Goal: Communication & Community: Answer question/provide support

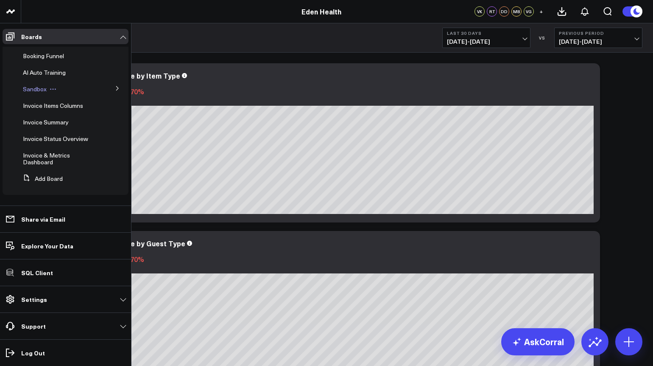
scroll to position [45, 0]
click at [38, 135] on span "Invoice Status Overview" at bounding box center [55, 139] width 65 height 8
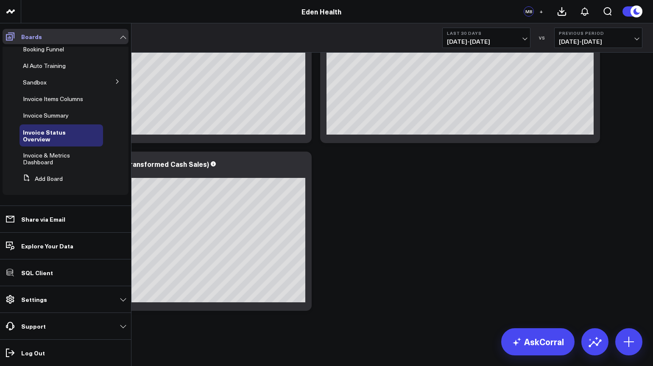
scroll to position [38, 0]
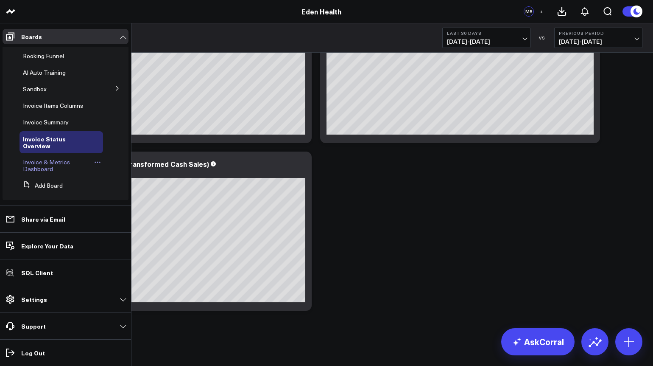
click at [31, 162] on span "Invoice & Metrics Dashboard" at bounding box center [46, 165] width 47 height 15
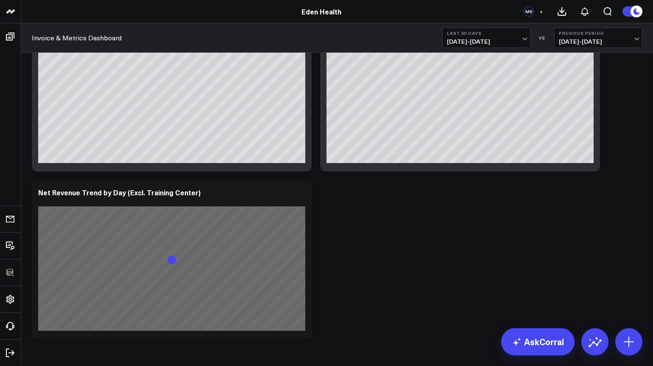
scroll to position [750, 0]
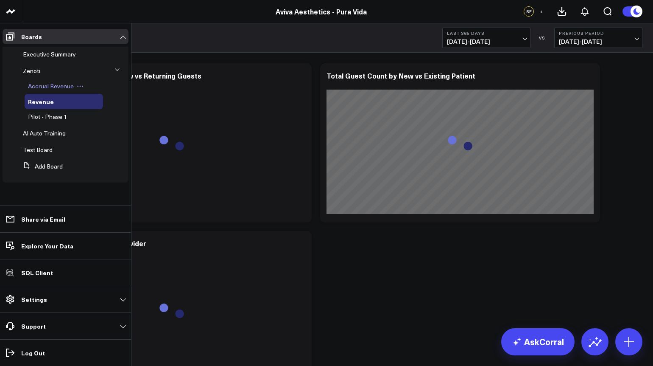
click at [41, 87] on span "Accrual Revenue" at bounding box center [51, 86] width 46 height 8
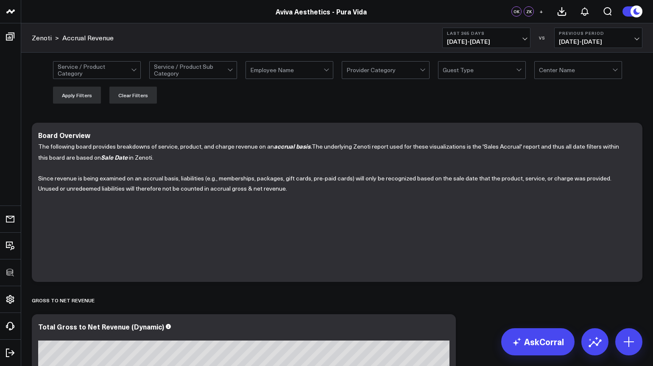
click at [502, 41] on span "09/15/24 - 09/14/25" at bounding box center [486, 41] width 79 height 7
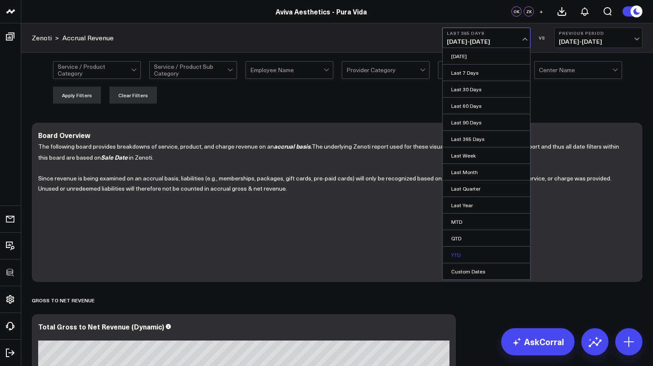
click at [457, 253] on link "YTD" at bounding box center [486, 255] width 87 height 16
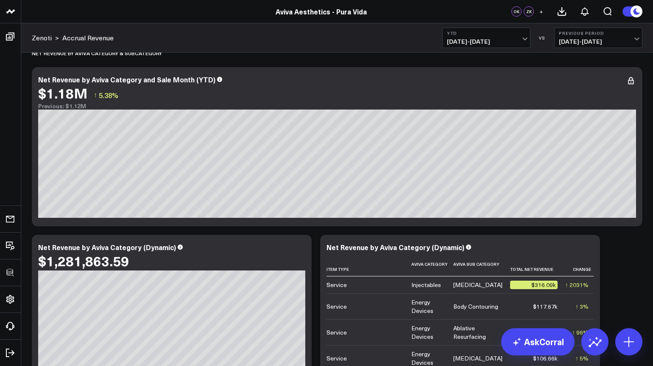
scroll to position [1463, 0]
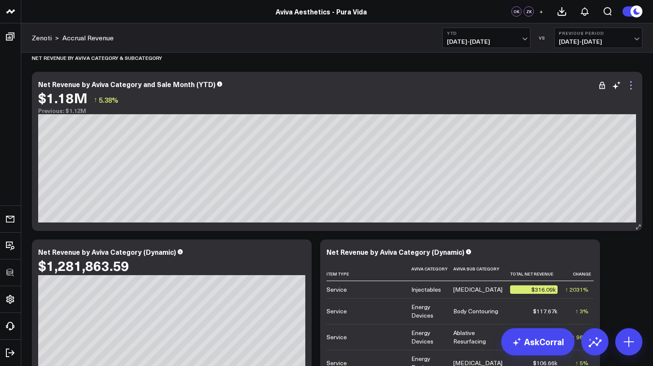
click at [632, 85] on icon at bounding box center [632, 85] width 2 height 2
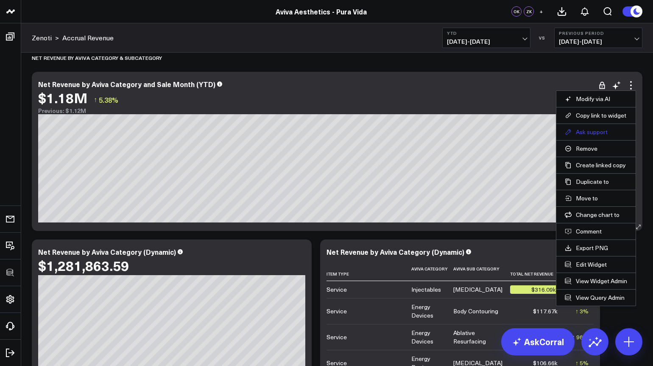
click at [582, 130] on button "Ask support" at bounding box center [596, 132] width 62 height 8
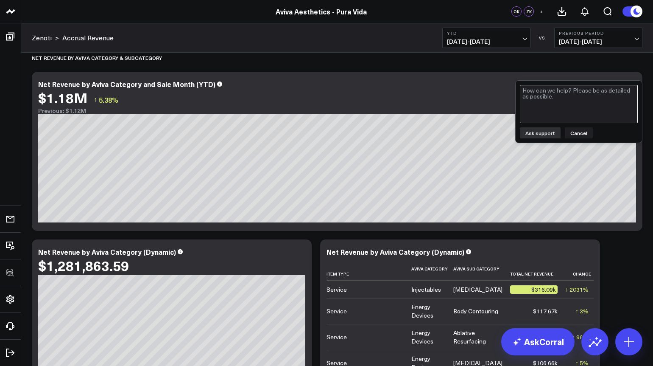
click at [549, 92] on textarea at bounding box center [579, 104] width 118 height 38
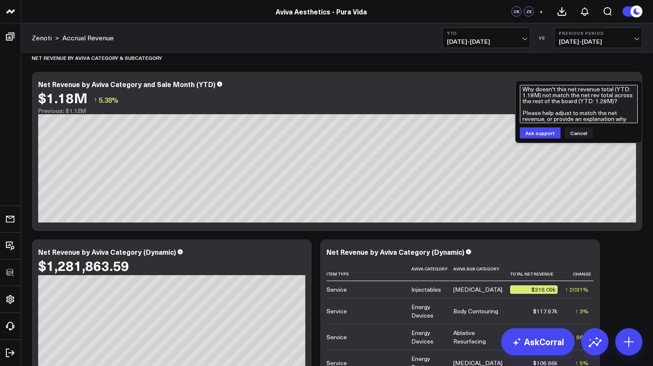
scroll to position [7, 0]
type textarea "Why doesn't this net revenue total (YTD: 1.18M) not match the net rev total acr…"
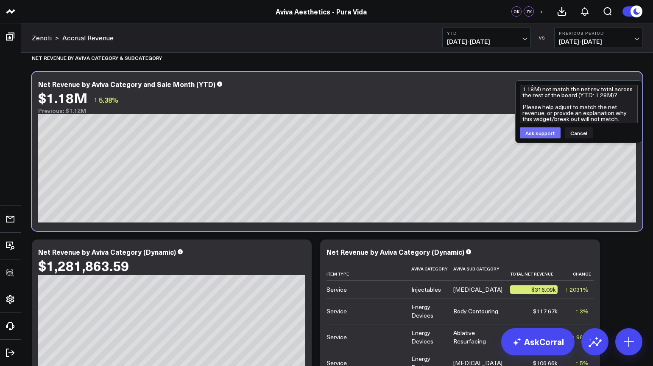
click at [539, 134] on button "Ask support" at bounding box center [540, 132] width 41 height 11
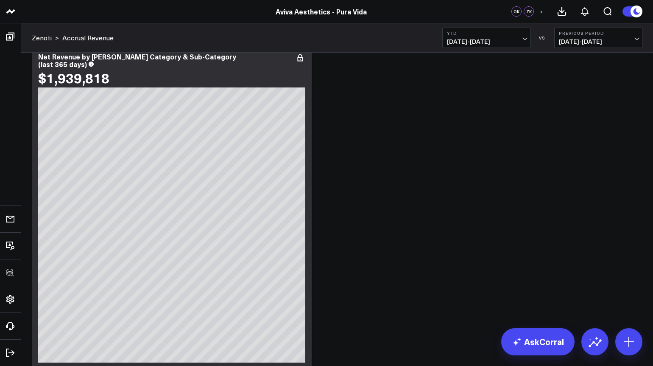
scroll to position [1983, 0]
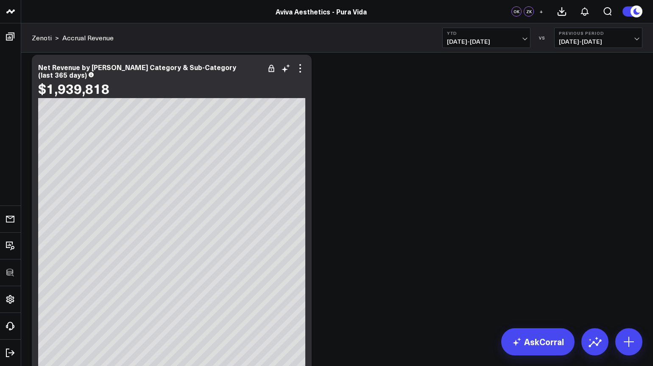
click at [307, 67] on div "Net Revenue by Aviva Category & Sub-Category (last 365 days) $1,939,818" at bounding box center [172, 218] width 280 height 327
click at [300, 68] on icon at bounding box center [301, 68] width 2 height 2
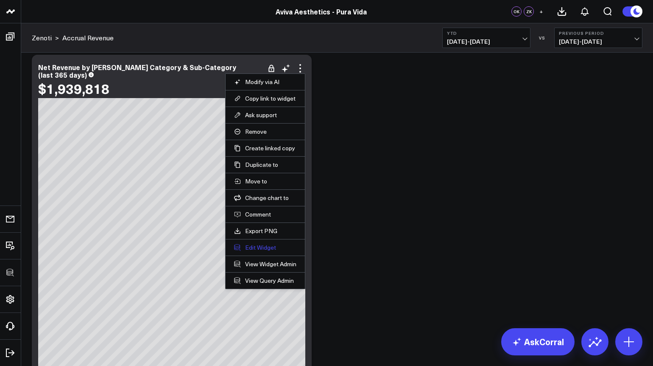
click at [246, 247] on button "Edit Widget" at bounding box center [265, 248] width 62 height 8
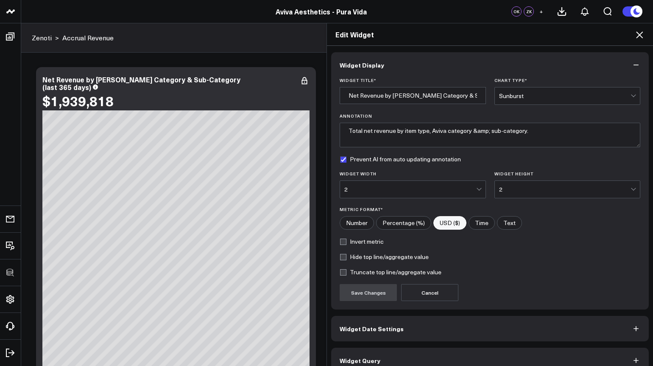
scroll to position [13, 0]
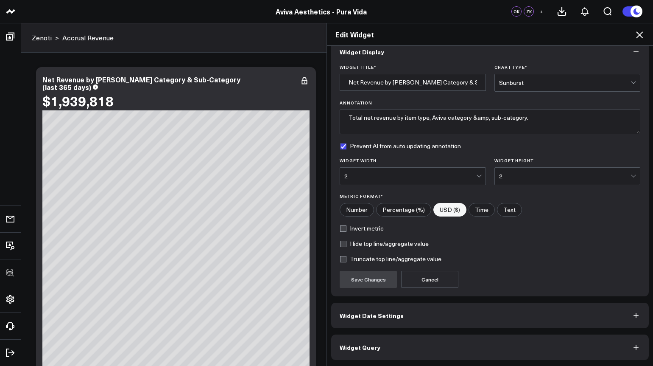
click at [639, 39] on icon at bounding box center [640, 35] width 10 height 10
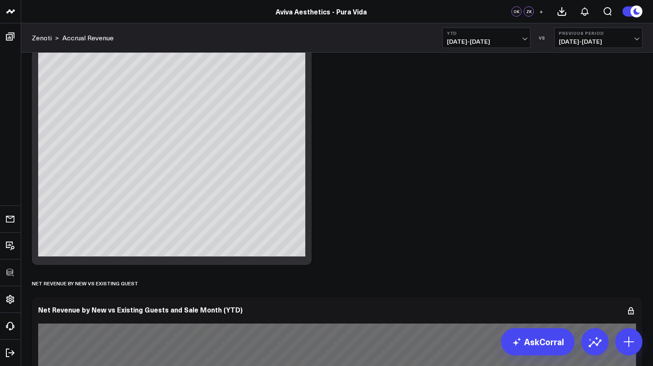
scroll to position [2309, 0]
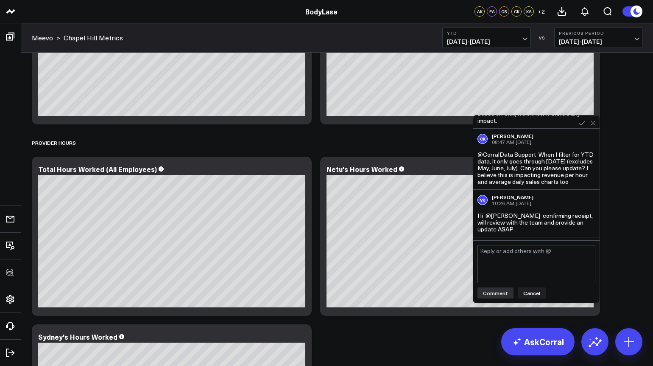
scroll to position [115, 0]
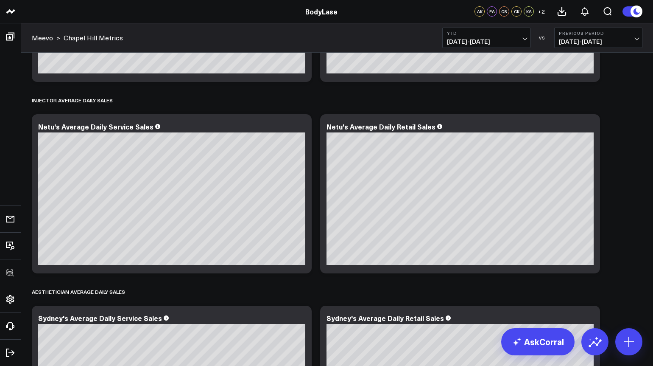
scroll to position [2524, 0]
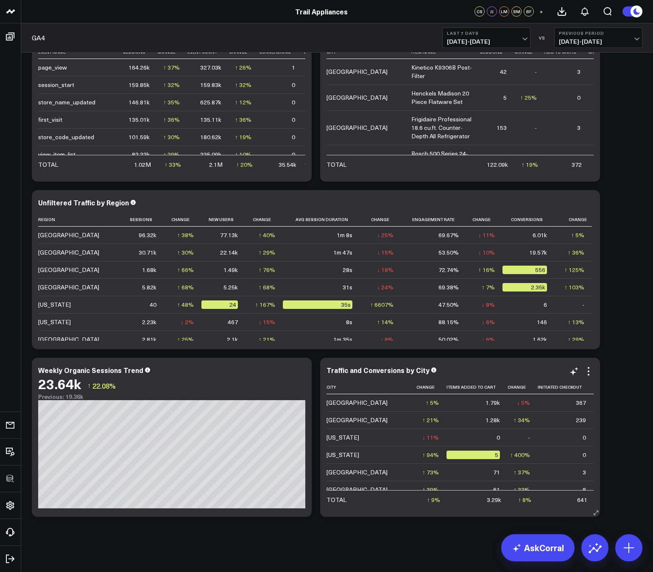
scroll to position [0, 123]
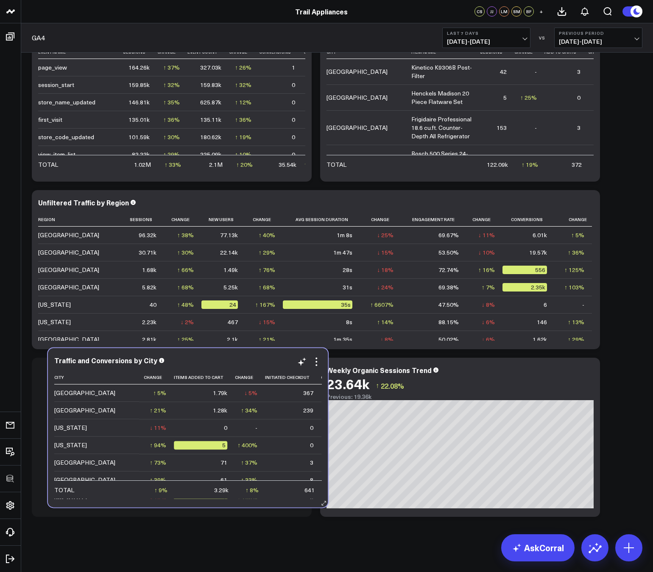
drag, startPoint x: 477, startPoint y: 367, endPoint x: 205, endPoint y: 357, distance: 272.2
click at [205, 357] on div "Traffic and Conversions by City" at bounding box center [187, 360] width 267 height 8
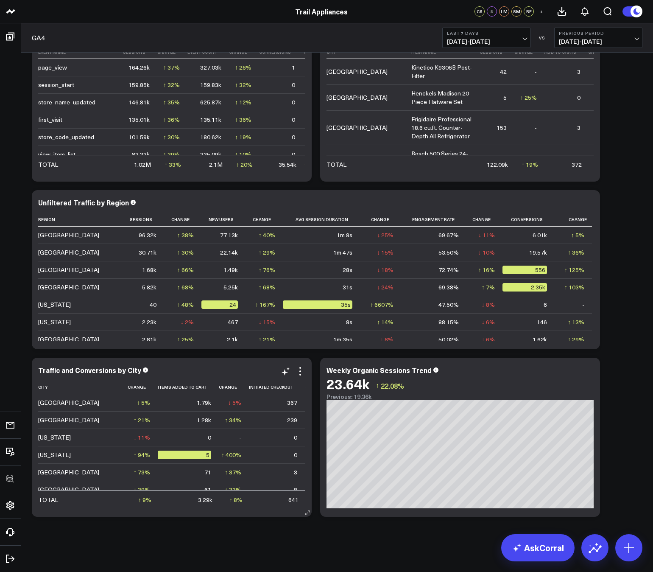
click at [260, 513] on div "Traffic and Conversions by City City Website Sessions Change Pdp Views Change I…" at bounding box center [172, 437] width 280 height 159
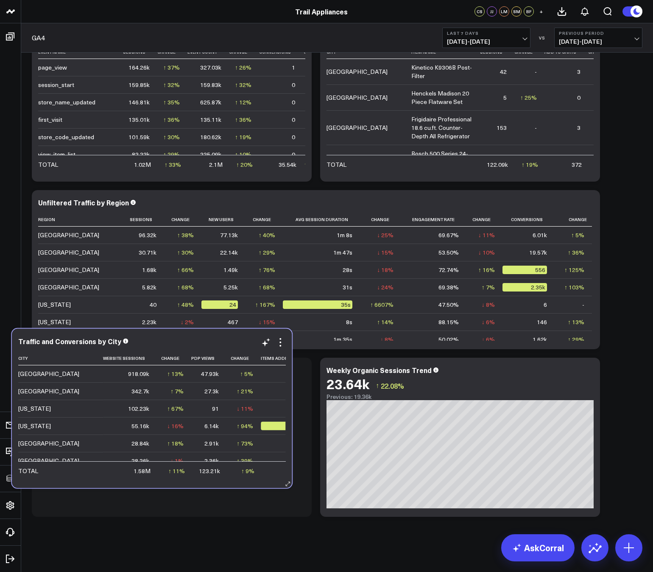
click at [240, 485] on div "Traffic and Conversions by City City Website Sessions Change Pdp Views Change I…" at bounding box center [152, 408] width 280 height 159
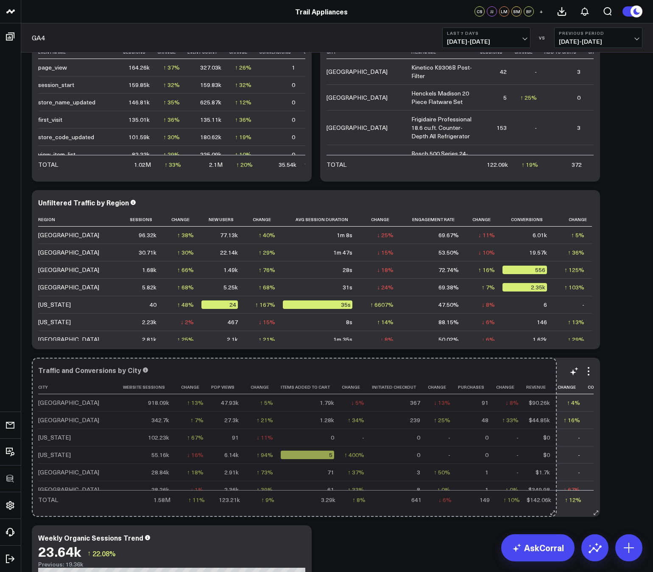
drag, startPoint x: 305, startPoint y: 514, endPoint x: 558, endPoint y: 506, distance: 253.4
click at [558, 506] on div "Traffic and Conversions by City City Website Sessions Change Pdp Views Change I…" at bounding box center [316, 437] width 569 height 159
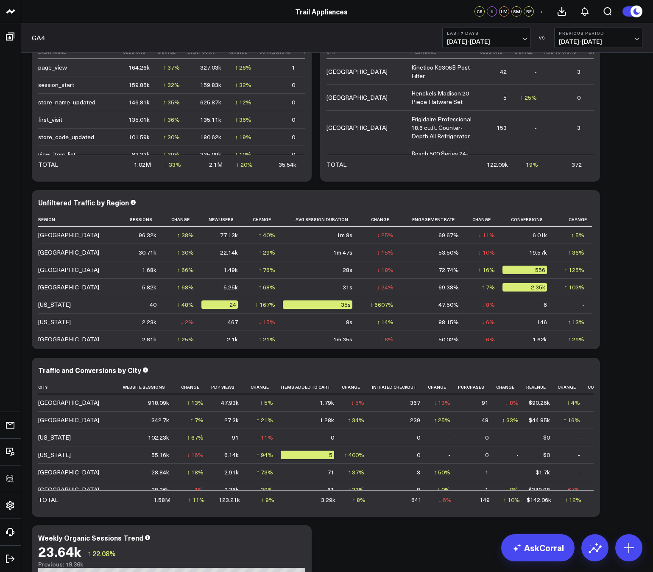
scroll to position [820, 0]
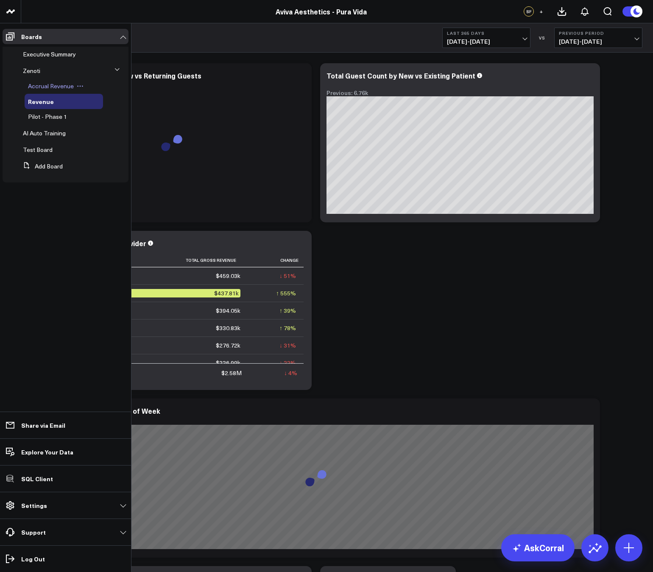
click at [41, 85] on span "Accrual Revenue" at bounding box center [51, 86] width 46 height 8
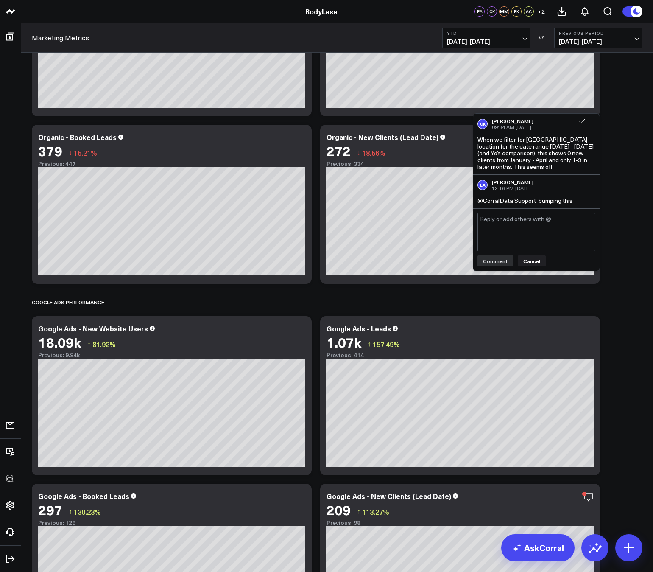
scroll to position [1216, 0]
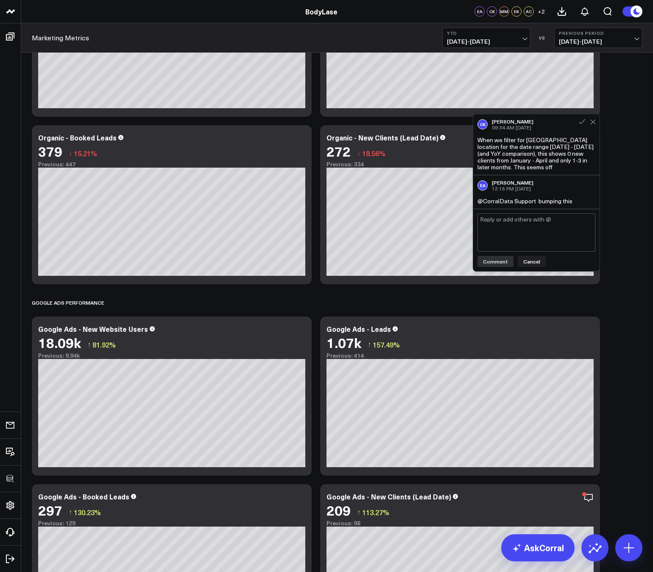
drag, startPoint x: 522, startPoint y: 171, endPoint x: 486, endPoint y: 152, distance: 40.6
click at [486, 152] on div "CK Courtney Knox 09:34 AM Sep 5 When we filter for Cary location for the date r…" at bounding box center [537, 144] width 126 height 61
drag, startPoint x: 516, startPoint y: 168, endPoint x: 495, endPoint y: 158, distance: 22.6
click at [495, 158] on div "When we filter for Cary location for the date range 1/1/25 - 8/25/25 (and YoY c…" at bounding box center [537, 154] width 118 height 34
copy div "When we filter for Cary location for the date range 1/1/25 - 8/25/25 (and YoY c…"
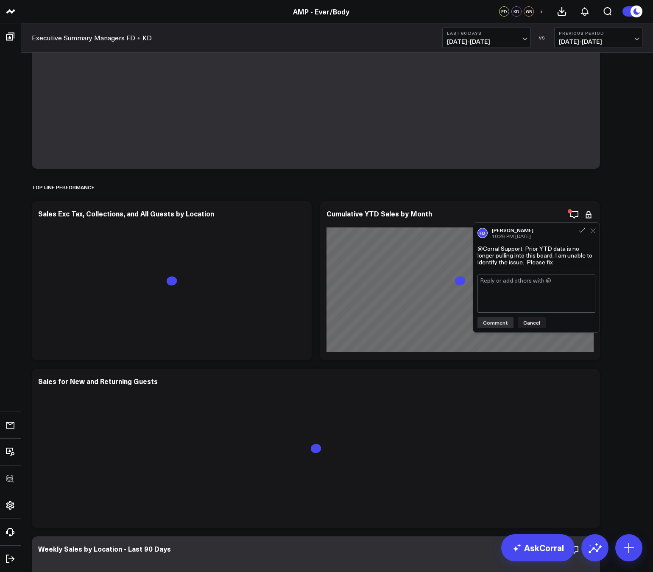
scroll to position [87, 0]
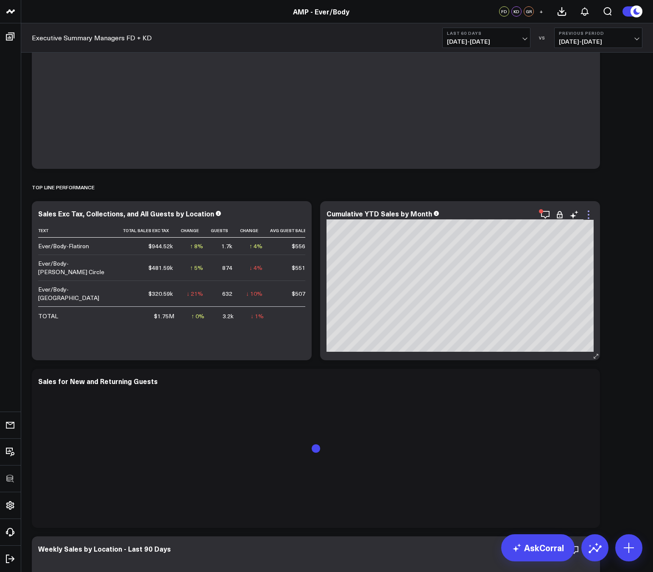
click at [589, 214] on icon at bounding box center [589, 215] width 2 height 2
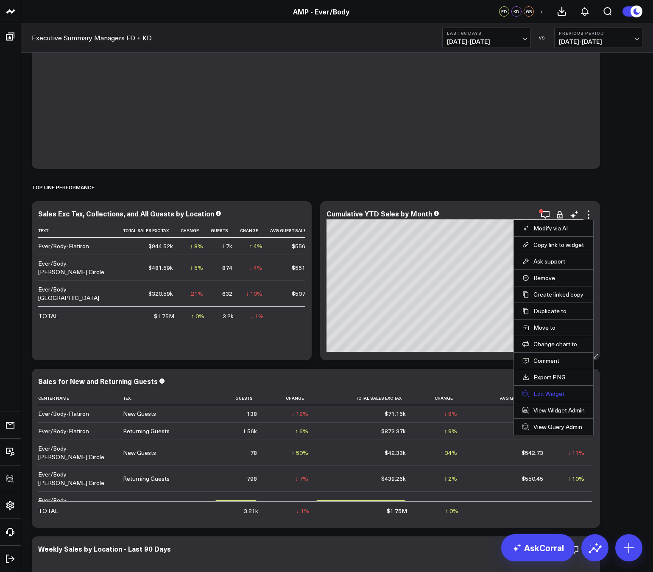
click at [540, 396] on button "Edit Widget" at bounding box center [554, 394] width 62 height 8
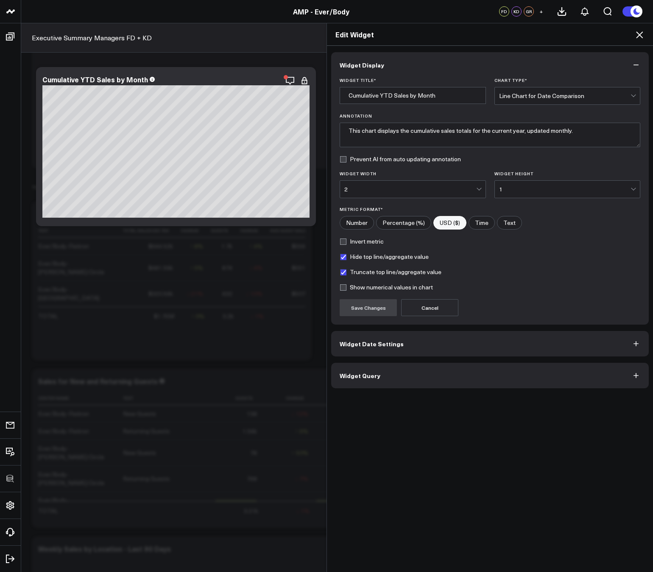
click at [409, 340] on button "Widget Date Settings" at bounding box center [490, 343] width 318 height 25
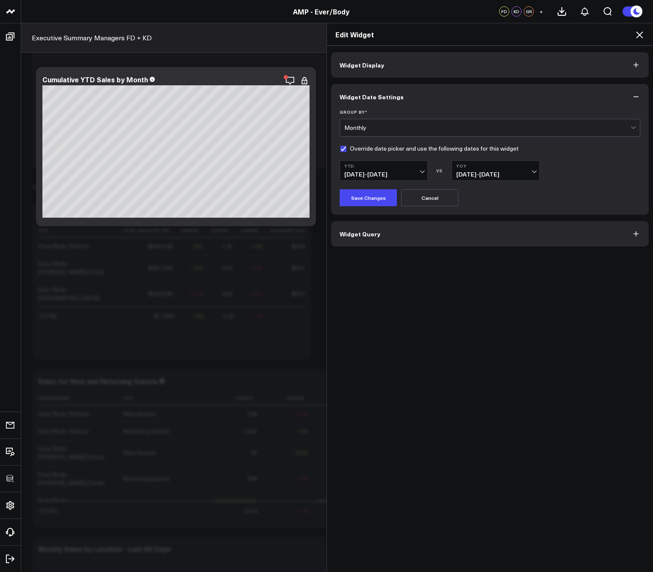
click at [638, 38] on icon at bounding box center [640, 35] width 10 height 10
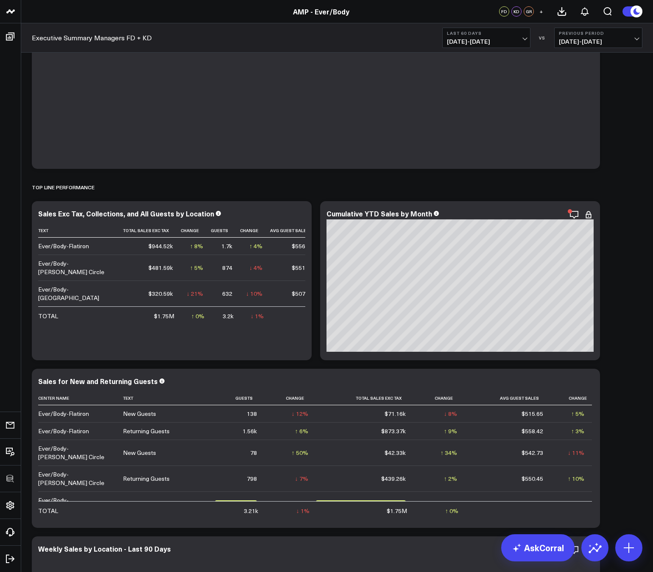
click at [608, 38] on span "05/18/25 - 07/16/25" at bounding box center [598, 41] width 79 height 7
click at [581, 95] on link "YoY" at bounding box center [598, 89] width 87 height 16
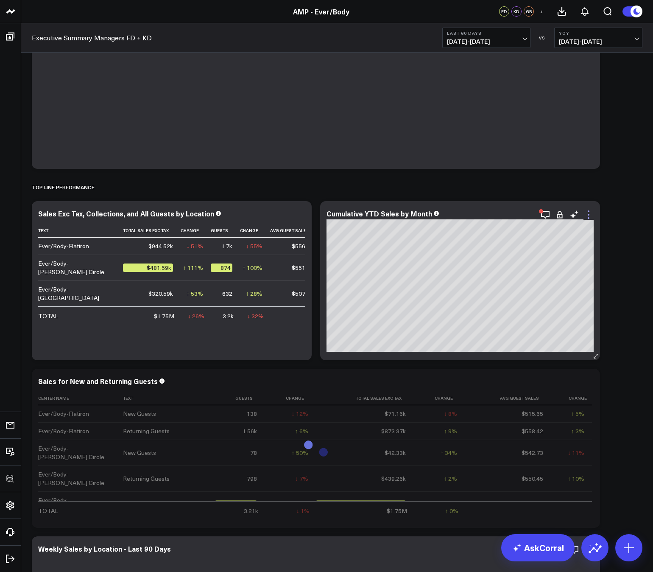
click at [586, 213] on icon at bounding box center [589, 215] width 10 height 10
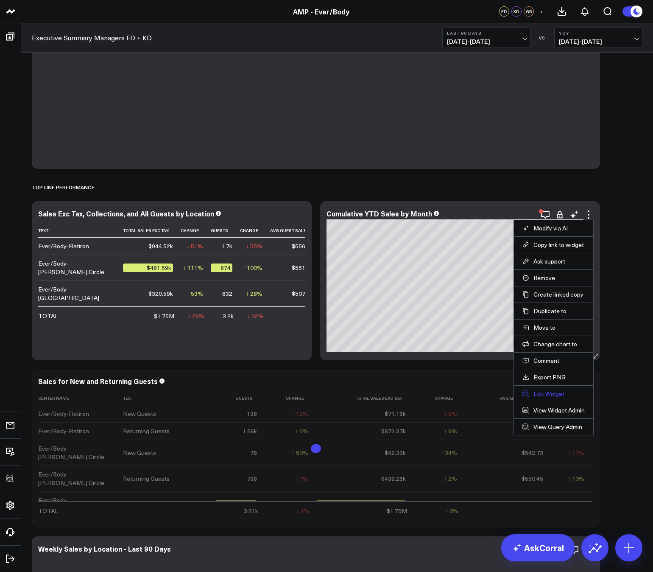
click at [536, 394] on button "Edit Widget" at bounding box center [554, 394] width 62 height 8
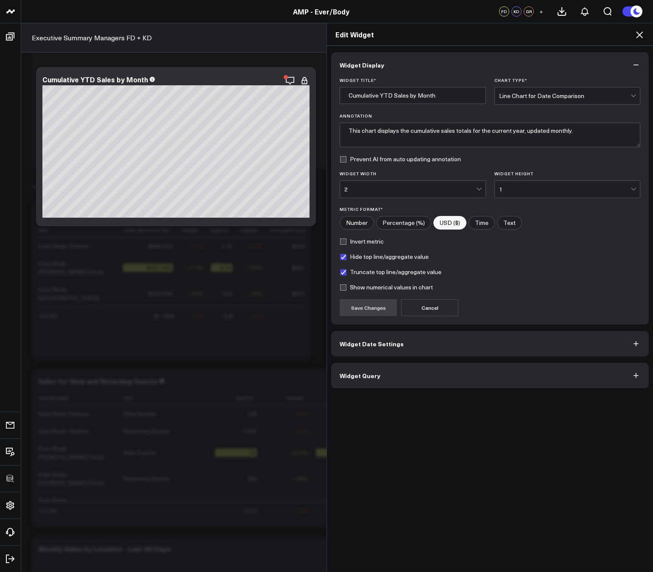
click at [638, 34] on icon at bounding box center [640, 35] width 10 height 10
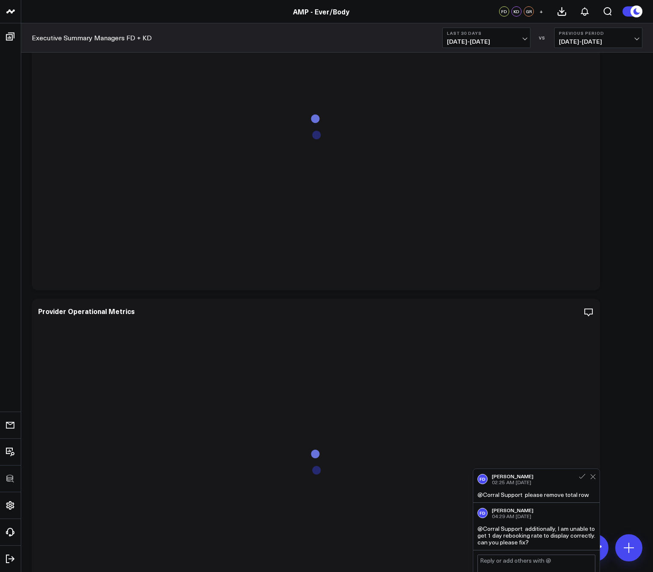
scroll to position [1476, 0]
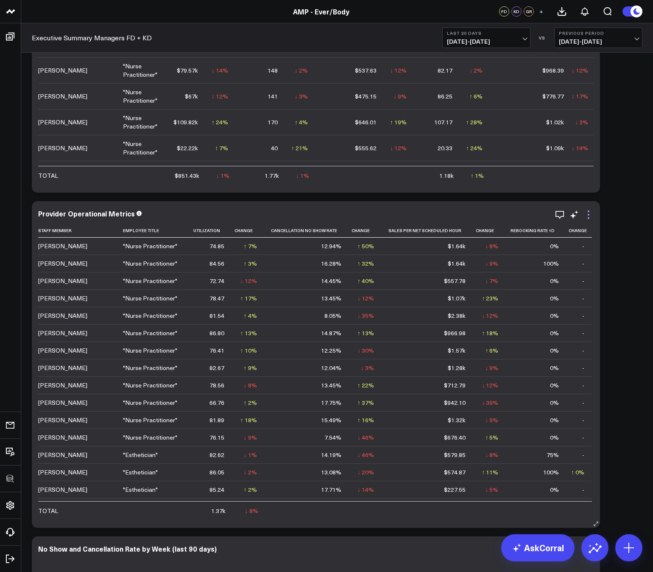
click at [591, 213] on icon at bounding box center [589, 215] width 10 height 10
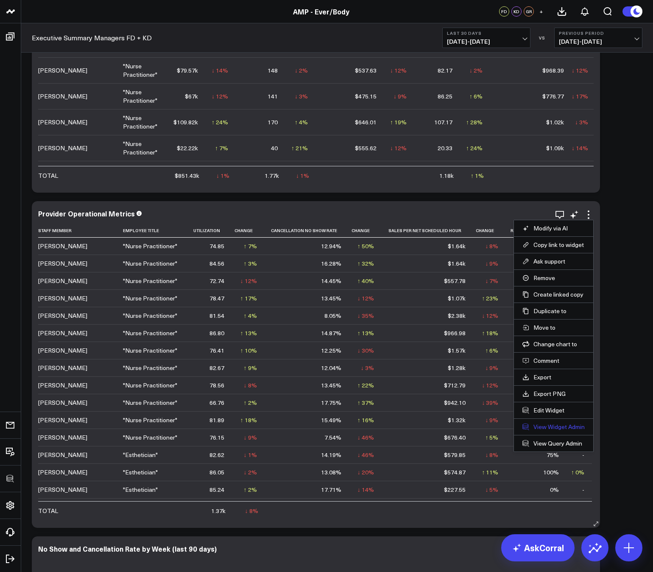
click at [544, 429] on link "View Widget Admin" at bounding box center [554, 427] width 62 height 8
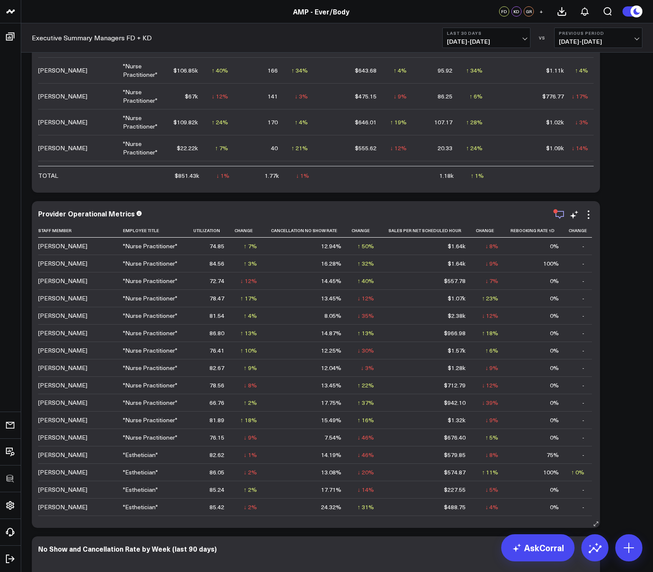
click at [560, 216] on icon "button" at bounding box center [560, 215] width 10 height 10
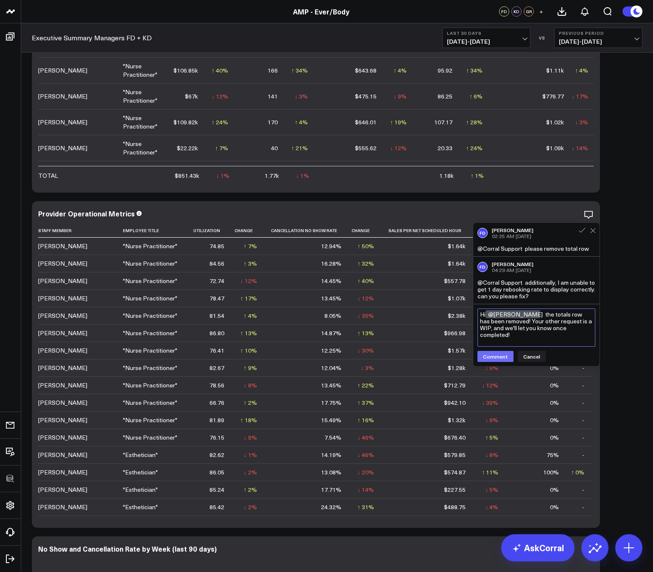
type textarea "Hi @Francis DeMonte the totals row has been removed! Your other request is a WI…"
click at [498, 358] on button "Comment" at bounding box center [496, 356] width 36 height 11
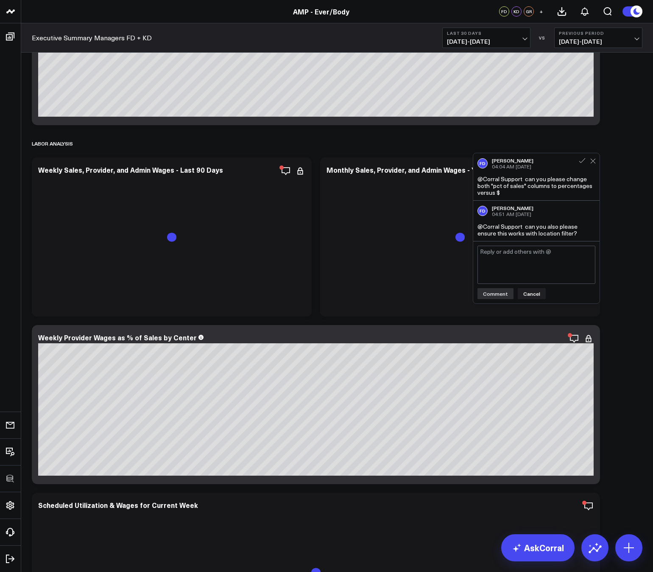
scroll to position [2214, 0]
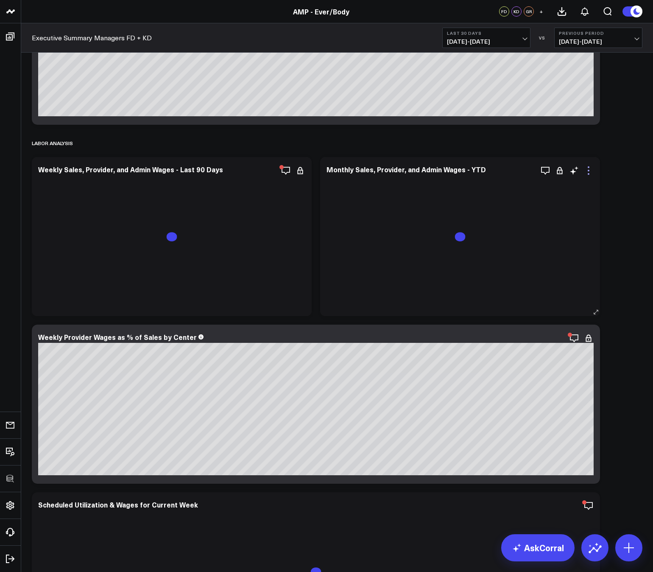
click at [591, 171] on icon at bounding box center [589, 170] width 10 height 10
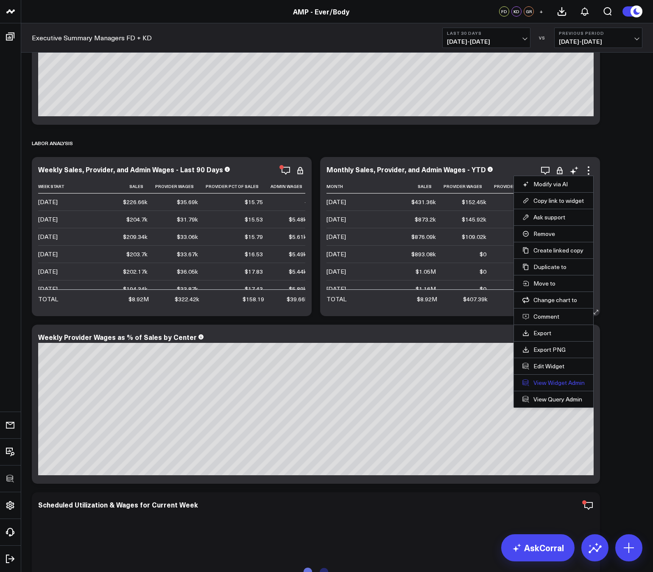
click at [536, 383] on link "View Widget Admin" at bounding box center [554, 383] width 62 height 8
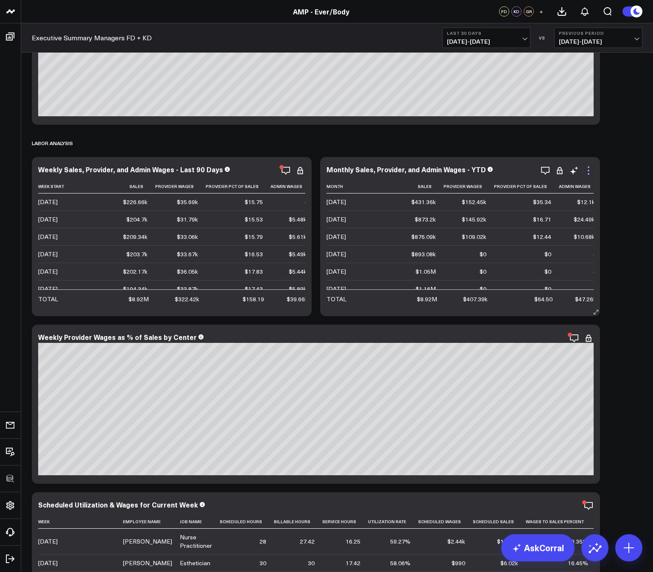
click at [586, 169] on icon at bounding box center [589, 170] width 10 height 10
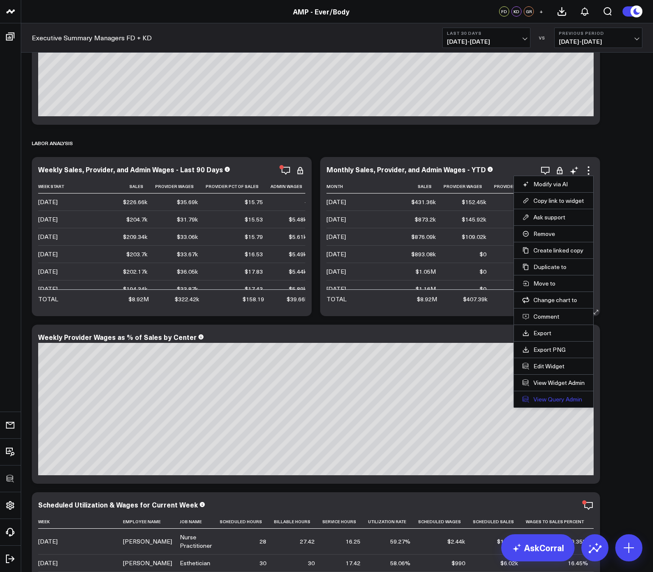
click at [541, 396] on link "View Query Admin" at bounding box center [554, 399] width 62 height 8
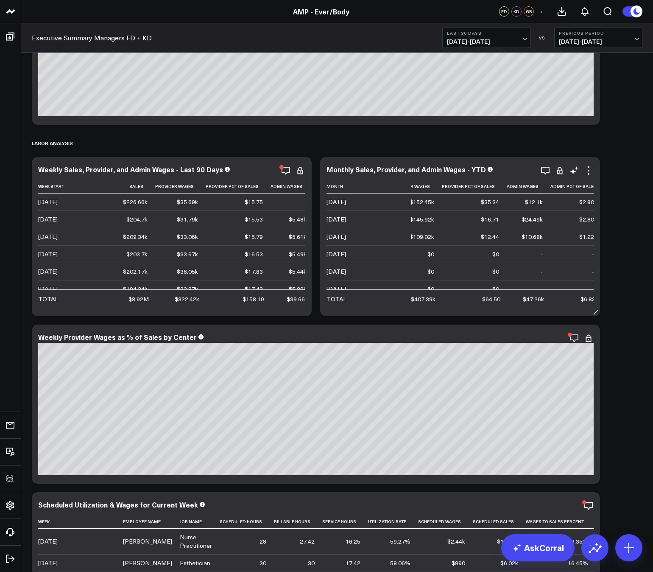
scroll to position [0, 58]
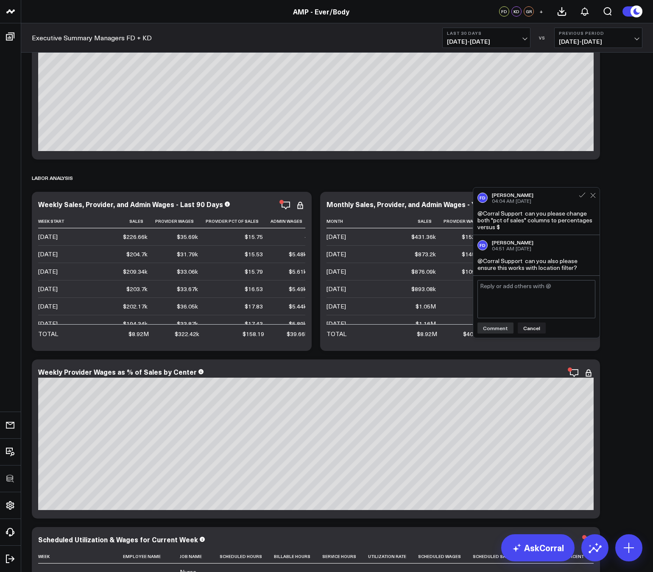
scroll to position [2175, 0]
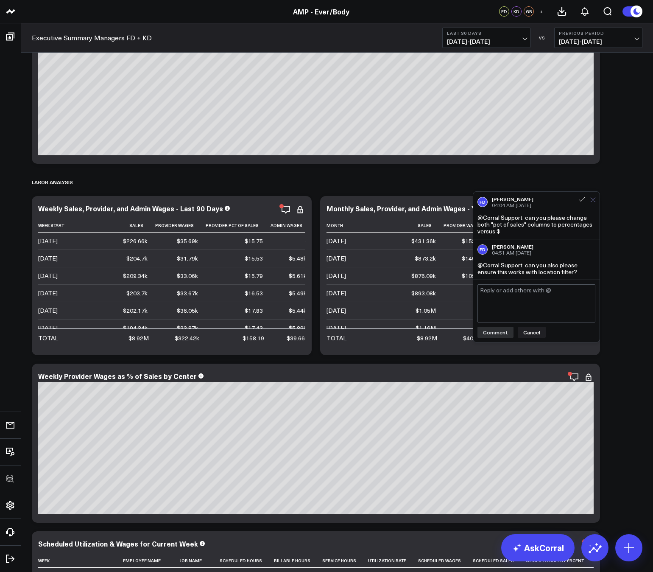
click at [593, 201] on icon at bounding box center [594, 200] width 6 height 6
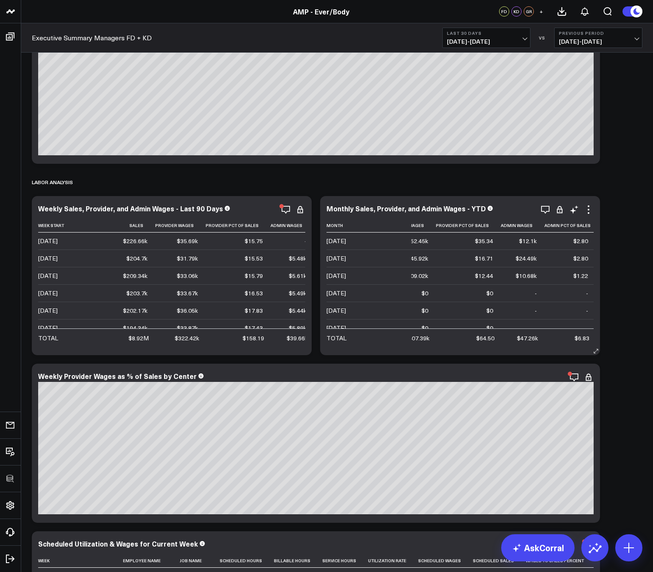
scroll to position [0, 0]
click at [589, 211] on icon at bounding box center [589, 210] width 10 height 10
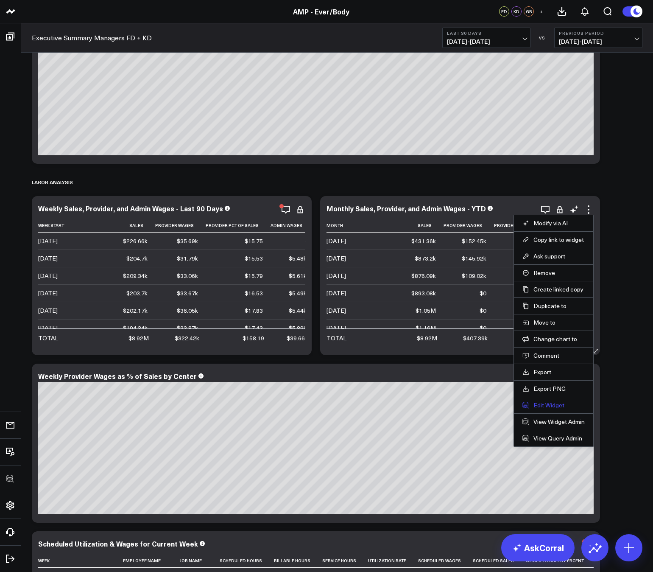
click at [537, 402] on button "Edit Widget" at bounding box center [554, 405] width 62 height 8
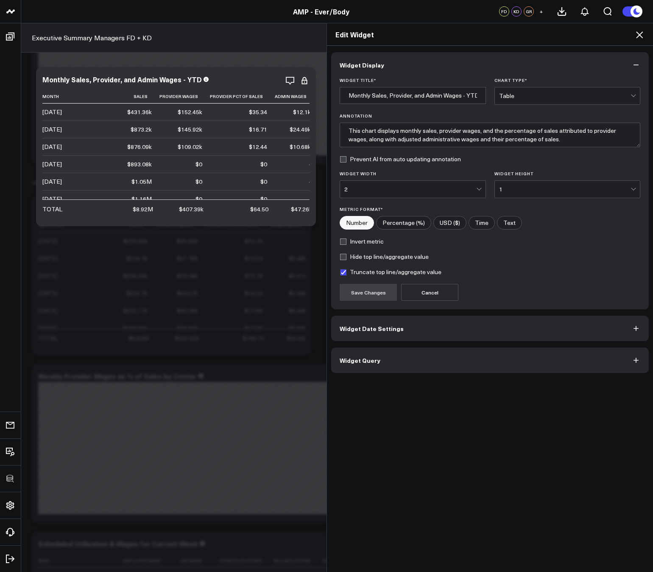
click at [494, 327] on button "Widget Date Settings" at bounding box center [490, 328] width 318 height 25
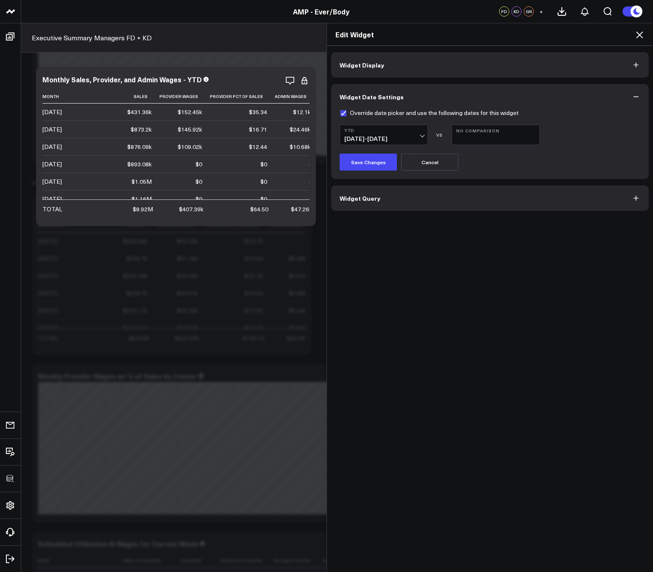
click at [464, 195] on button "Widget Query" at bounding box center [490, 197] width 318 height 25
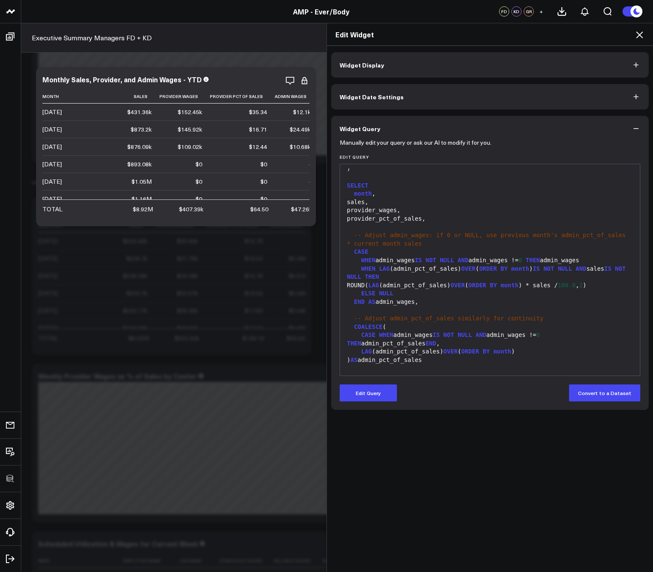
scroll to position [1059, 0]
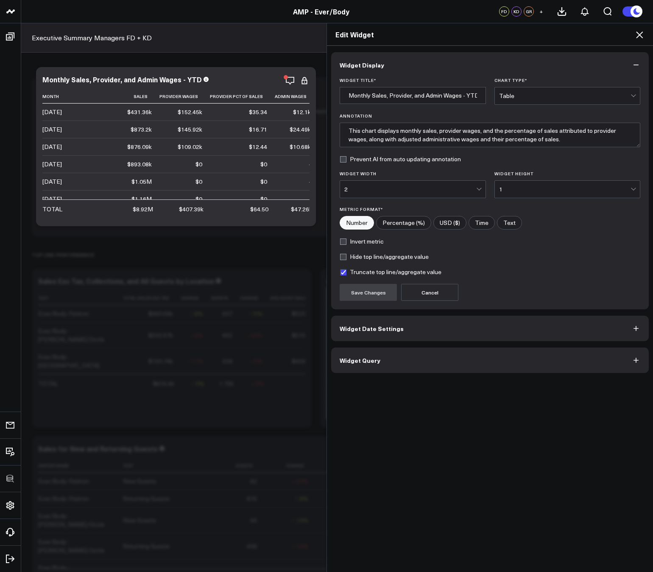
scroll to position [20, 0]
click at [642, 36] on icon at bounding box center [640, 35] width 10 height 10
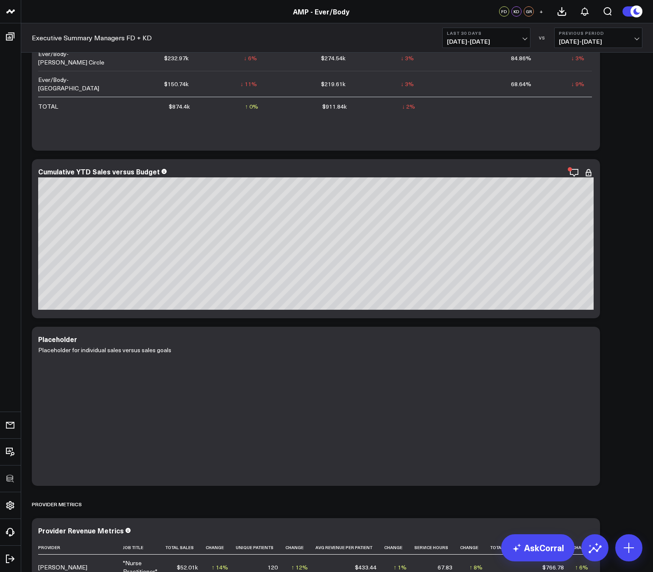
scroll to position [824, 0]
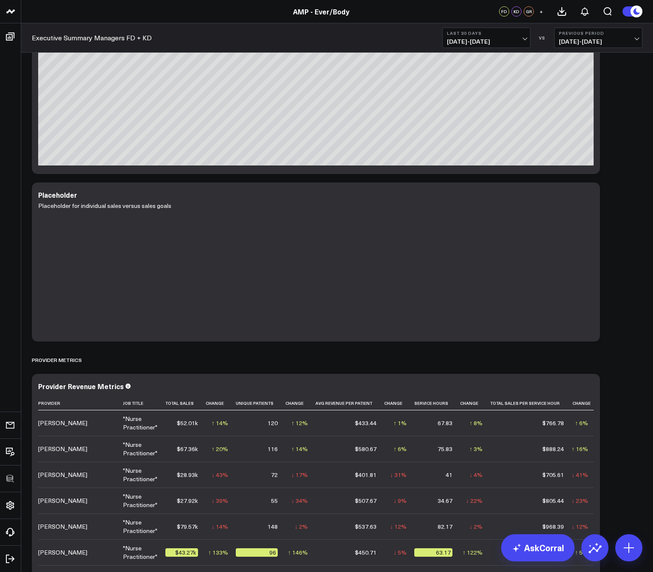
scroll to position [970, 0]
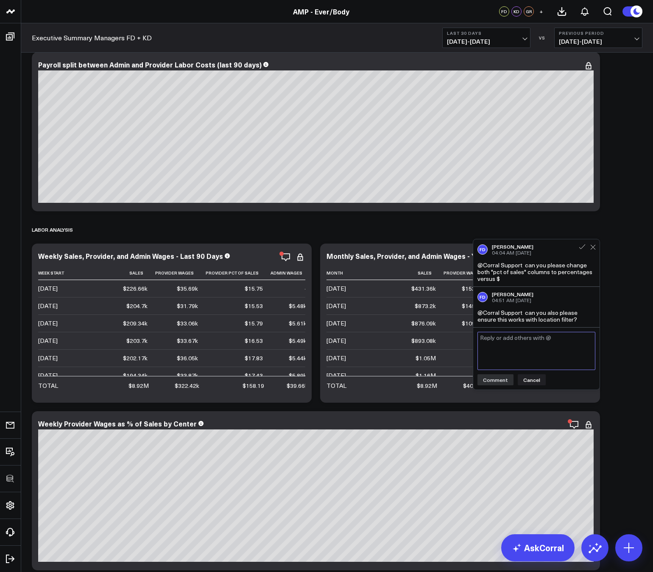
scroll to position [2170, 0]
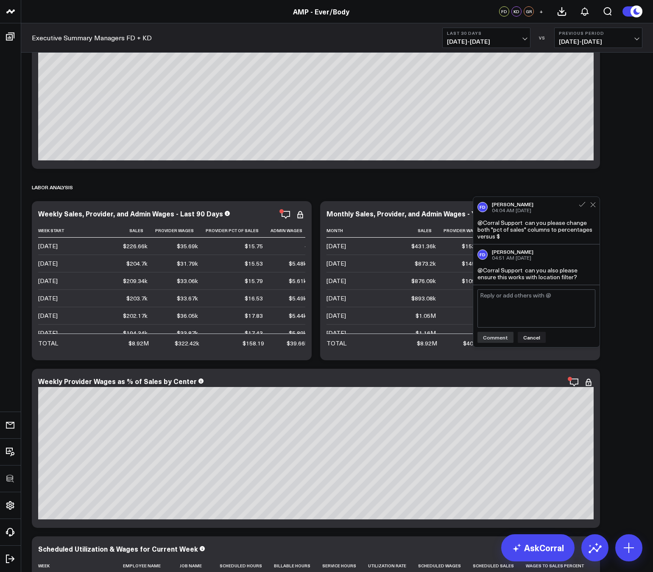
click at [630, 247] on div "Modify via AI Copy link to widget Ask support Remove Create linked copy Executi…" at bounding box center [337, 5] width 619 height 4165
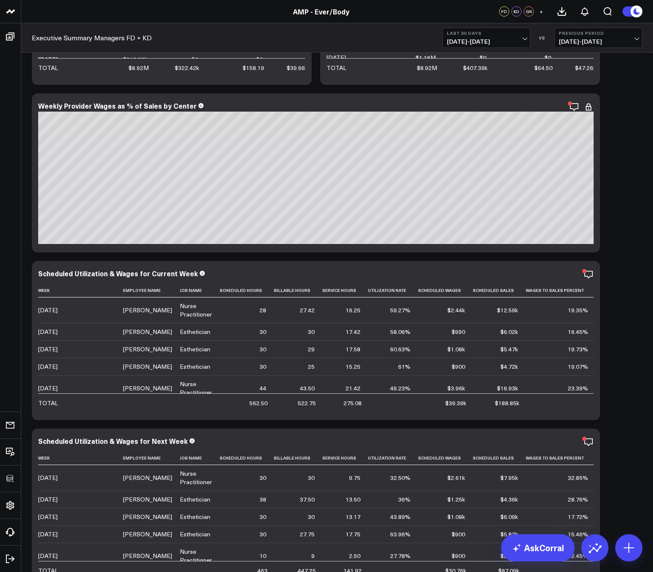
scroll to position [2446, 0]
click at [561, 275] on icon "button" at bounding box center [560, 274] width 10 height 10
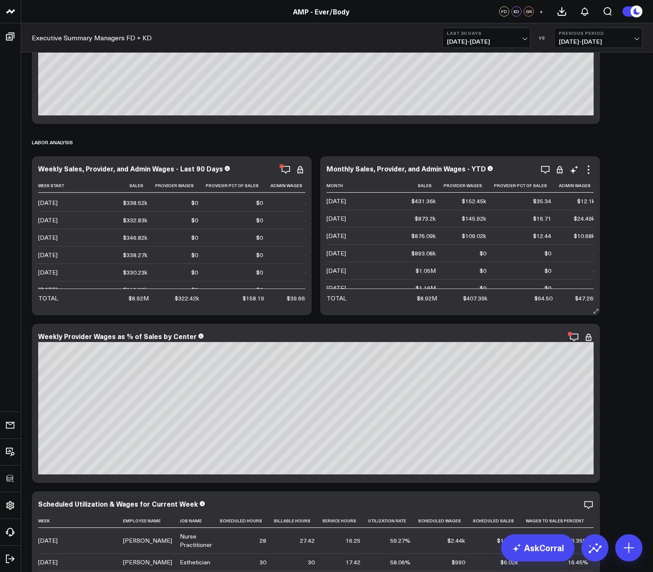
scroll to position [2199, 0]
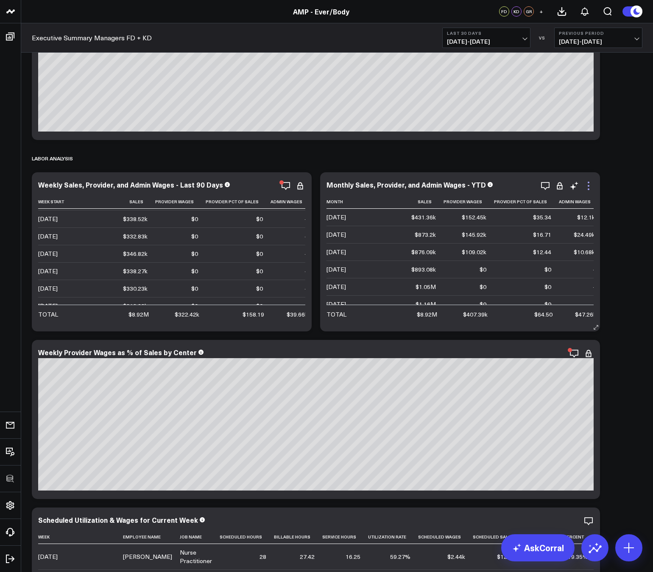
click at [589, 188] on icon at bounding box center [589, 186] width 10 height 10
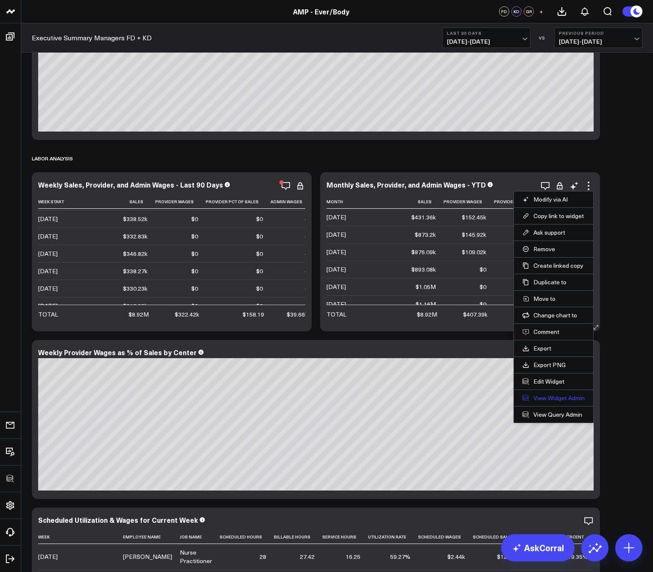
click at [548, 394] on link "View Widget Admin" at bounding box center [554, 398] width 62 height 8
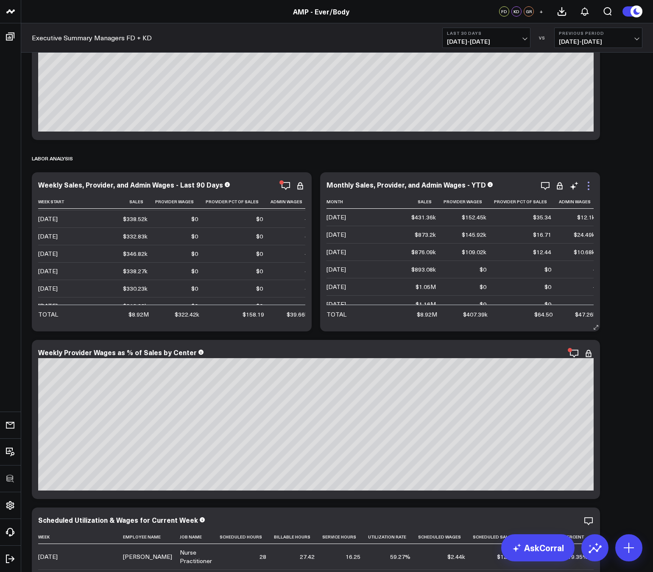
click at [589, 187] on icon at bounding box center [589, 186] width 10 height 10
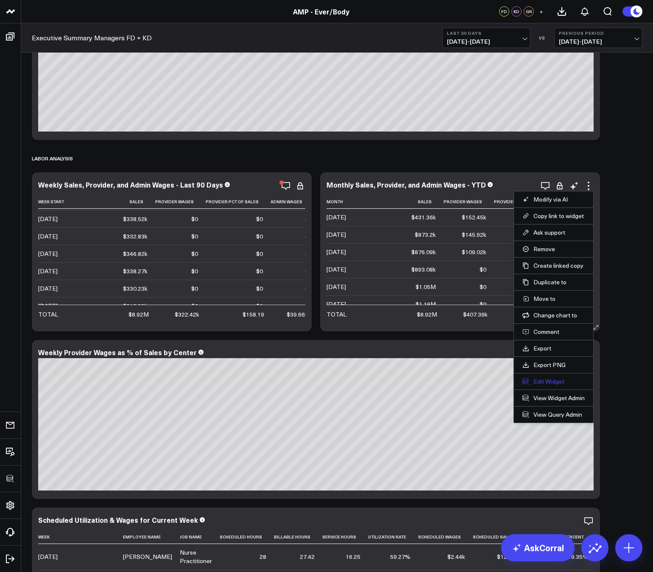
click at [541, 381] on button "Edit Widget" at bounding box center [554, 382] width 62 height 8
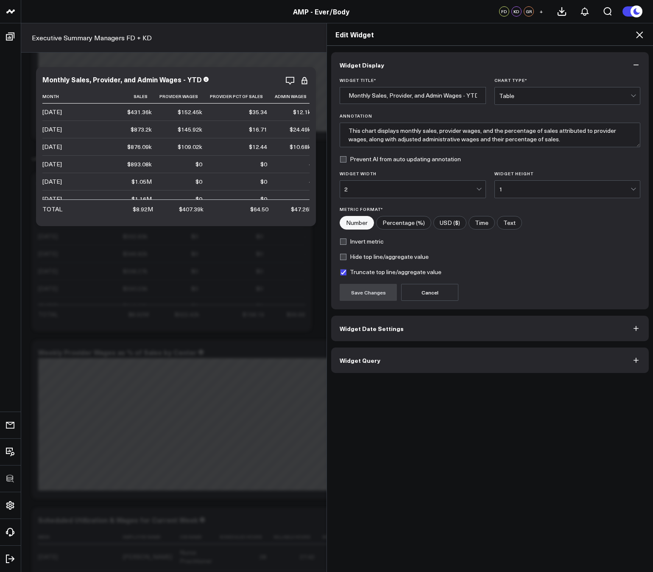
click at [426, 355] on button "Widget Query" at bounding box center [490, 360] width 318 height 25
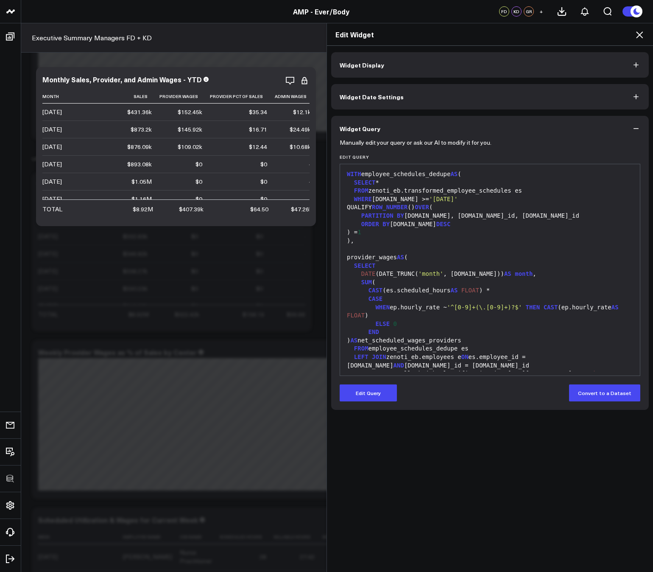
click at [440, 329] on div "END" at bounding box center [490, 332] width 291 height 8
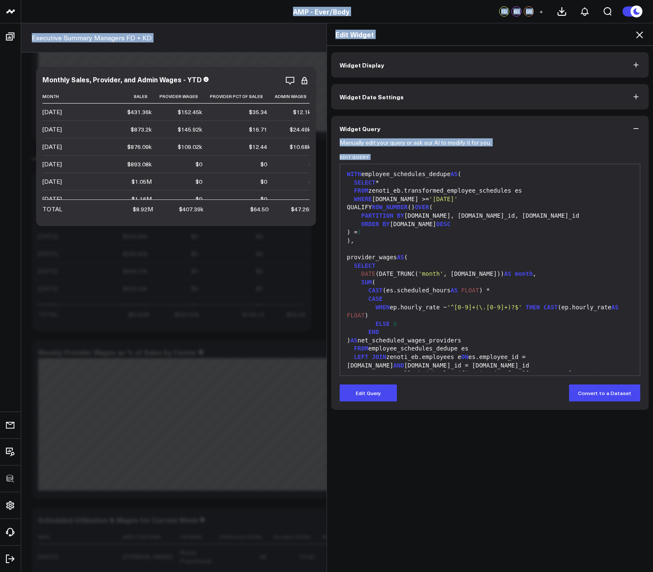
copy body "3725 Test 829 Studios Accenture Acme Industrial Activant Capital Agriculture & …"
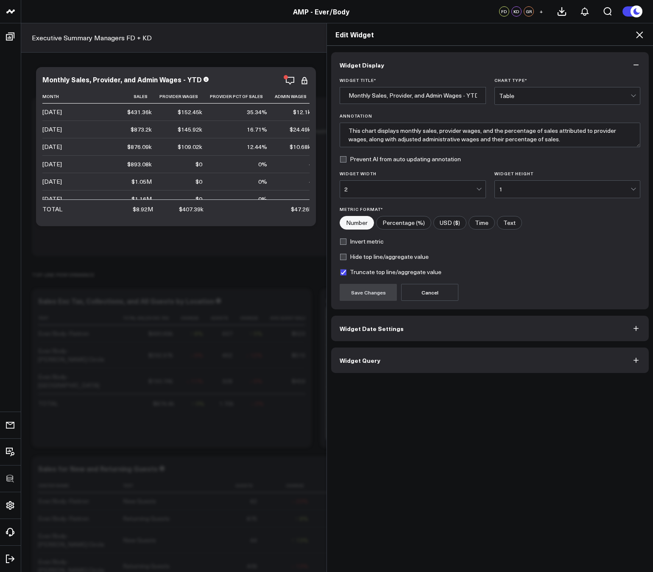
click at [636, 38] on icon at bounding box center [640, 35] width 10 height 10
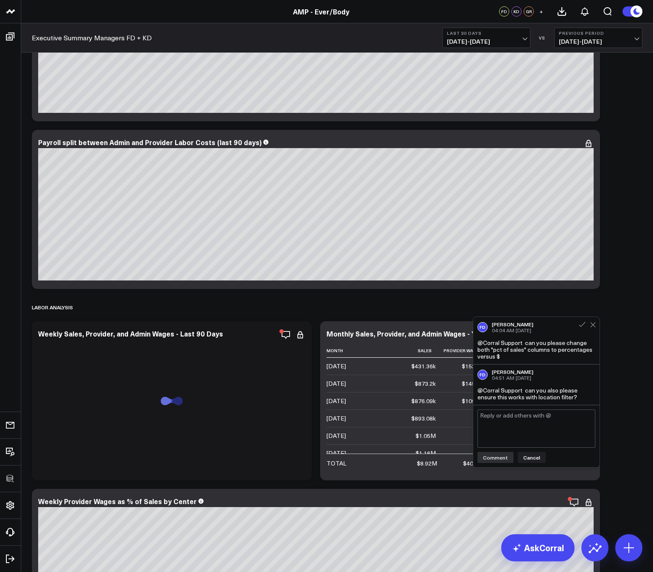
scroll to position [2048, 0]
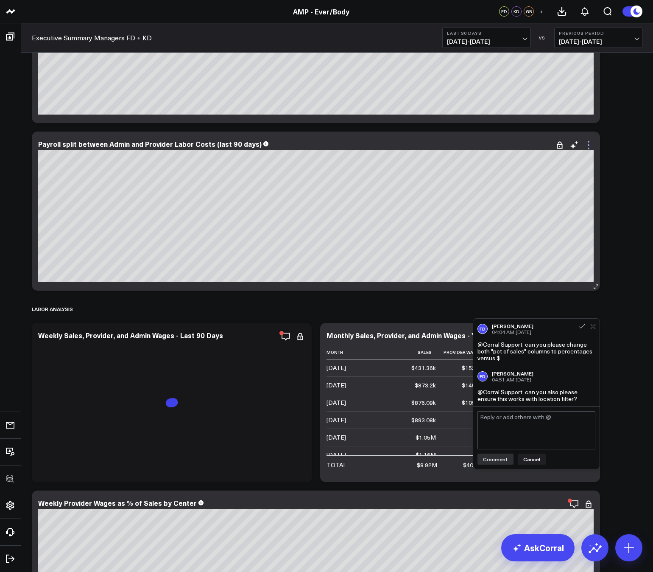
click at [591, 149] on icon at bounding box center [589, 145] width 10 height 10
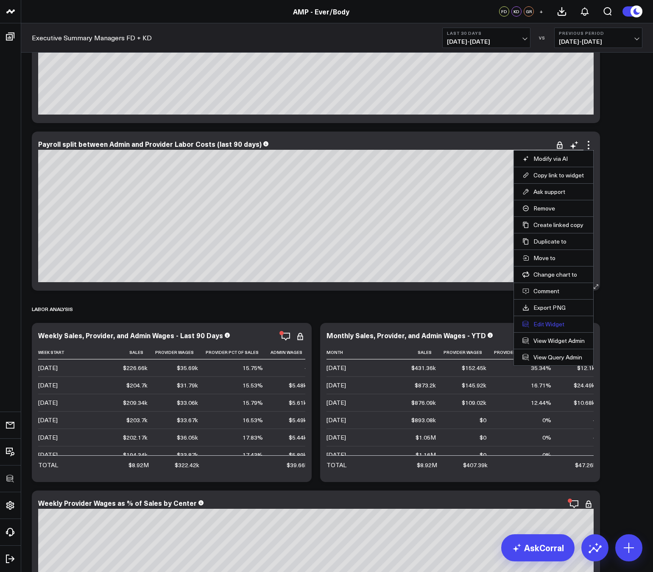
click at [555, 325] on button "Edit Widget" at bounding box center [554, 324] width 62 height 8
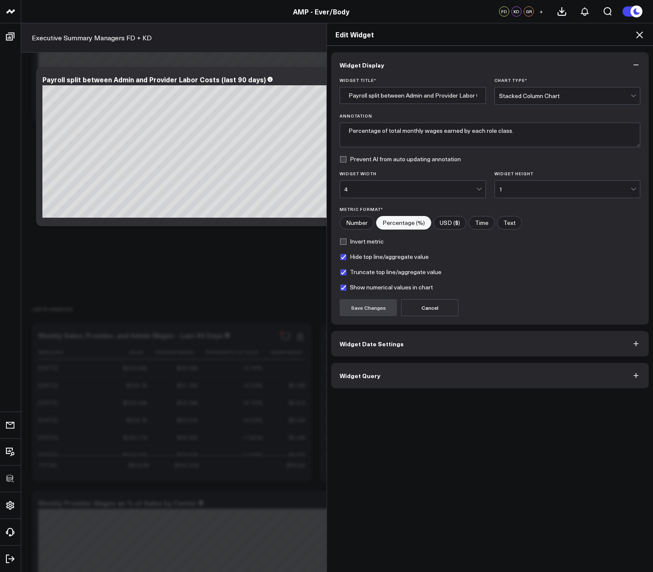
click at [415, 376] on button "Widget Query" at bounding box center [490, 375] width 318 height 25
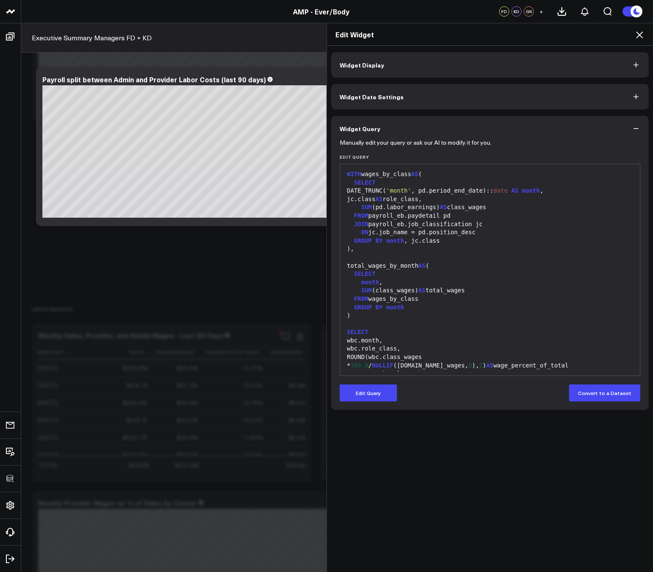
click at [646, 30] on div "Edit Widget" at bounding box center [490, 34] width 326 height 22
click at [638, 37] on icon at bounding box center [639, 34] width 7 height 7
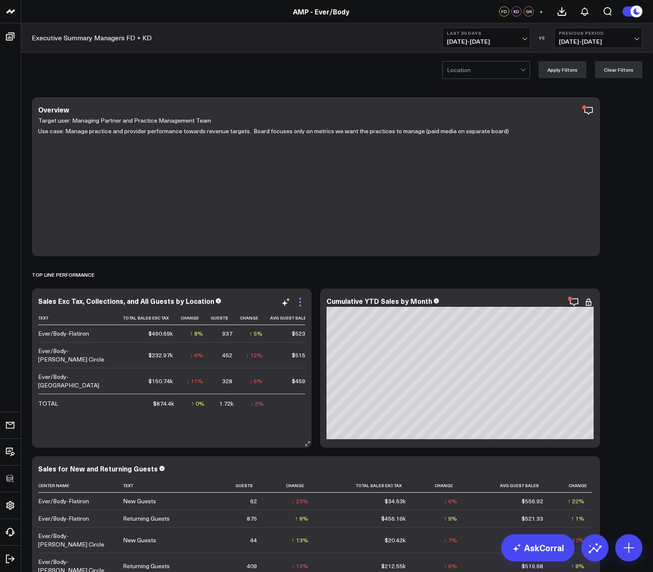
click at [303, 301] on icon at bounding box center [300, 302] width 10 height 10
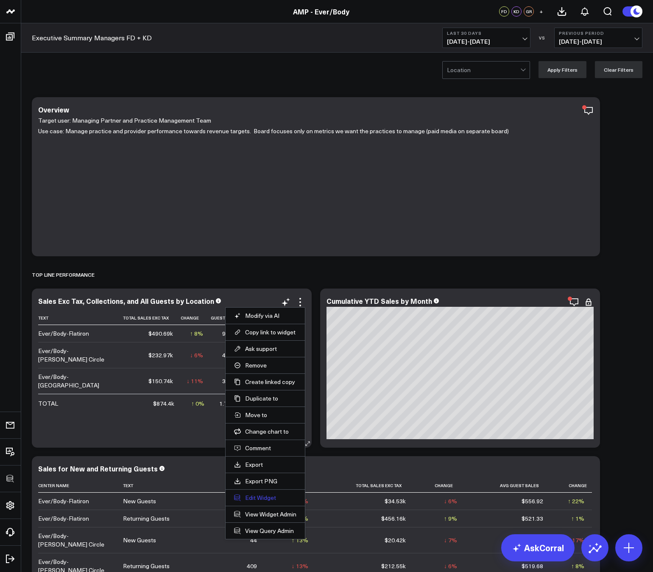
click at [259, 501] on button "Edit Widget" at bounding box center [265, 498] width 62 height 8
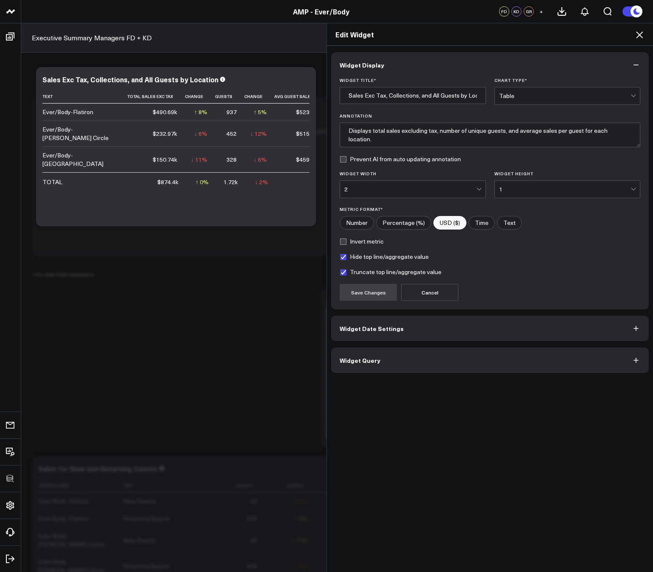
click at [361, 371] on button "Widget Query" at bounding box center [490, 360] width 318 height 25
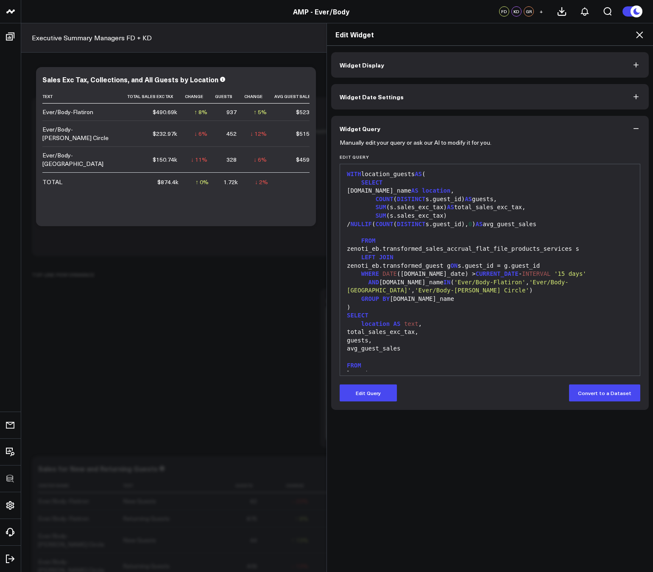
scroll to position [17, 0]
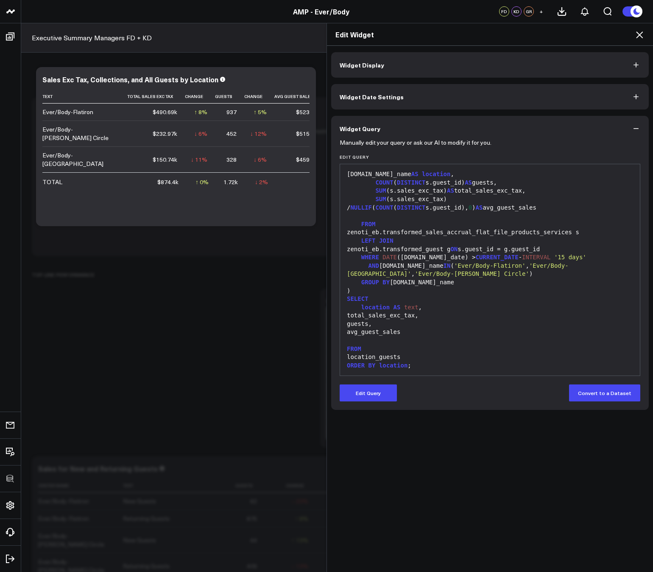
click at [638, 36] on icon at bounding box center [639, 34] width 7 height 7
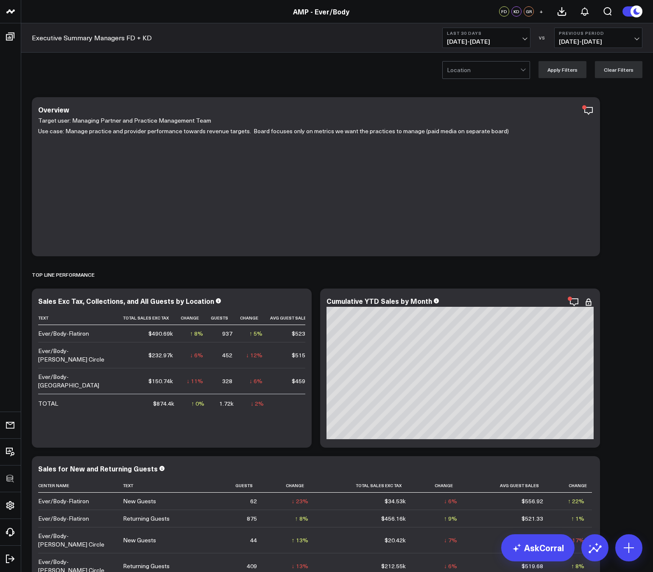
click at [492, 67] on div at bounding box center [483, 70] width 73 height 17
click at [481, 104] on div "Logan Circle" at bounding box center [486, 105] width 87 height 17
click at [568, 73] on button "Apply Filters" at bounding box center [563, 69] width 48 height 17
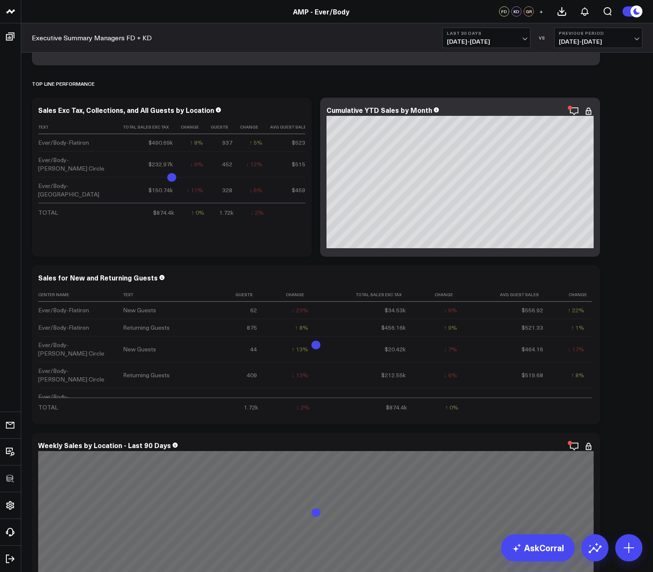
scroll to position [191, 0]
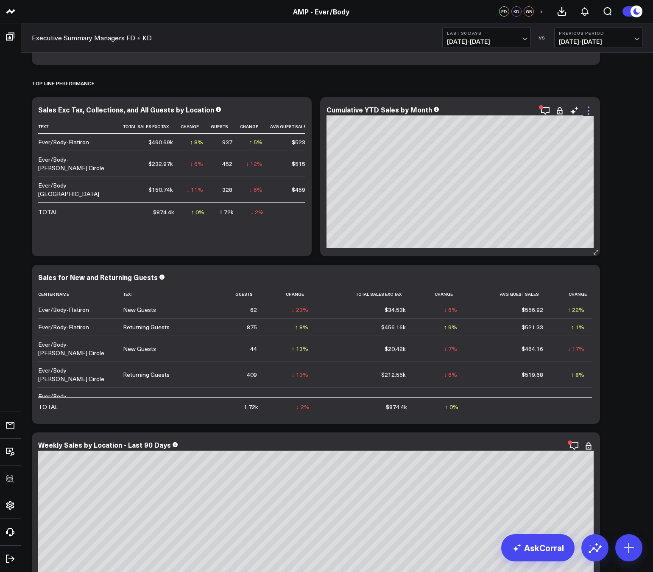
click at [590, 113] on icon at bounding box center [589, 111] width 10 height 10
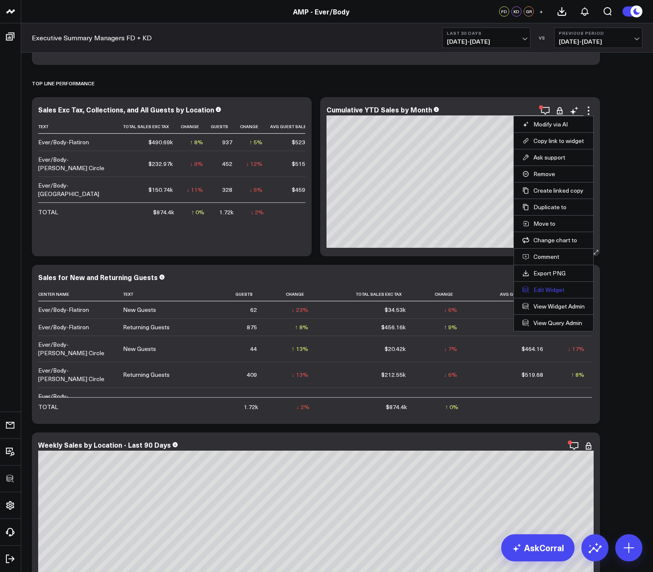
click at [543, 292] on button "Edit Widget" at bounding box center [554, 290] width 62 height 8
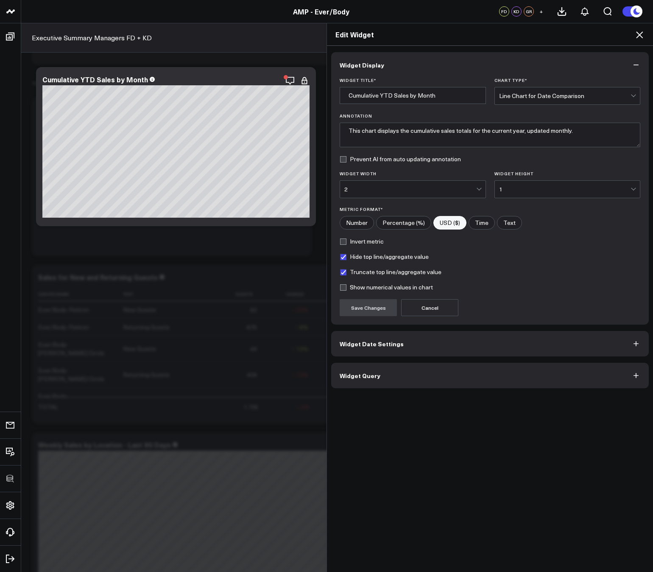
click at [427, 381] on button "Widget Query" at bounding box center [490, 375] width 318 height 25
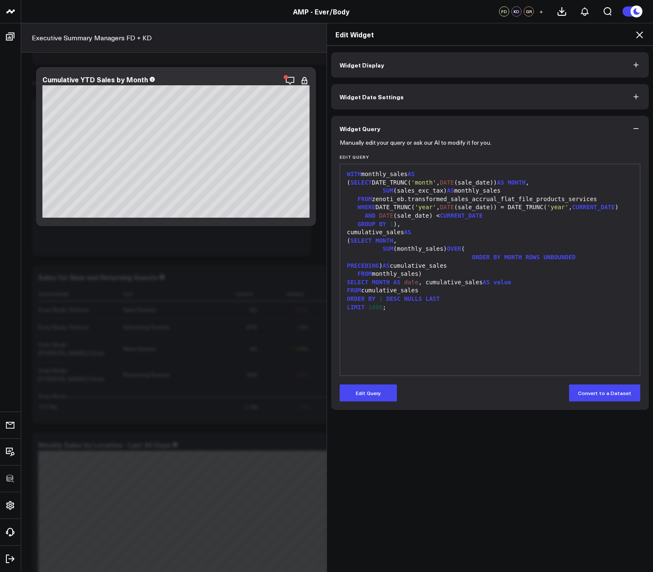
click at [640, 36] on icon at bounding box center [640, 35] width 10 height 10
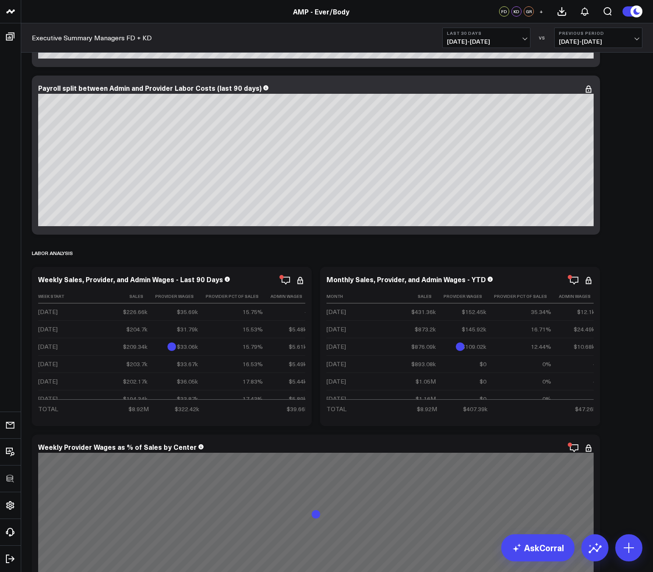
scroll to position [2104, 0]
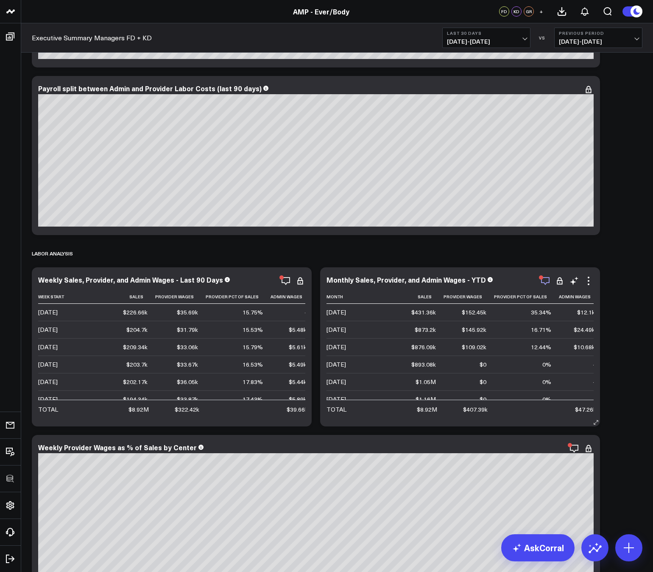
click at [549, 280] on icon "button" at bounding box center [545, 281] width 8 height 8
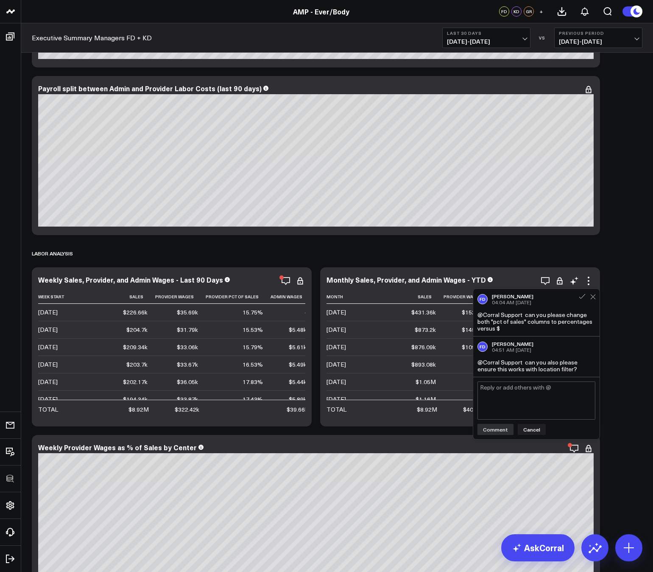
click at [600, 275] on div "Monthly Sales, Provider, and Admin Wages - YTD Month Sales Provider Wages Provi…" at bounding box center [460, 346] width 280 height 159
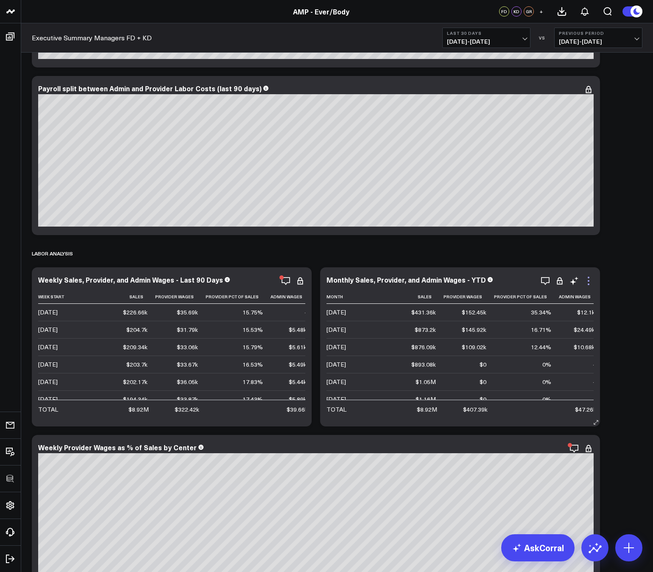
click at [590, 280] on icon at bounding box center [589, 281] width 10 height 10
click at [254, 280] on icon "button" at bounding box center [257, 281] width 10 height 10
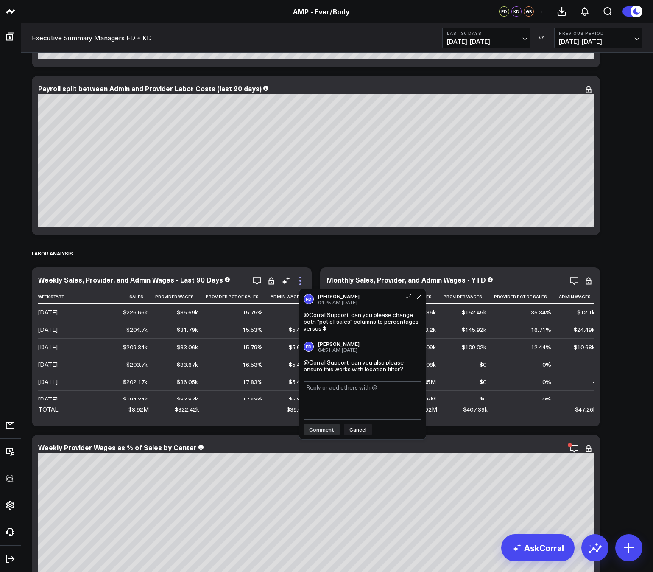
click at [301, 281] on icon at bounding box center [300, 281] width 10 height 10
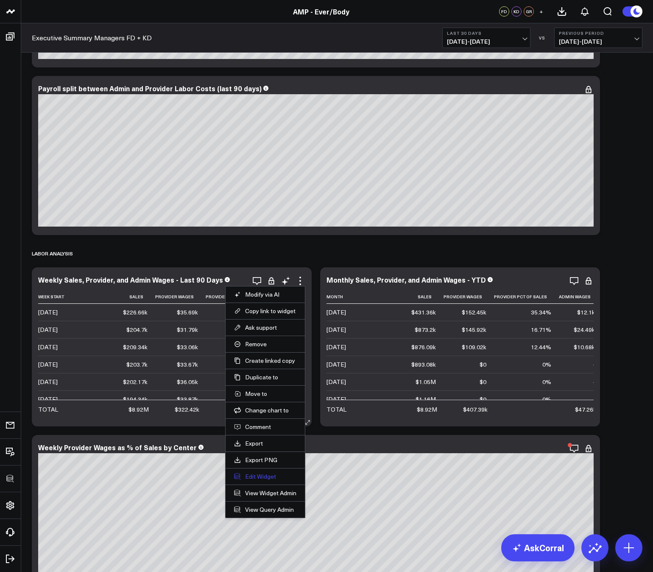
click at [266, 473] on button "Edit Widget" at bounding box center [265, 477] width 62 height 8
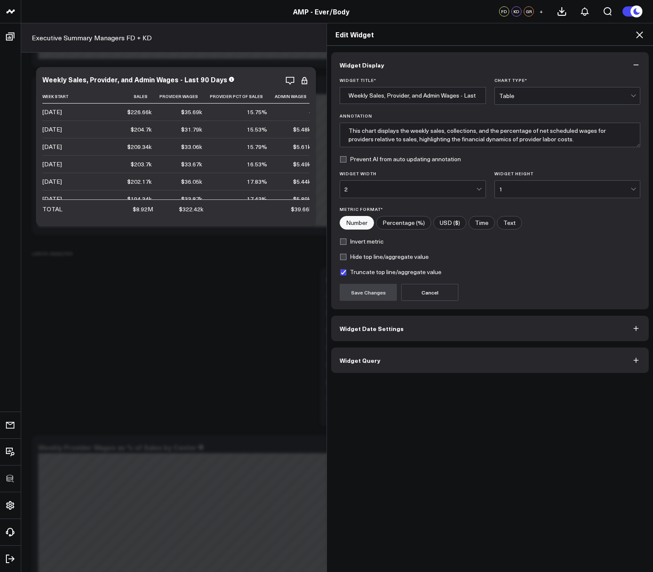
click at [378, 358] on button "Widget Query" at bounding box center [490, 360] width 318 height 25
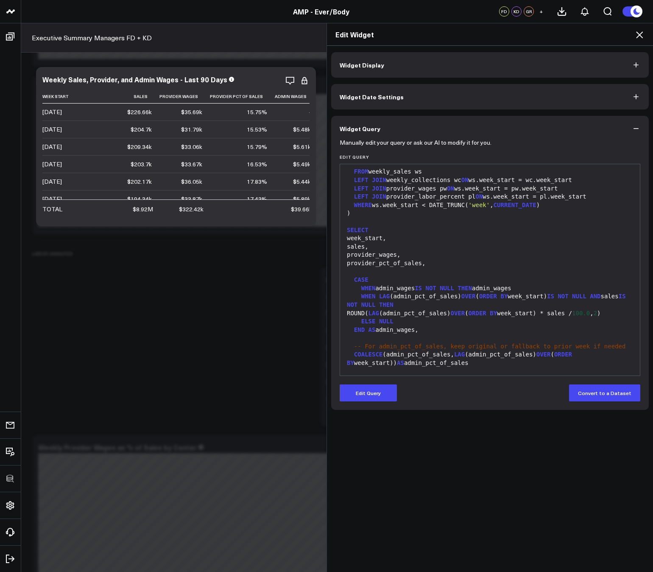
scroll to position [1089, 0]
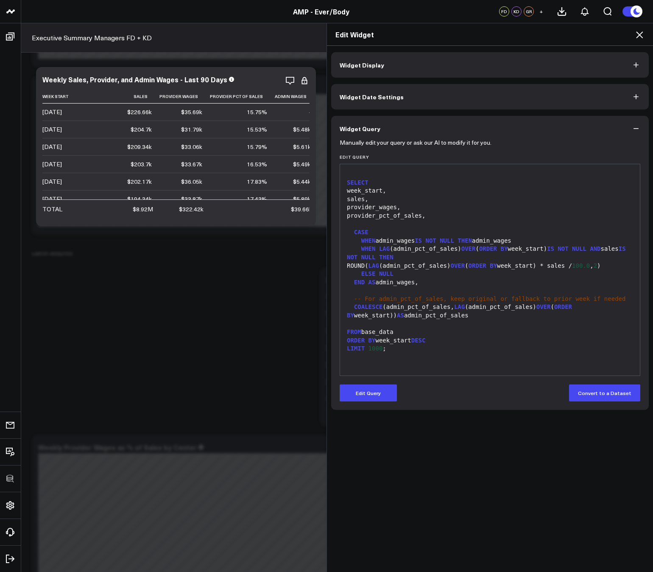
click at [640, 35] on icon at bounding box center [639, 34] width 7 height 7
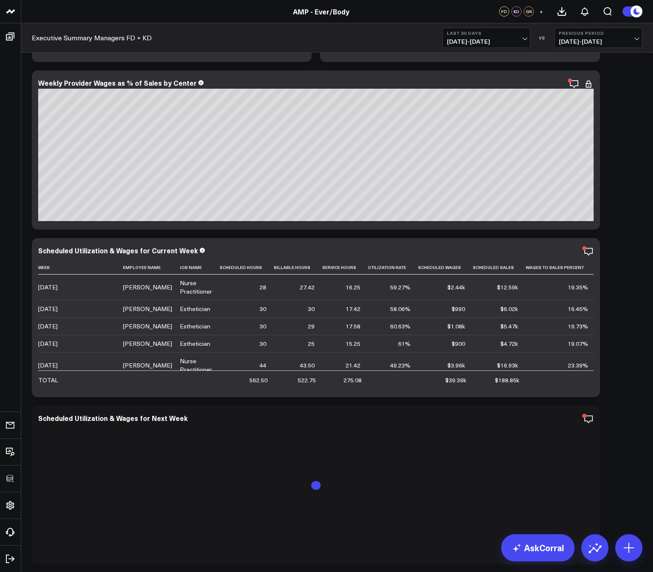
scroll to position [2447, 0]
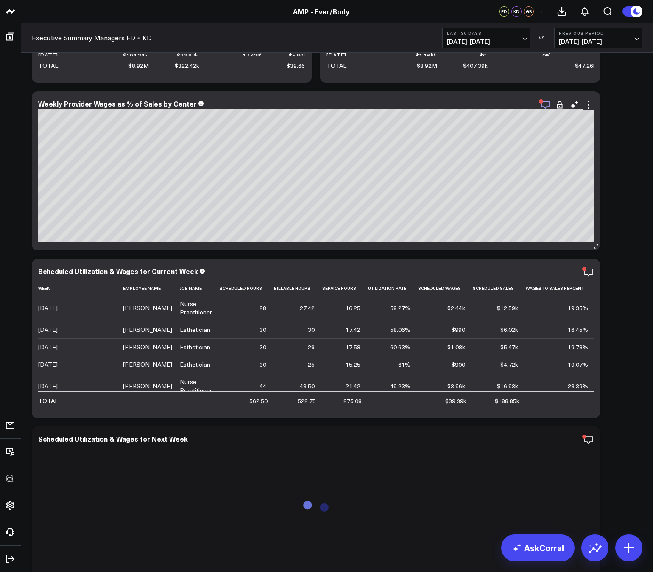
click at [547, 106] on icon "button" at bounding box center [545, 105] width 8 height 8
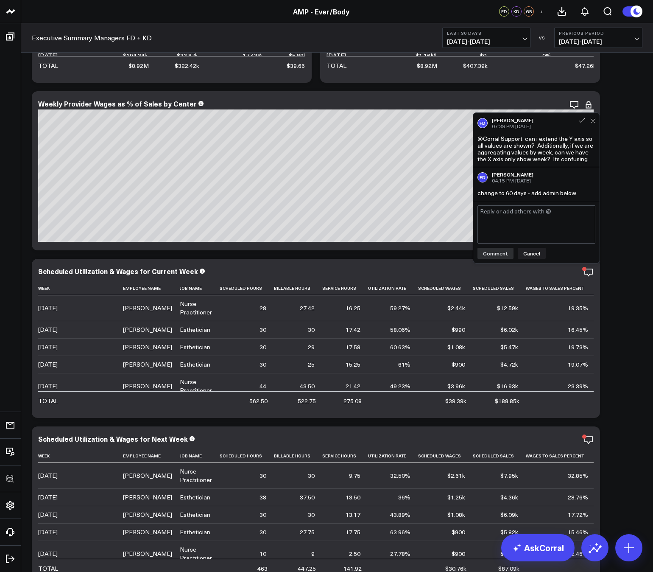
scroll to position [2458, 0]
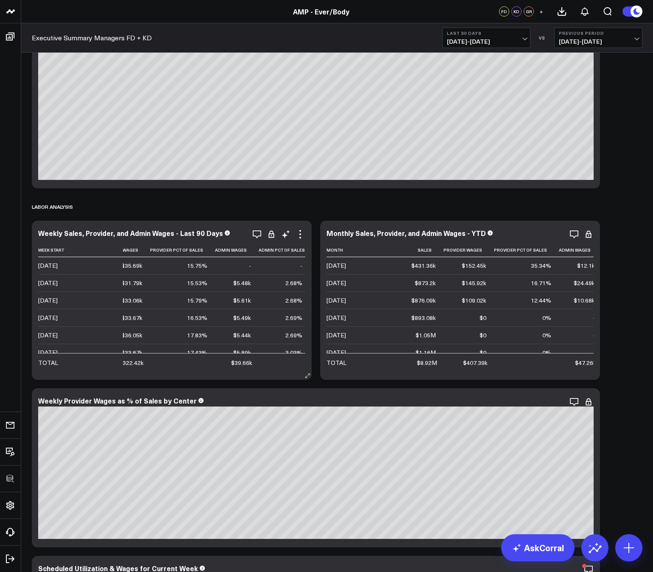
scroll to position [0, 58]
click at [258, 235] on icon "button" at bounding box center [257, 234] width 10 height 10
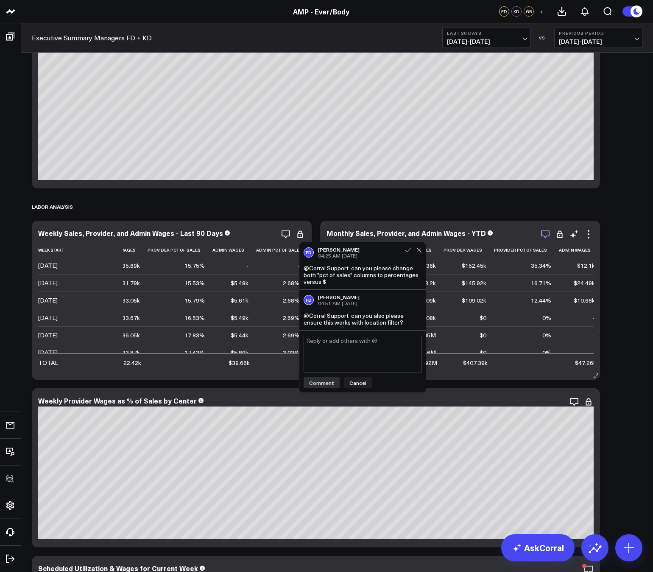
click at [545, 233] on icon "button" at bounding box center [546, 234] width 10 height 10
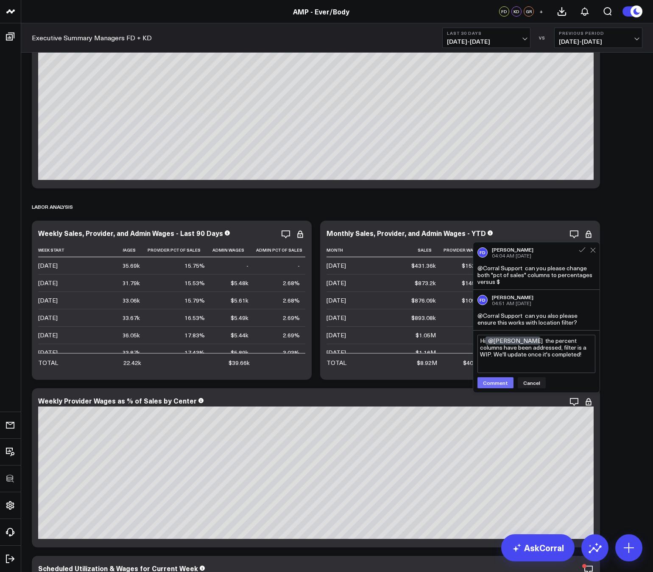
type textarea "Hi @Francis DeMonte the percent columns have been addressed, filter is a WIP. W…"
click at [492, 385] on button "Comment" at bounding box center [496, 382] width 36 height 11
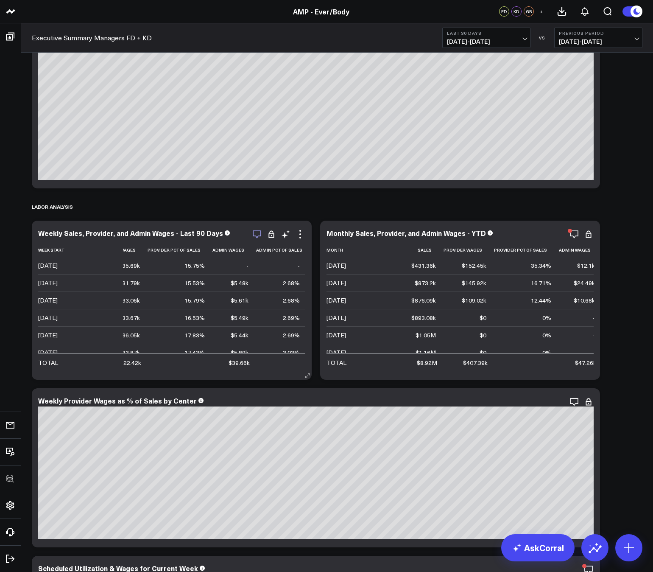
click at [261, 231] on icon "button" at bounding box center [257, 234] width 8 height 8
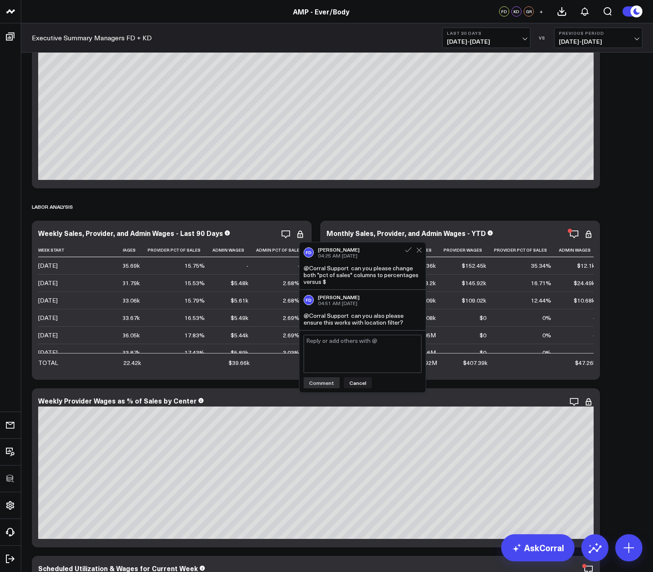
type textarea "Hi @Francis DeMonte the percent columns have been addressed, filter is a WIP. W…"
click at [322, 381] on button "Comment" at bounding box center [322, 382] width 36 height 11
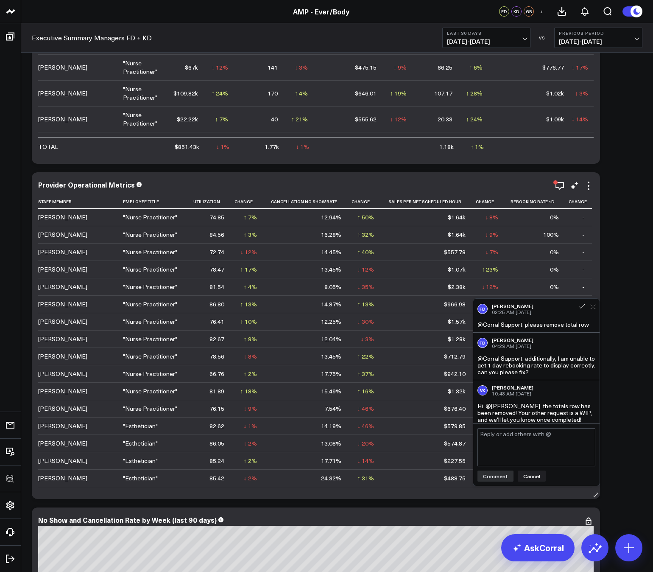
scroll to position [1528, 0]
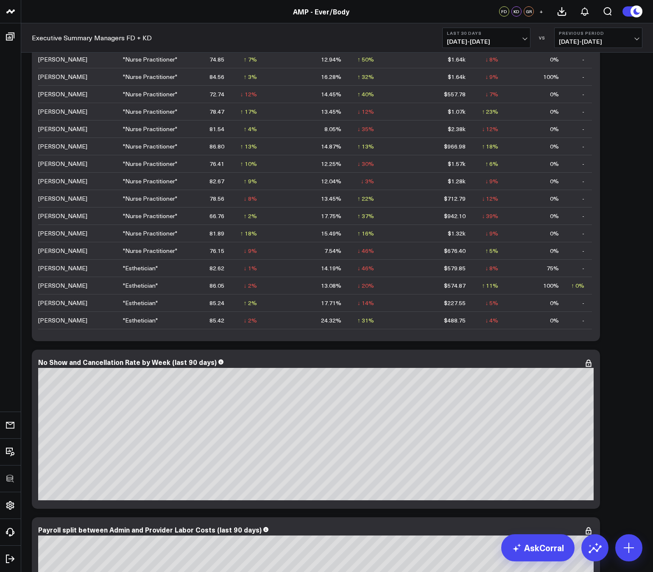
scroll to position [14, 0]
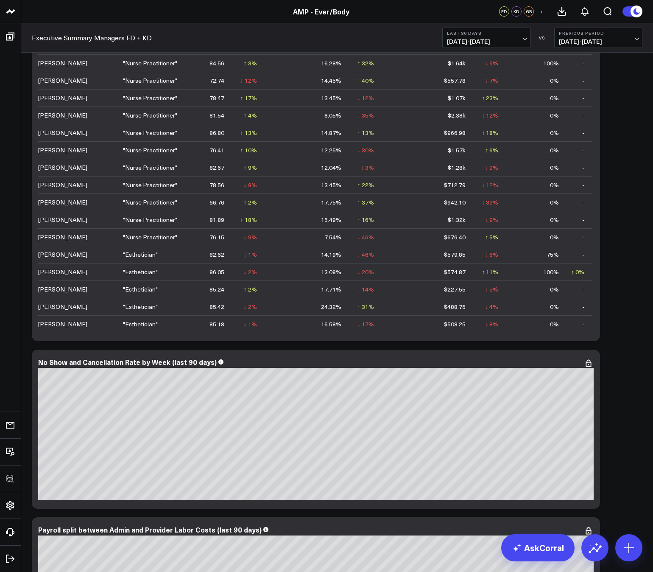
click at [132, 39] on link "Executive Summary Managers FD + KD" at bounding box center [92, 37] width 120 height 9
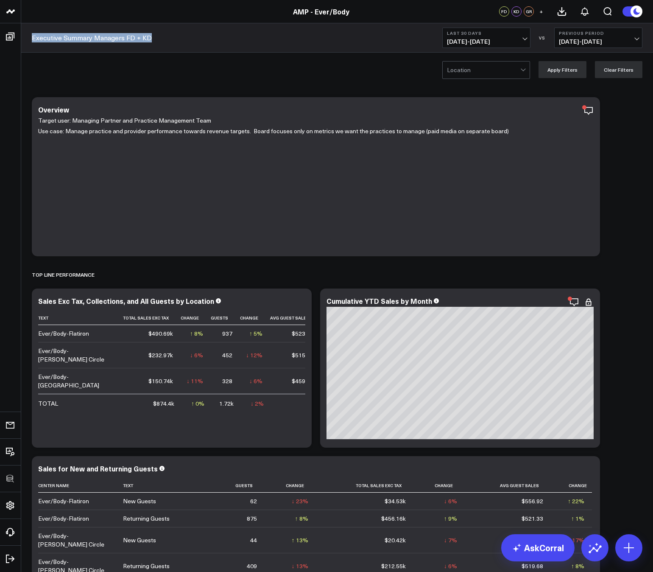
drag, startPoint x: 155, startPoint y: 38, endPoint x: 31, endPoint y: 36, distance: 124.8
click at [31, 36] on div "Executive Summary Managers FD + KD Last 30 Days [DATE] - [DATE] VS Previous Per…" at bounding box center [337, 37] width 632 height 29
copy link "Executive Summary Managers FD + KD"
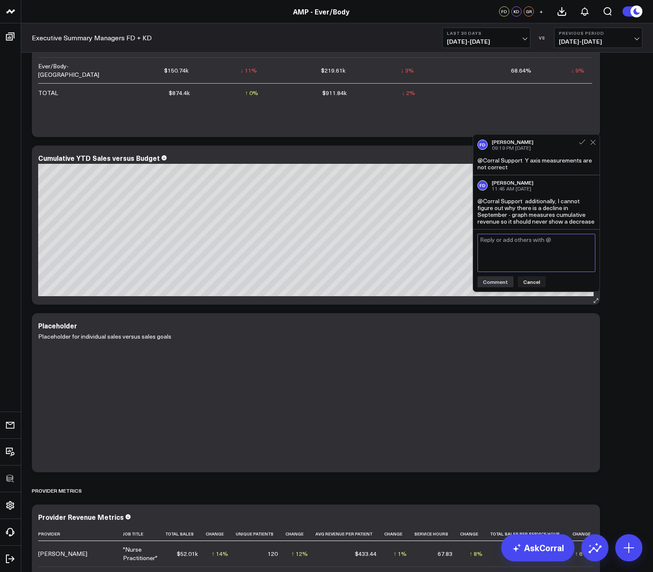
scroll to position [842, 0]
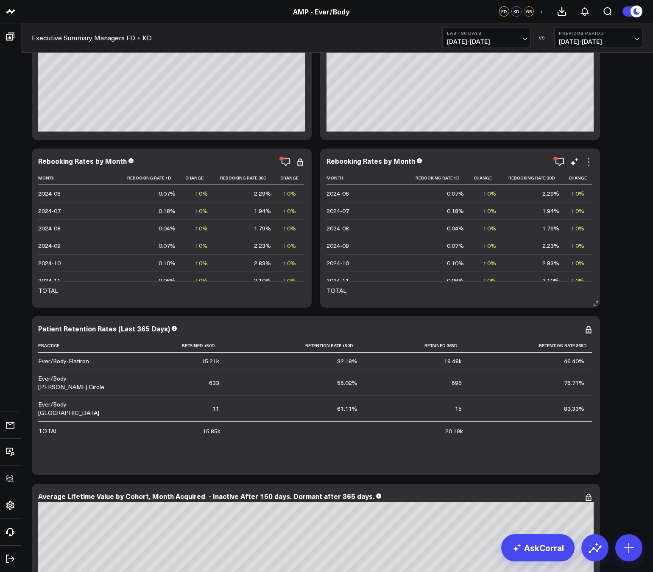
click at [587, 165] on icon at bounding box center [589, 162] width 10 height 10
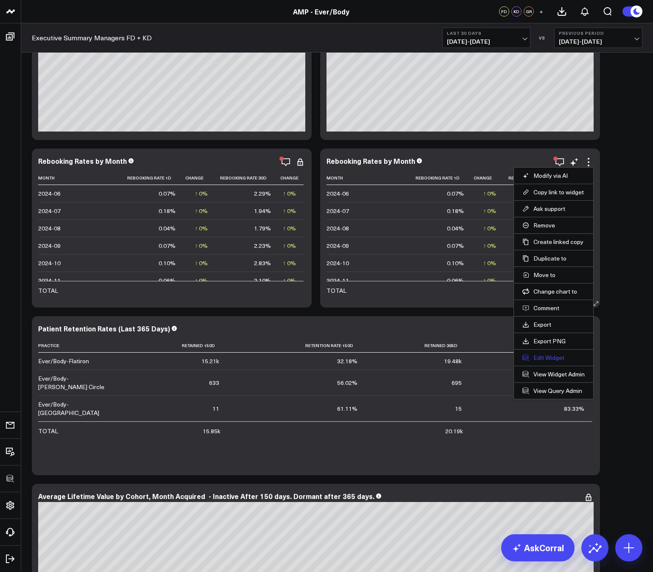
click at [562, 359] on button "Edit Widget" at bounding box center [554, 358] width 62 height 8
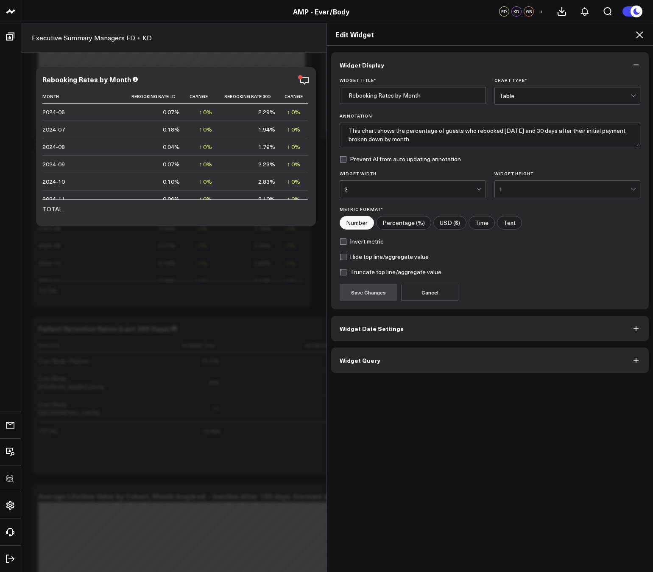
click at [521, 363] on button "Widget Query" at bounding box center [490, 360] width 318 height 25
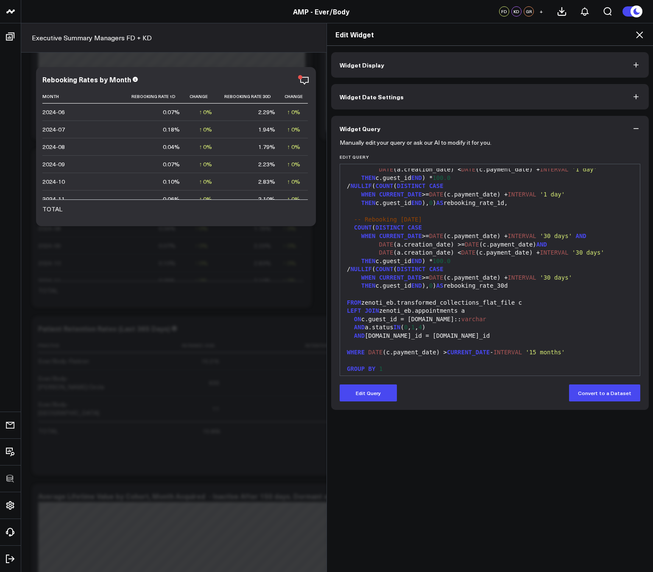
scroll to position [83, 0]
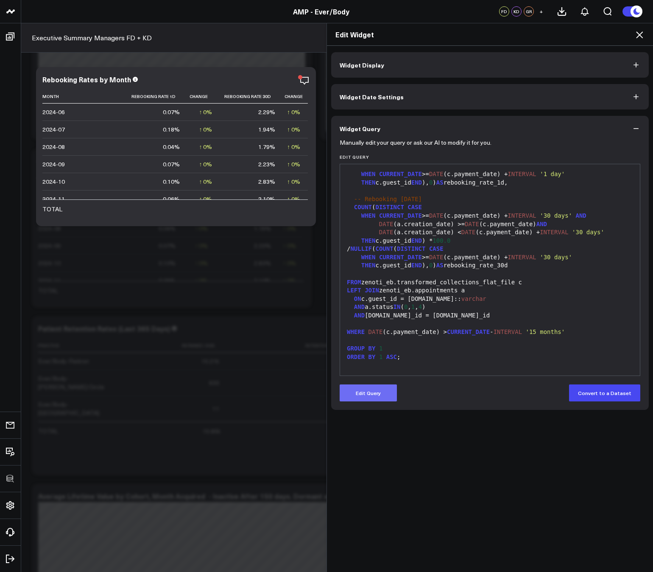
click at [378, 398] on button "Edit Query" at bounding box center [368, 392] width 57 height 17
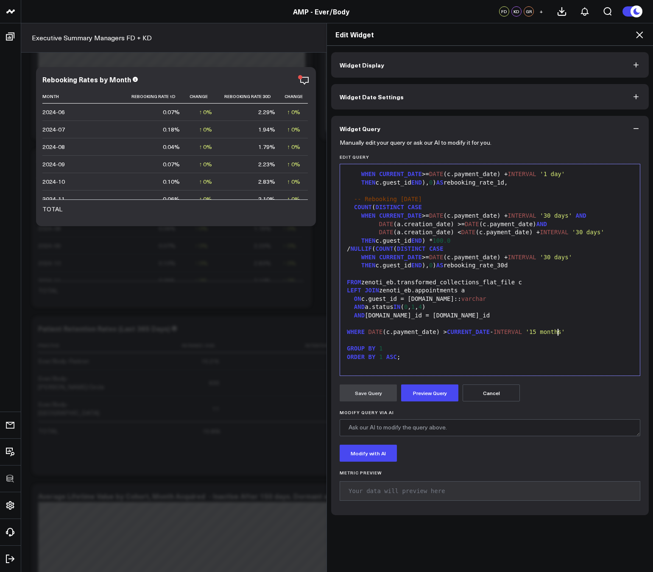
click at [559, 332] on span "'15 months'" at bounding box center [545, 331] width 39 height 7
click at [436, 394] on button "Preview Query" at bounding box center [429, 392] width 57 height 17
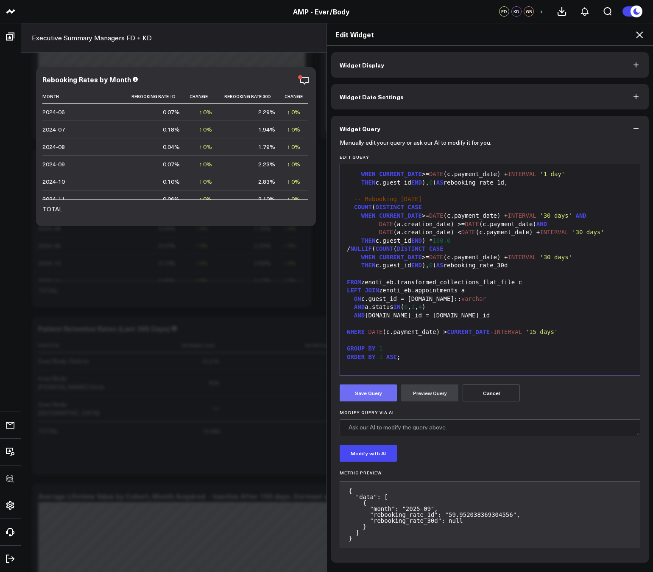
click at [378, 391] on button "Save Query" at bounding box center [368, 392] width 57 height 17
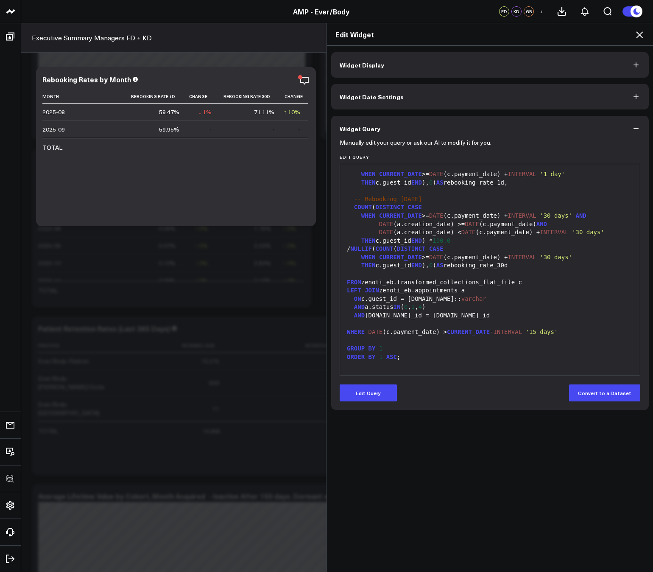
click at [645, 35] on icon at bounding box center [640, 35] width 10 height 10
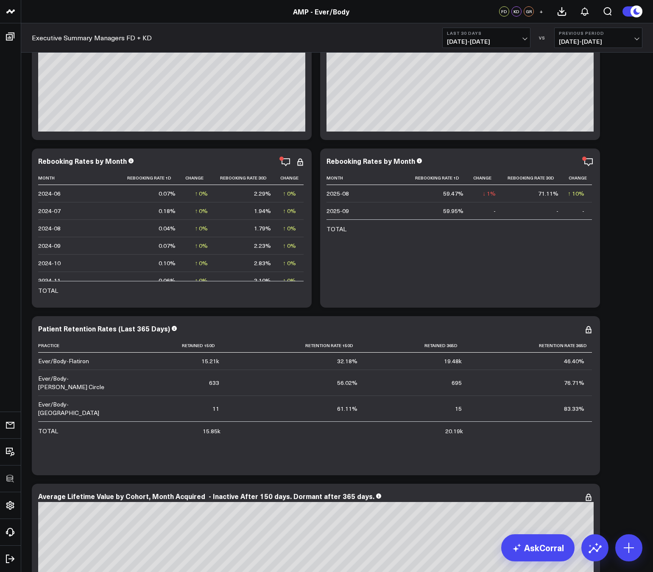
click at [499, 38] on span "[DATE] - [DATE]" at bounding box center [486, 41] width 79 height 7
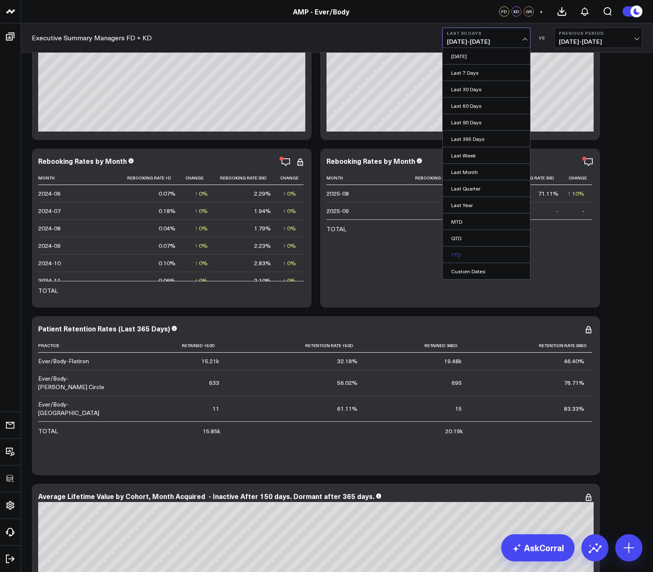
click at [455, 252] on link "YTD" at bounding box center [486, 255] width 87 height 16
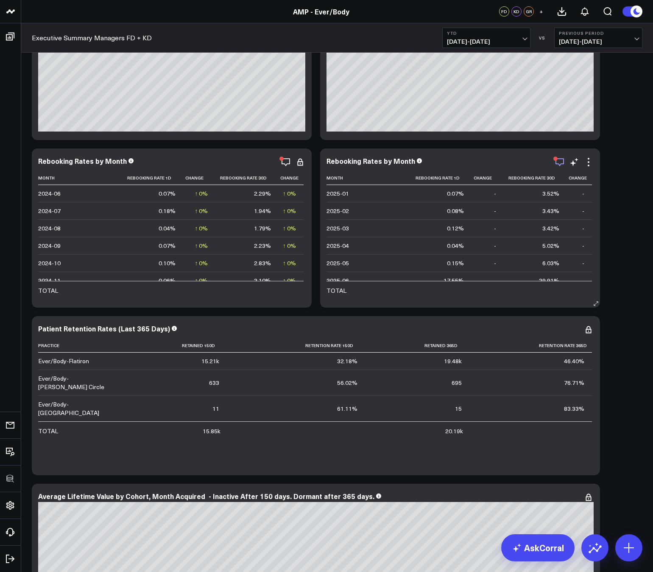
click at [562, 161] on icon "button" at bounding box center [560, 162] width 10 height 10
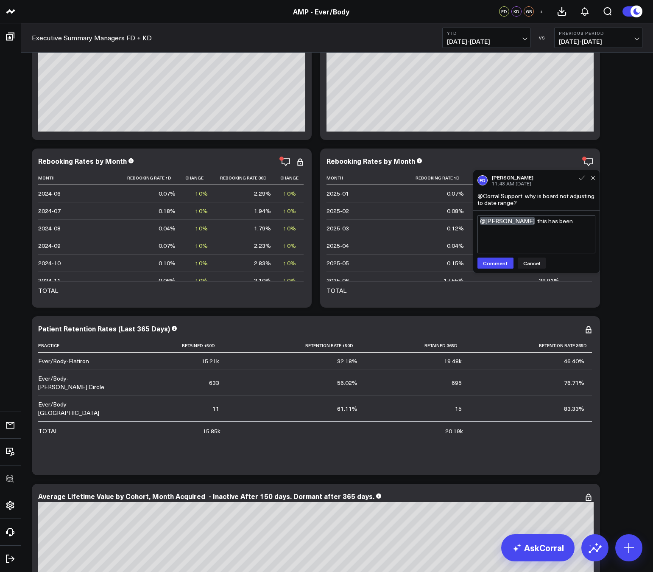
type textarea "@[PERSON_NAME] this has been"
click at [471, 42] on span "[DATE] - [DATE]" at bounding box center [486, 41] width 79 height 7
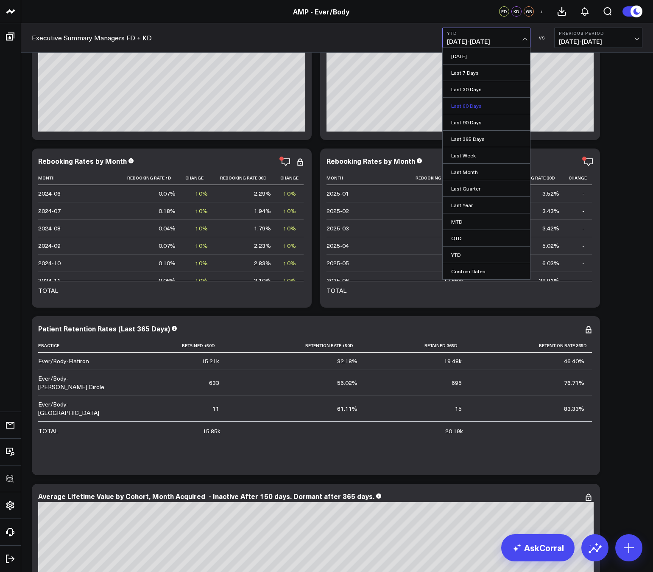
click at [462, 108] on link "Last 60 Days" at bounding box center [486, 106] width 87 height 16
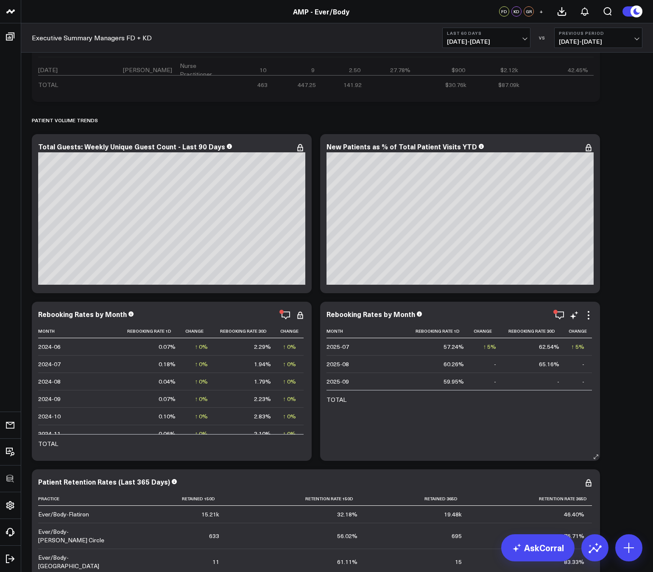
scroll to position [2930, 0]
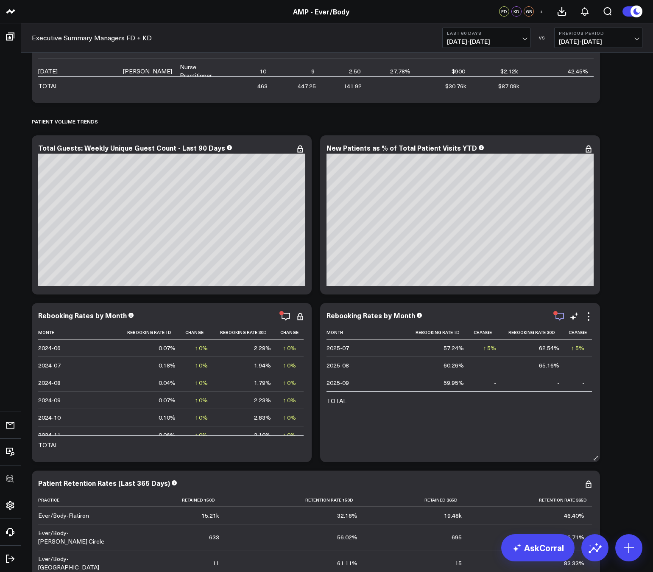
click at [561, 320] on icon "button" at bounding box center [560, 316] width 10 height 10
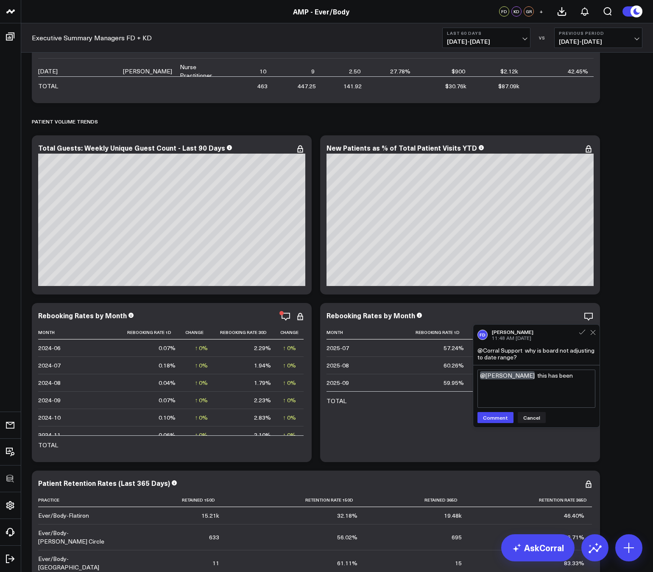
click at [549, 375] on textarea "@[PERSON_NAME] this has been" at bounding box center [537, 389] width 118 height 38
type textarea "@[PERSON_NAME] this widget has been fixed to be dynamic and responsive to selec…"
click at [468, 381] on td "59.95%" at bounding box center [442, 382] width 60 height 17
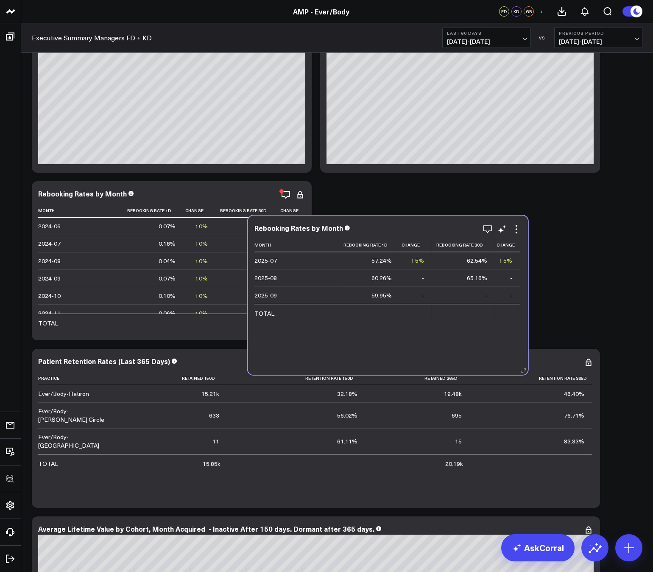
scroll to position [3220, 0]
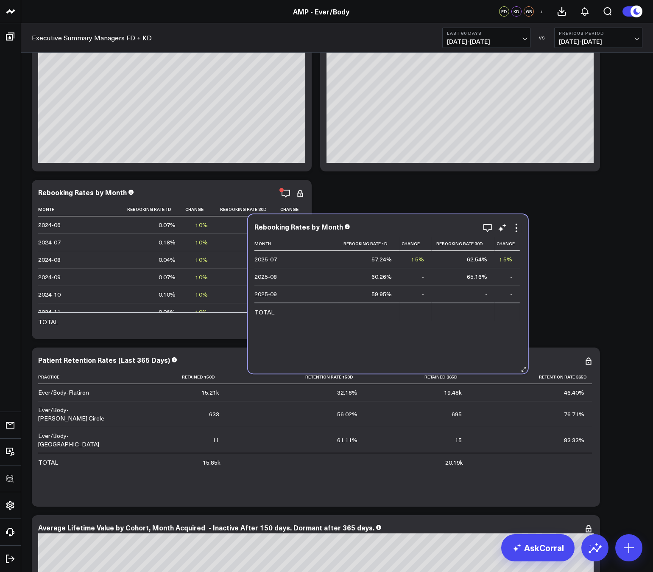
click at [396, 291] on td "59.95%" at bounding box center [369, 293] width 60 height 17
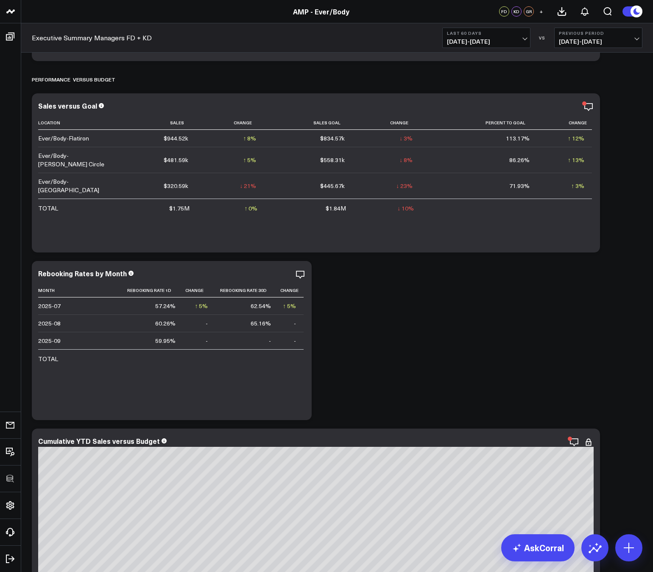
scroll to position [769, 0]
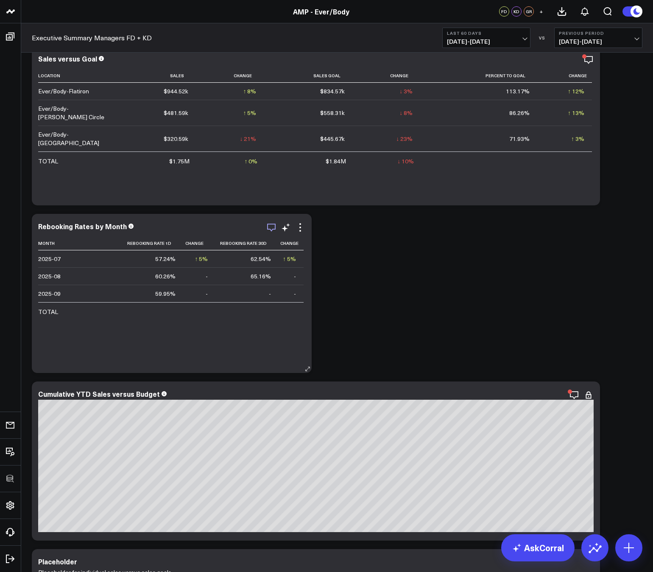
click at [272, 226] on icon "button" at bounding box center [271, 227] width 10 height 10
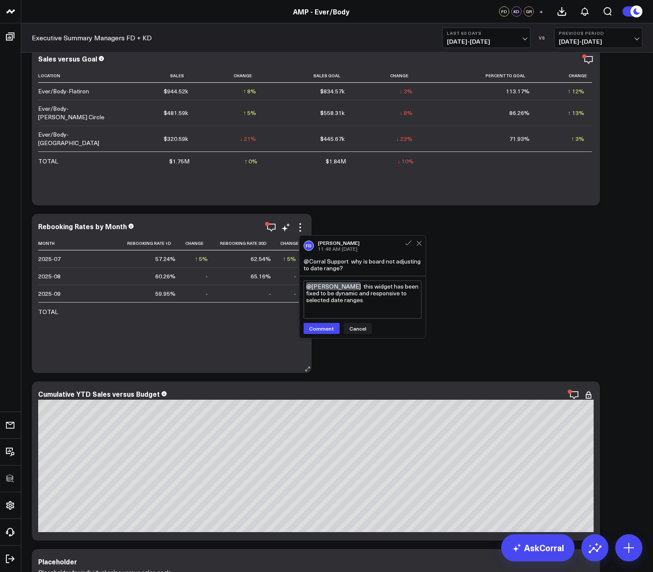
click at [235, 227] on div "Rebooking Rates by Month" at bounding box center [171, 226] width 267 height 8
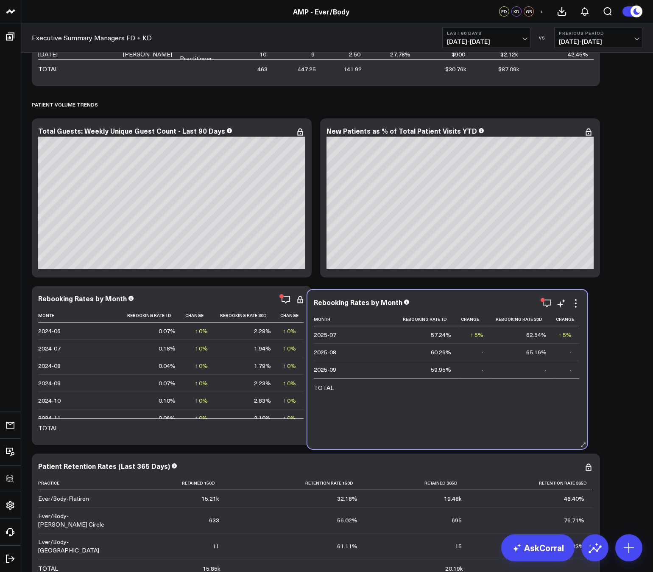
scroll to position [3112, 0]
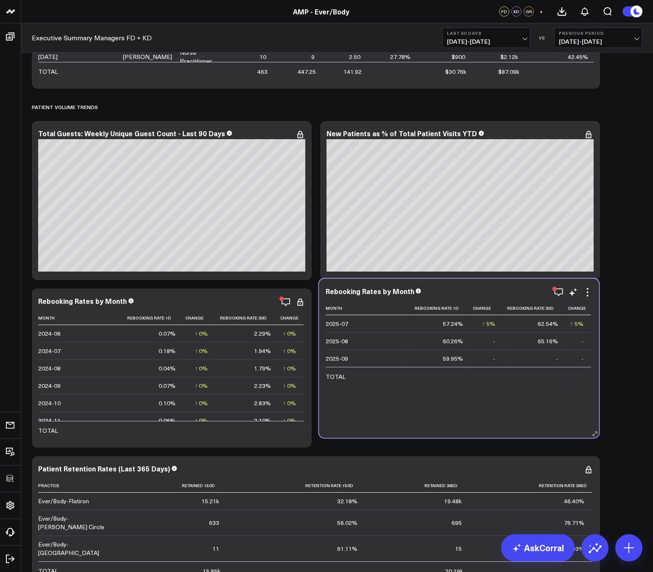
drag, startPoint x: 235, startPoint y: 227, endPoint x: 473, endPoint y: 346, distance: 265.8
click at [473, 346] on div "Rebooking Rates by Month Month Rebooking Rate 1d Change Rebooking Rate 30d Chan…" at bounding box center [459, 358] width 267 height 142
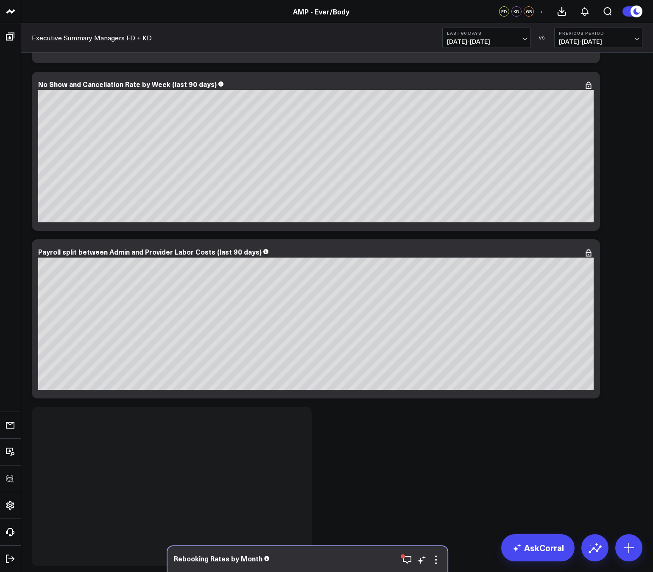
scroll to position [1960, 0]
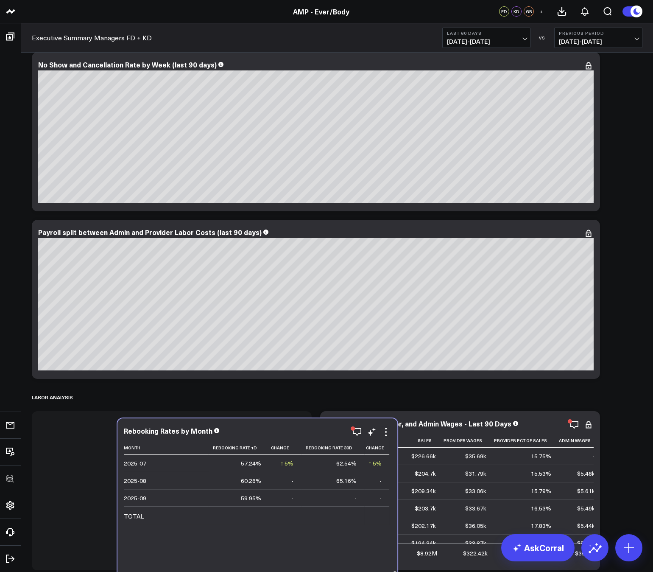
drag, startPoint x: 227, startPoint y: 173, endPoint x: 313, endPoint y: 421, distance: 262.7
click at [313, 427] on div "Rebooking Rates by Month" at bounding box center [257, 431] width 267 height 8
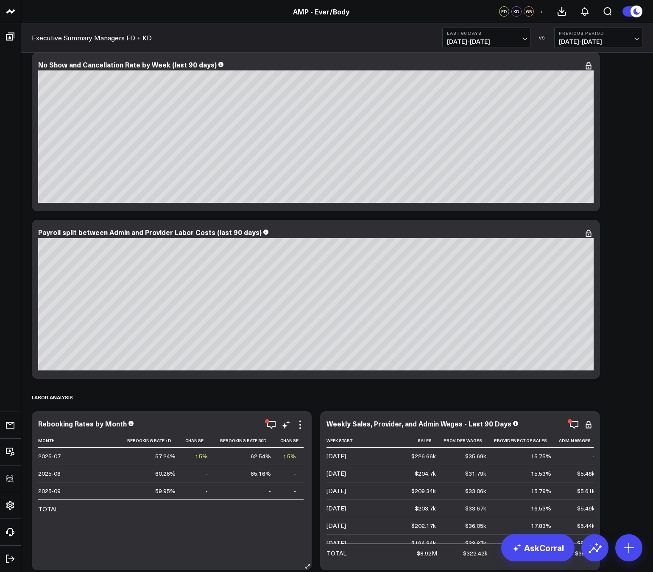
scroll to position [2239, 0]
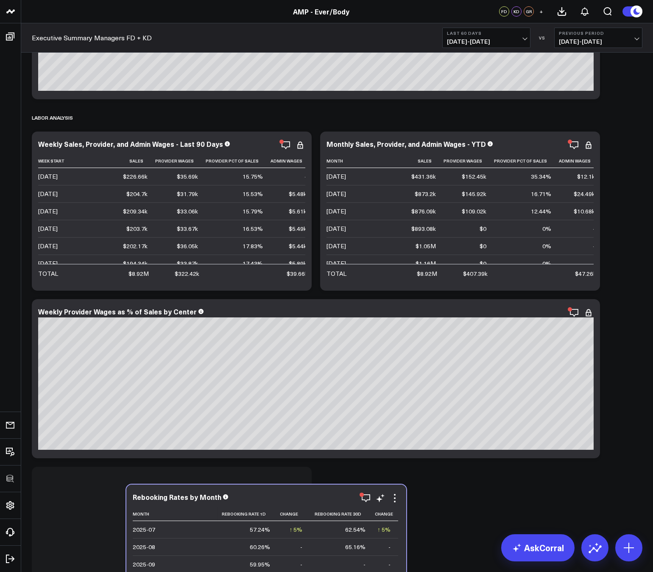
drag, startPoint x: 190, startPoint y: 139, endPoint x: 285, endPoint y: 492, distance: 365.5
click at [285, 492] on div "Rebooking Rates by Month Month Rebooking Rate 1d Change Rebooking Rate 30d Chan…" at bounding box center [266, 564] width 280 height 159
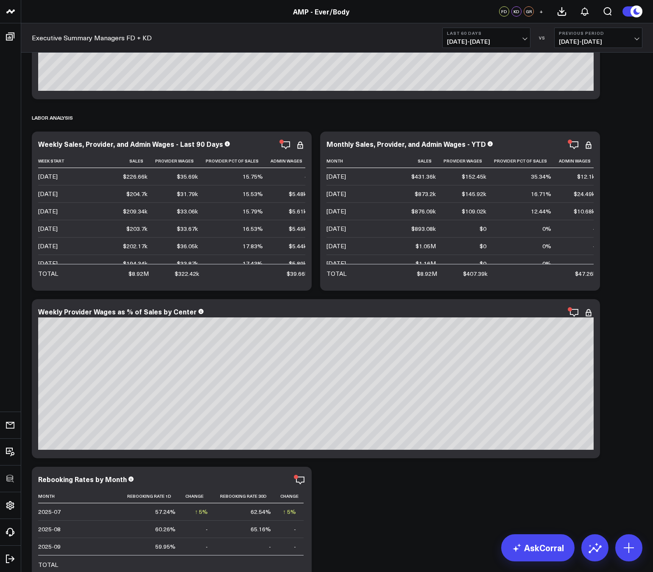
scroll to position [2763, 0]
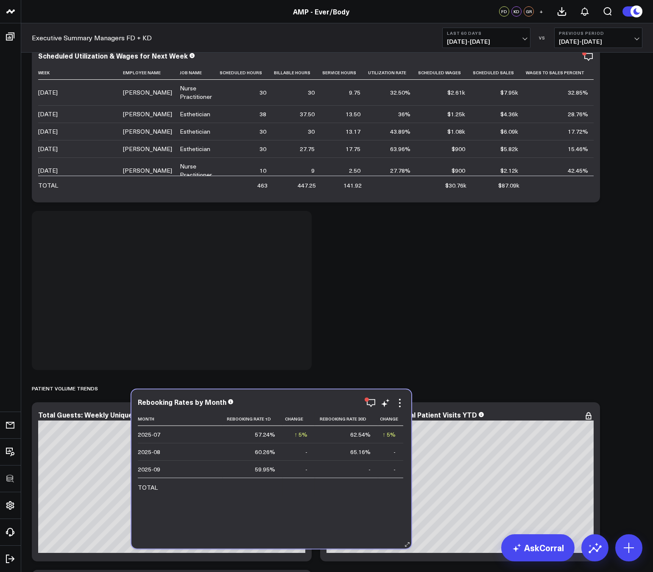
drag, startPoint x: 267, startPoint y: 89, endPoint x: 367, endPoint y: 559, distance: 480.6
click at [367, 540] on div "Month Rebooking Rate 1d Change Rebooking Rate 30d Change 2025-07 57.24% ↑ 5% Pr…" at bounding box center [271, 476] width 267 height 128
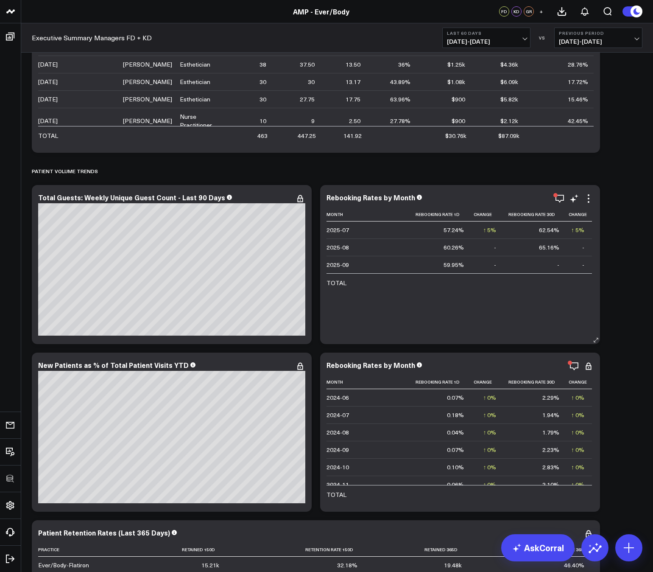
scroll to position [2905, 0]
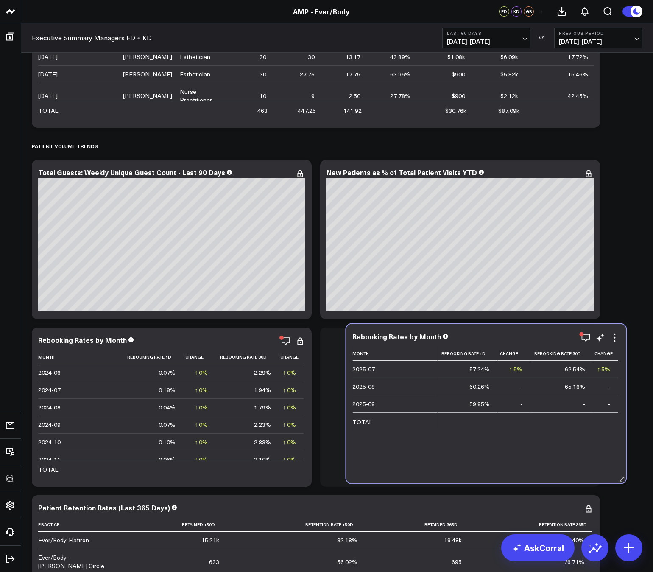
drag, startPoint x: 452, startPoint y: 177, endPoint x: 478, endPoint y: 341, distance: 166.2
click at [478, 341] on div "Rebooking Rates by Month" at bounding box center [486, 338] width 267 height 10
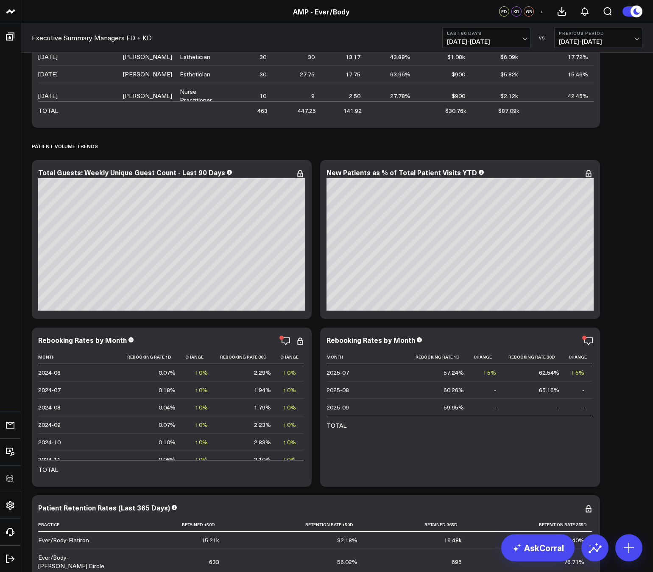
click at [585, 342] on icon "button" at bounding box center [589, 341] width 8 height 8
click at [561, 342] on icon "button" at bounding box center [560, 341] width 10 height 10
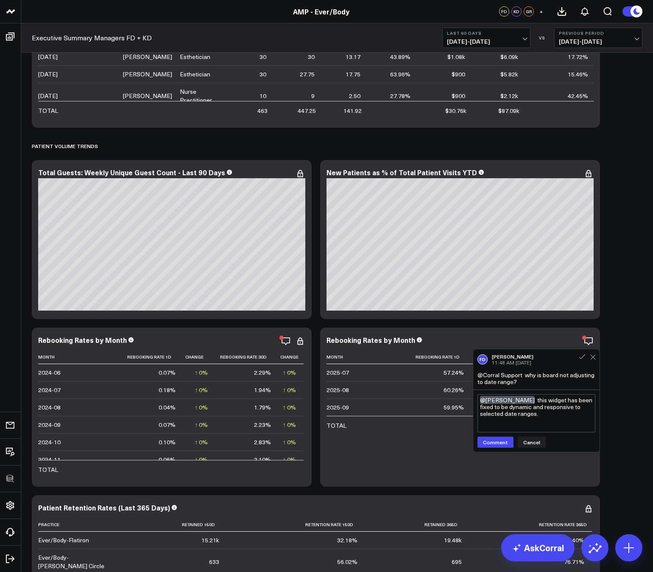
click at [552, 416] on textarea "@Francis DeMonte this widget has been fixed to be dynamic and responsive to sel…" at bounding box center [537, 413] width 118 height 38
type textarea "@Francis DeMonte this widget has been fixed to be dynamic and responsive to sel…"
click at [494, 441] on button "Comment" at bounding box center [496, 442] width 36 height 11
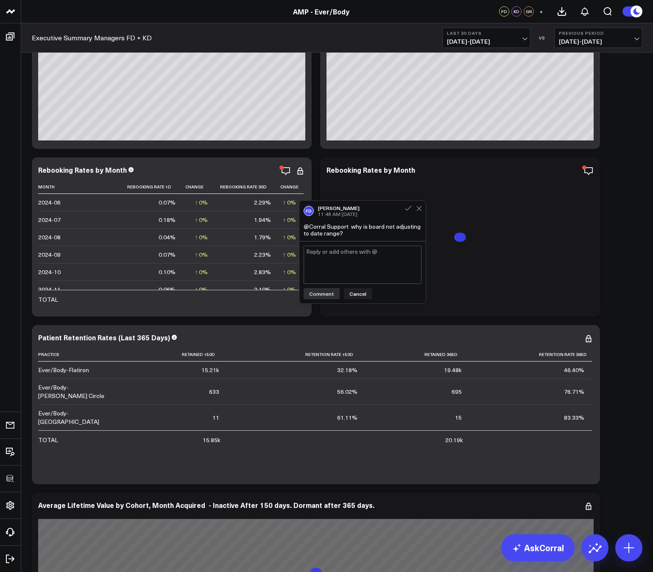
scroll to position [3084, 0]
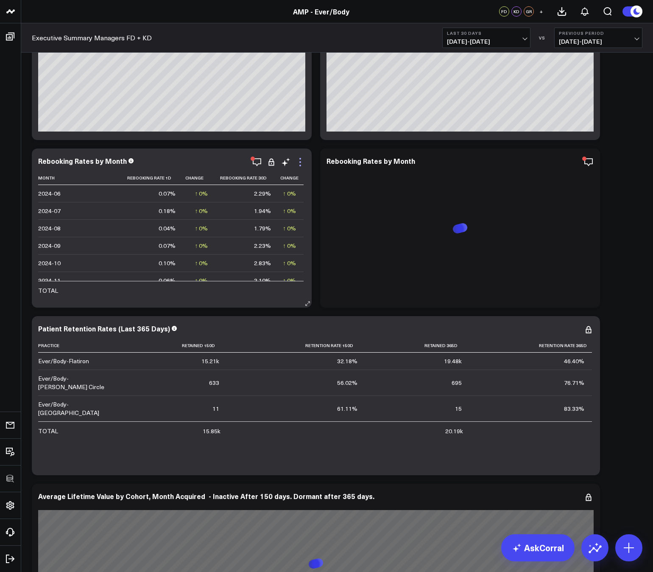
click at [300, 160] on icon at bounding box center [300, 162] width 10 height 10
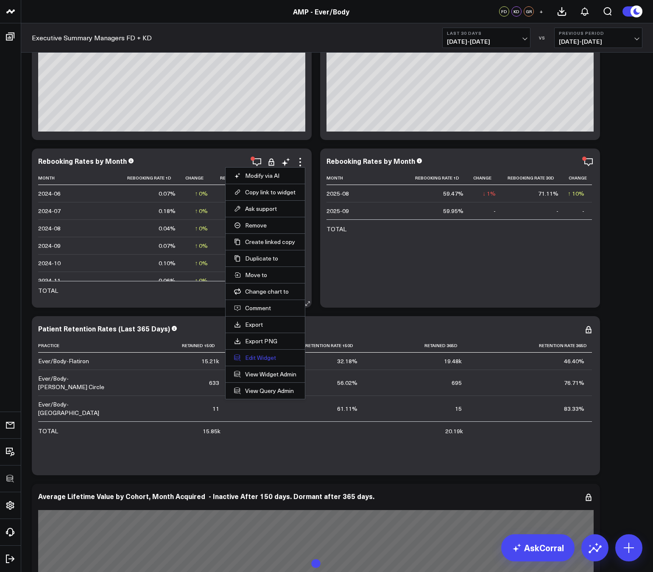
click at [264, 357] on button "Edit Widget" at bounding box center [265, 358] width 62 height 8
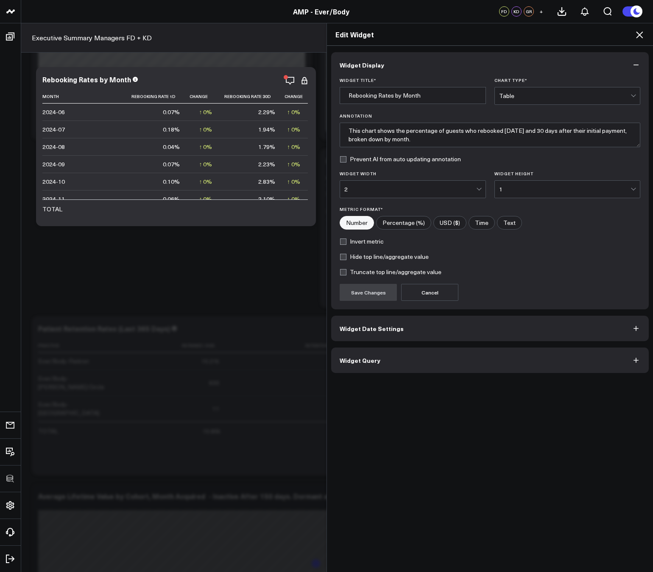
click at [370, 359] on span "Widget Query" at bounding box center [360, 360] width 41 height 7
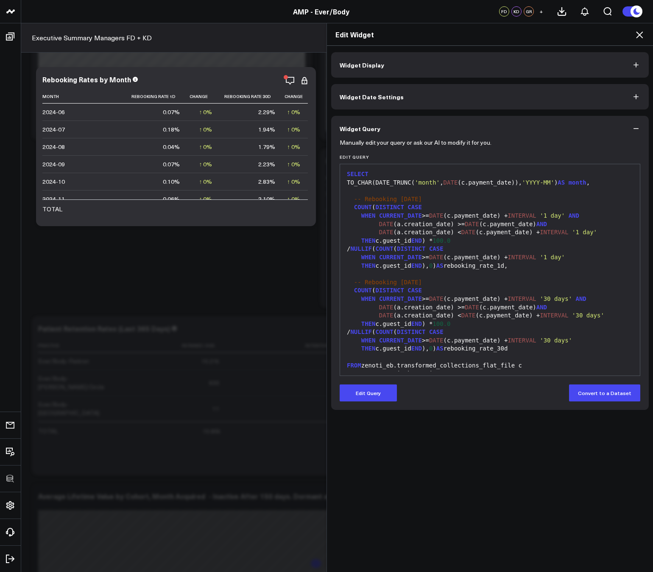
click at [410, 90] on button "Widget Date Settings" at bounding box center [490, 96] width 318 height 25
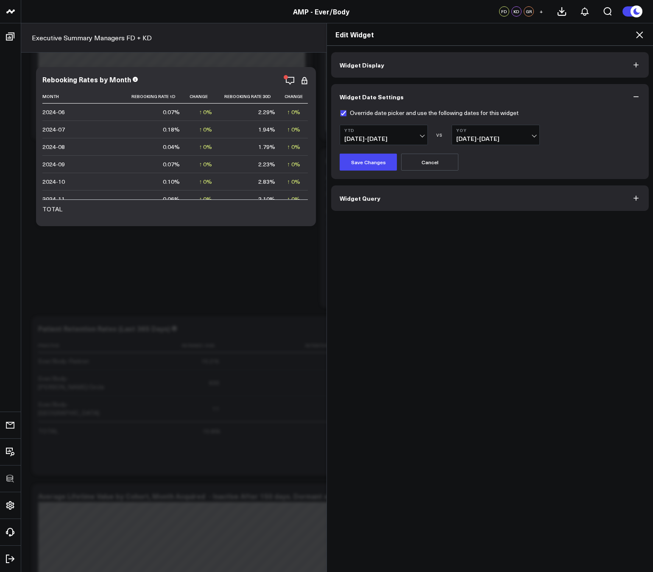
click at [405, 194] on button "Widget Query" at bounding box center [490, 197] width 318 height 25
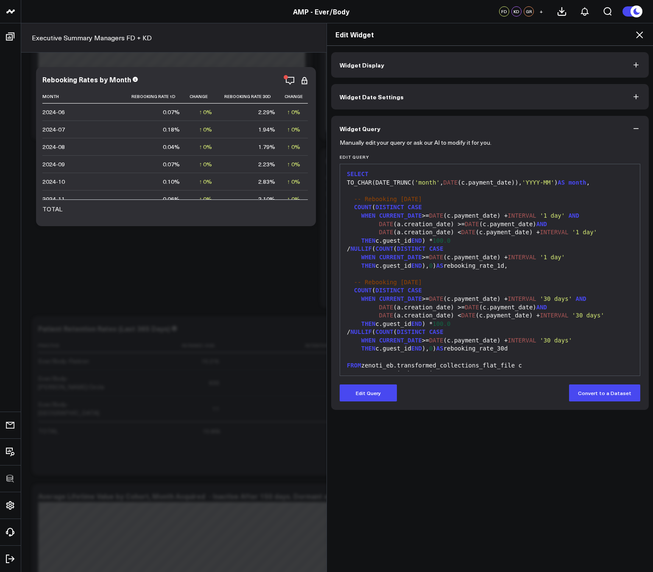
scroll to position [83, 0]
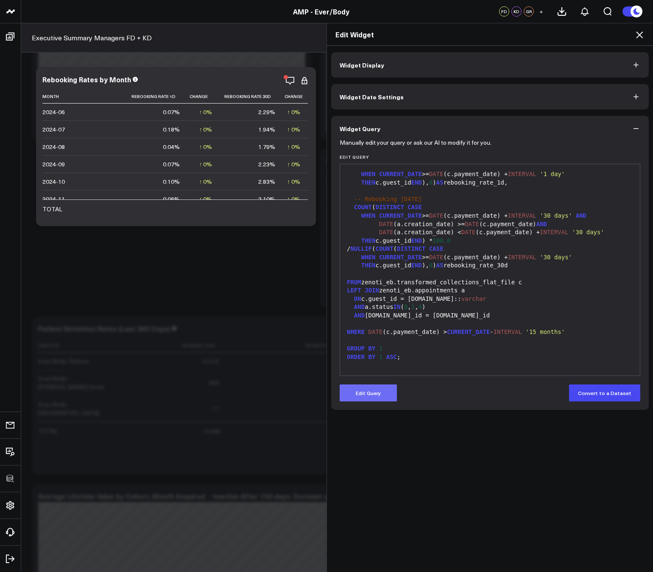
click at [373, 394] on button "Edit Query" at bounding box center [368, 392] width 57 height 17
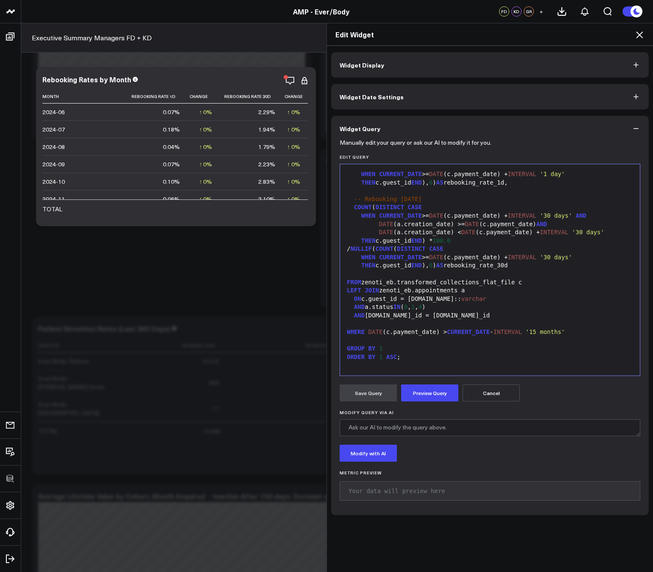
click at [566, 331] on span "'15 months'" at bounding box center [545, 331] width 39 height 7
click at [424, 395] on button "Preview Query" at bounding box center [429, 392] width 57 height 17
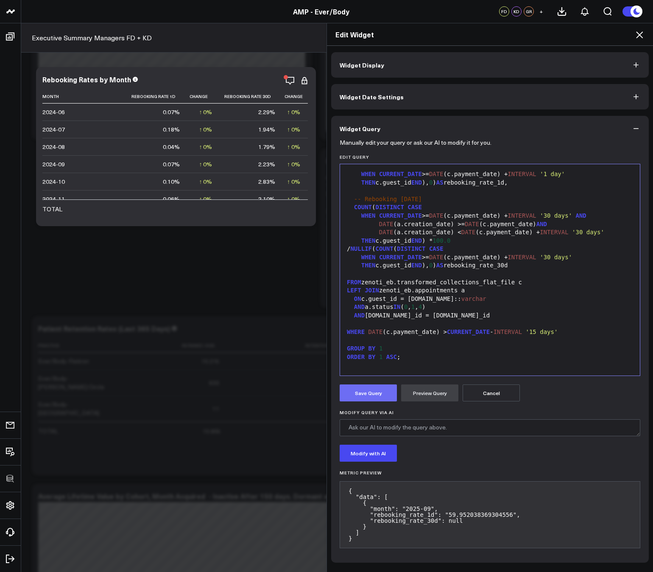
click at [381, 398] on button "Save Query" at bounding box center [368, 392] width 57 height 17
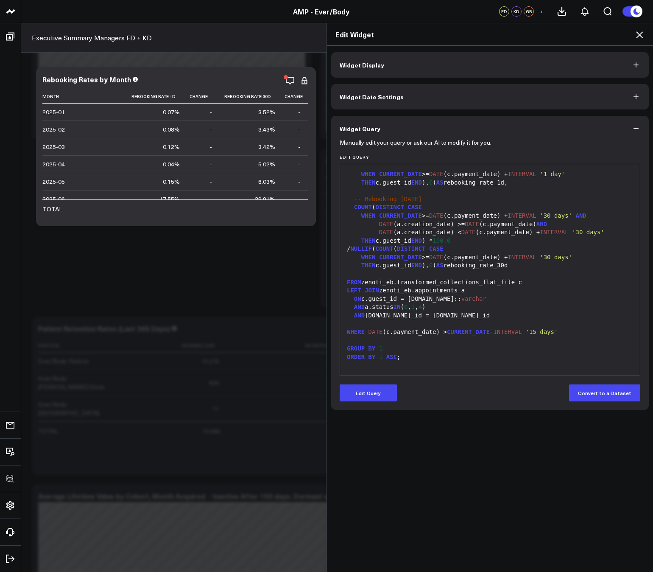
click at [637, 38] on icon at bounding box center [640, 35] width 10 height 10
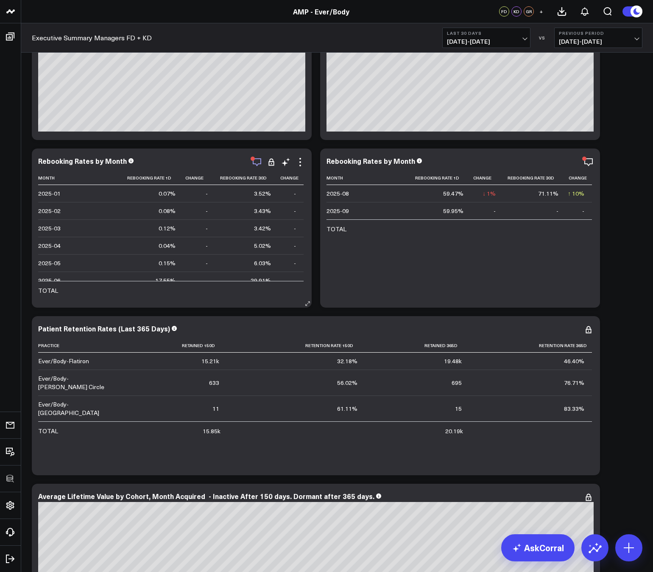
click at [258, 162] on icon "button" at bounding box center [257, 162] width 10 height 10
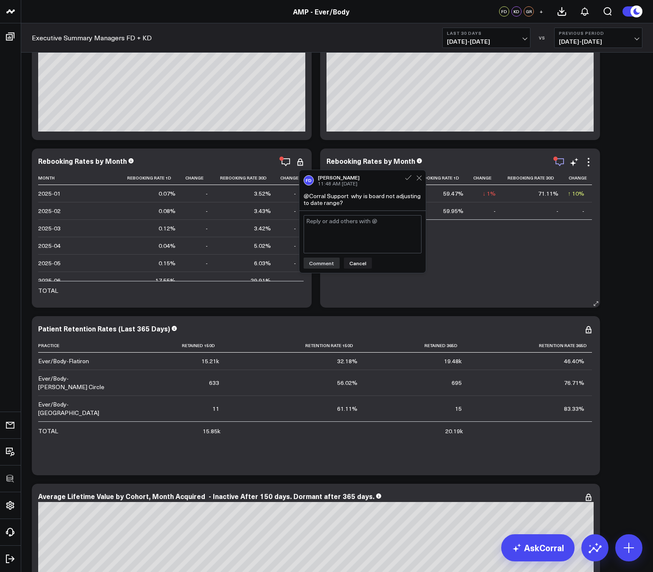
click at [560, 161] on icon "button" at bounding box center [560, 162] width 10 height 10
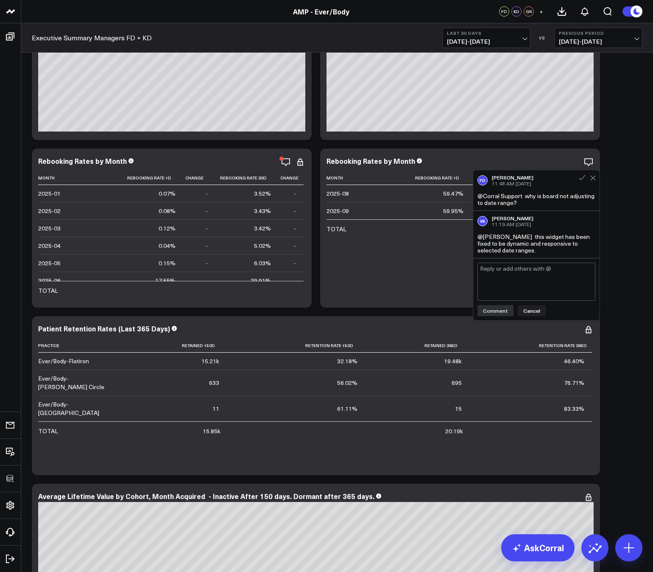
drag, startPoint x: 540, startPoint y: 253, endPoint x: 534, endPoint y: 238, distance: 15.6
click at [534, 238] on div "@Francis DeMonte this widget has been fixed to be dynamic and responsive to sel…" at bounding box center [537, 243] width 118 height 20
copy div "this widget has been fixed to be dynamic and responsive to selected date ranges."
click at [258, 163] on icon "button" at bounding box center [257, 162] width 10 height 10
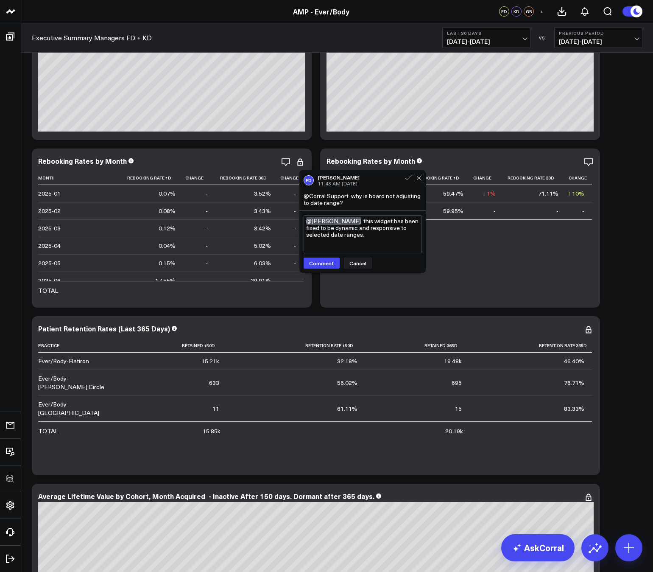
click at [334, 229] on textarea "@Francis DeMonte this widget has been fixed to be dynamic and responsive to sel…" at bounding box center [363, 234] width 118 height 38
type textarea "@Francis DeMonte this widget has been fixed to be responsive to selected date r…"
click at [319, 261] on button "Comment" at bounding box center [322, 263] width 36 height 11
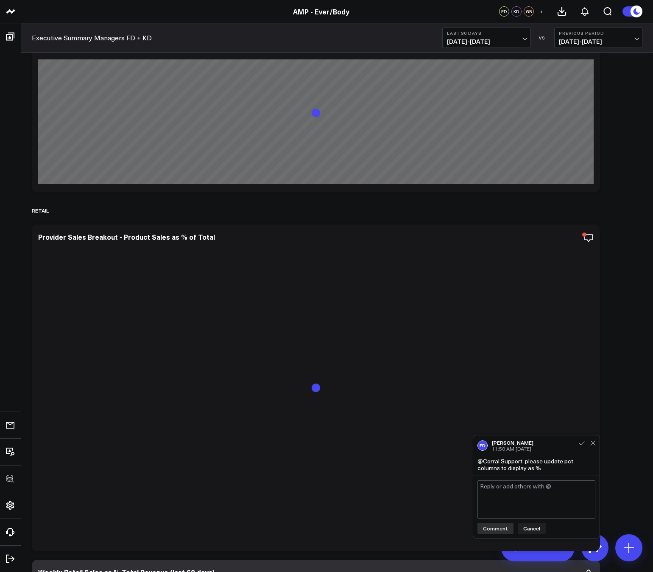
scroll to position [3558, 0]
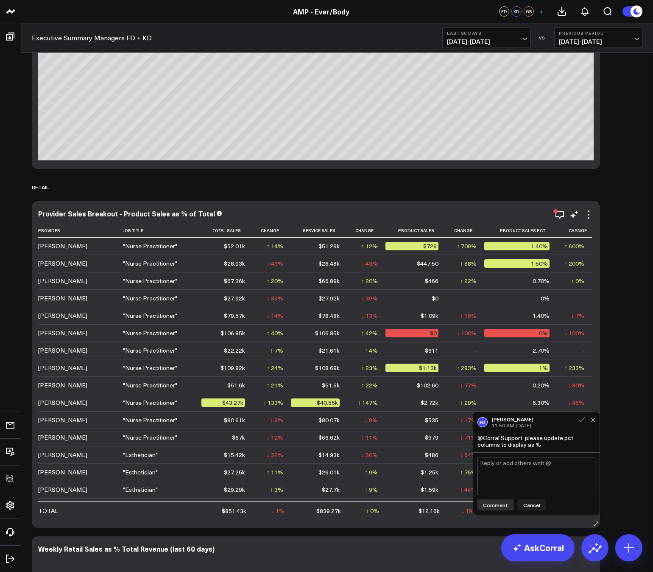
click at [476, 214] on div "Provider Sales Breakout - Product Sales as % of Total" at bounding box center [316, 214] width 556 height 8
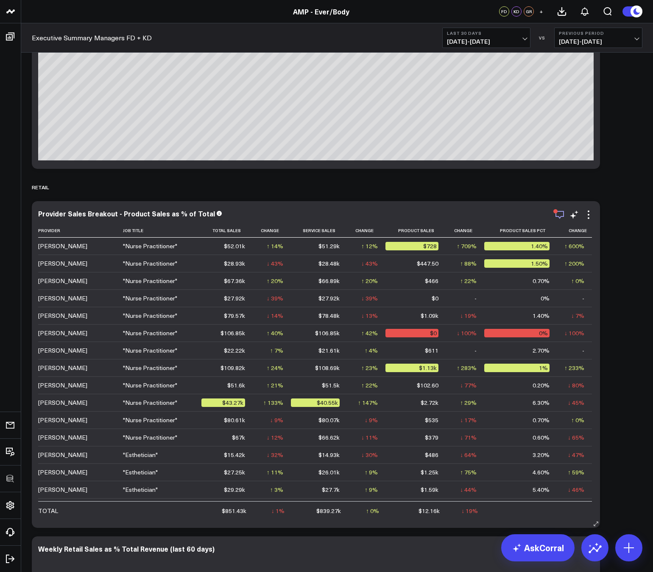
click at [561, 213] on icon "button" at bounding box center [560, 215] width 10 height 10
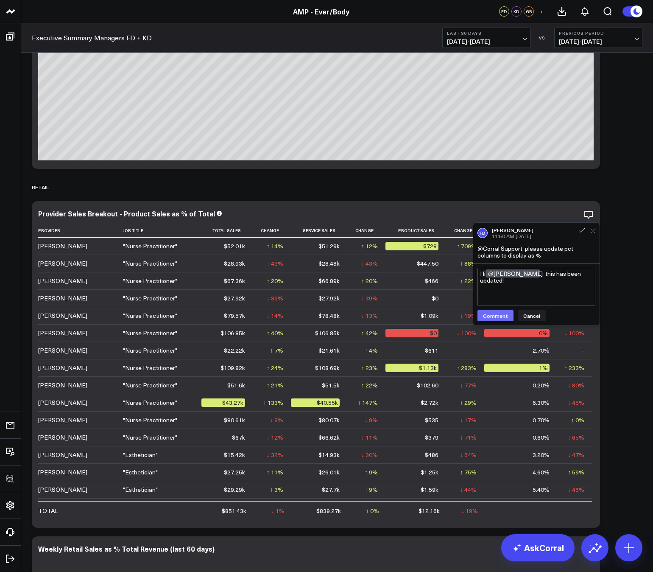
type textarea "Hi @Francis DeMonte this has been updated!"
click at [493, 319] on button "Comment" at bounding box center [496, 315] width 36 height 11
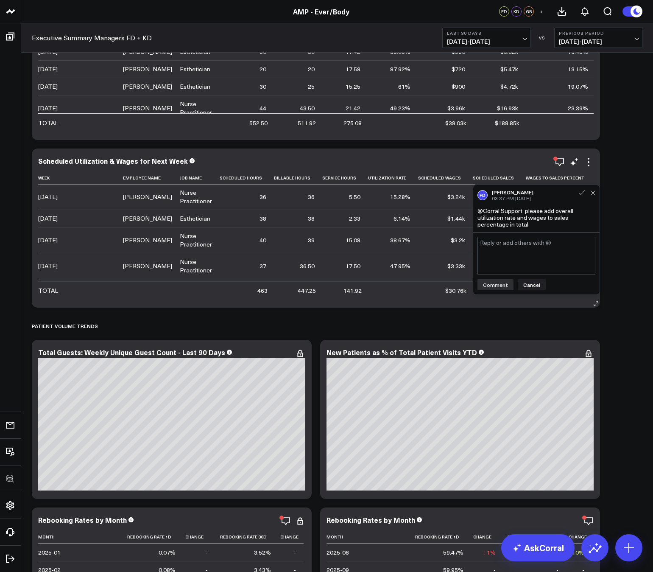
scroll to position [258, 0]
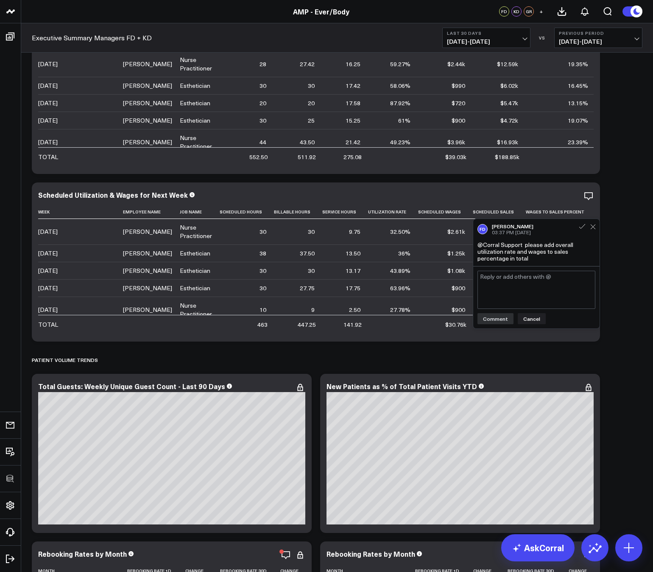
scroll to position [2613, 0]
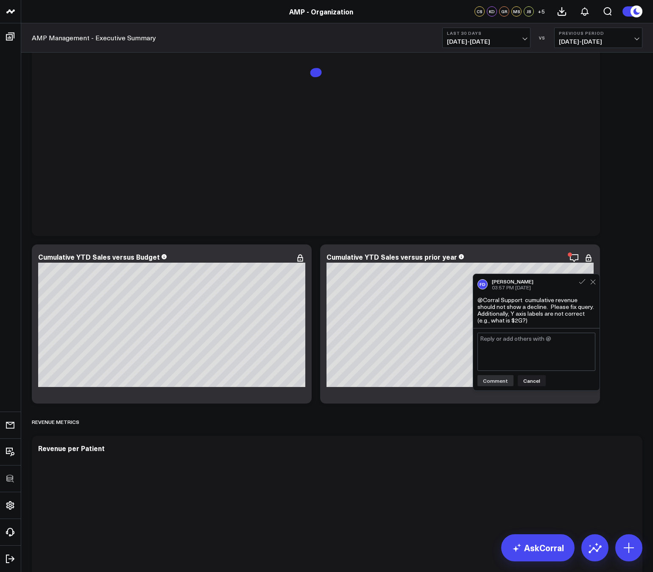
scroll to position [1428, 0]
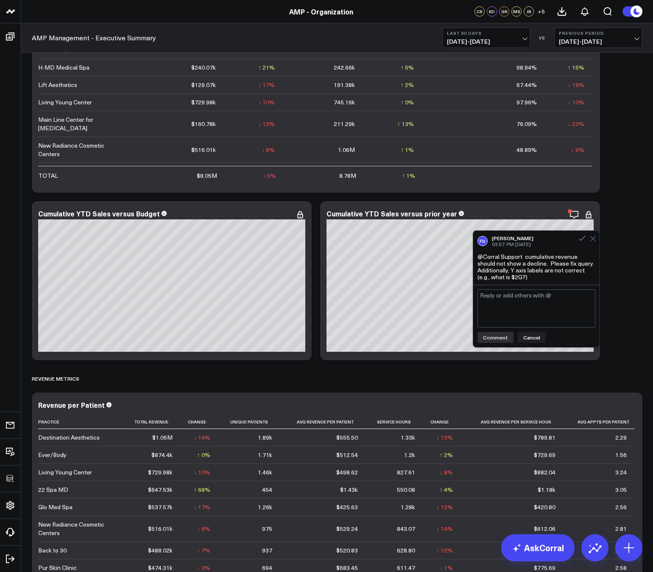
click at [595, 241] on icon at bounding box center [593, 238] width 5 height 5
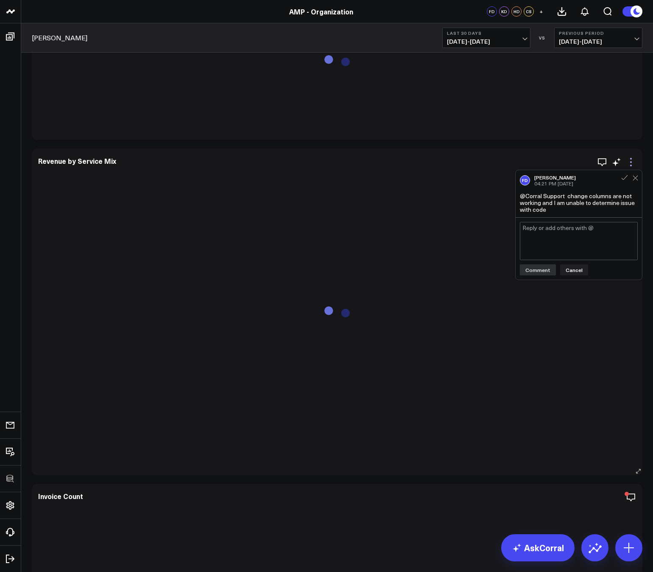
click at [633, 161] on icon at bounding box center [631, 162] width 10 height 10
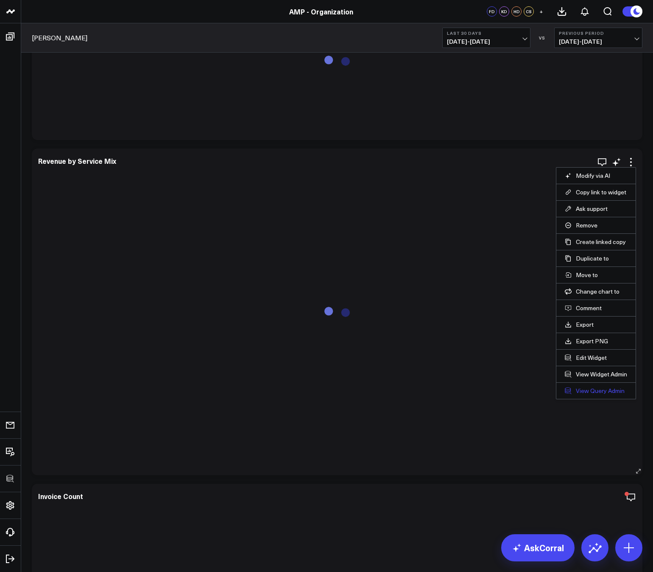
click at [587, 390] on link "View Query Admin" at bounding box center [596, 391] width 62 height 8
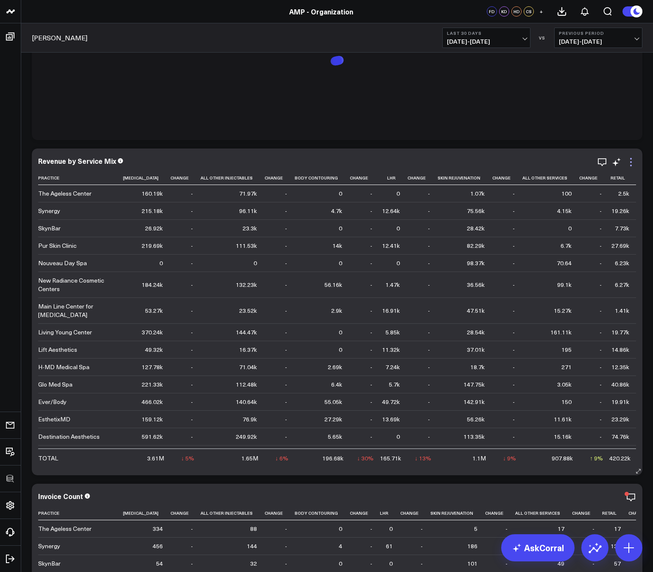
click at [634, 163] on icon at bounding box center [631, 162] width 10 height 10
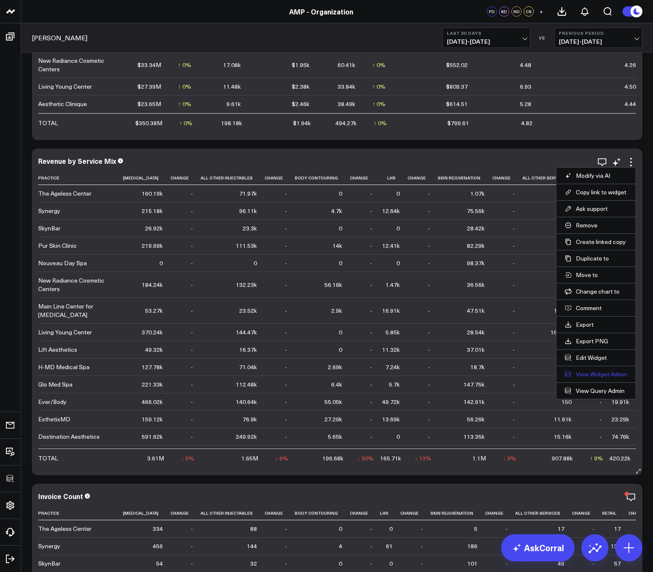
click at [600, 376] on link "View Widget Admin" at bounding box center [596, 374] width 62 height 8
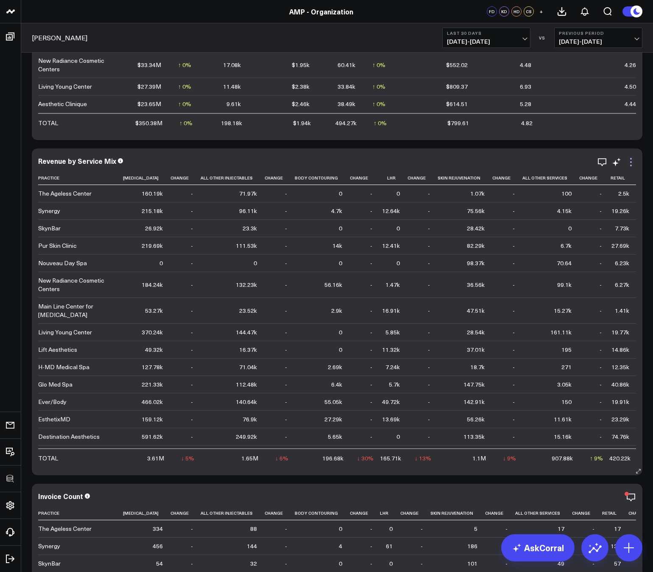
click at [628, 157] on icon at bounding box center [631, 162] width 10 height 10
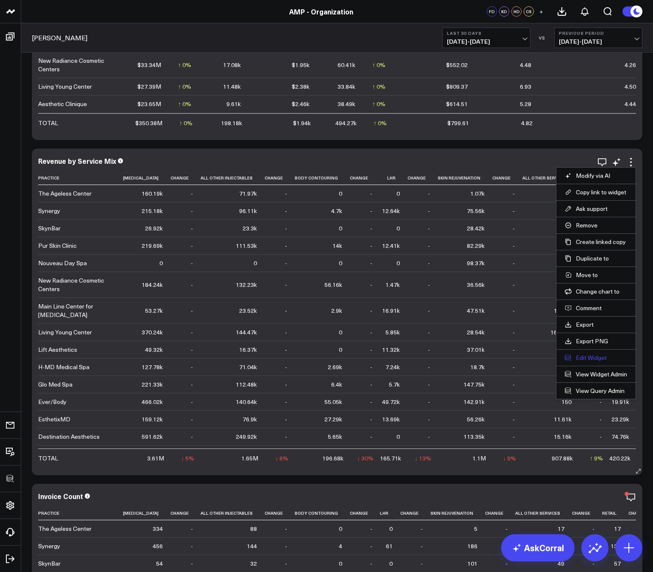
click at [583, 356] on button "Edit Widget" at bounding box center [596, 358] width 62 height 8
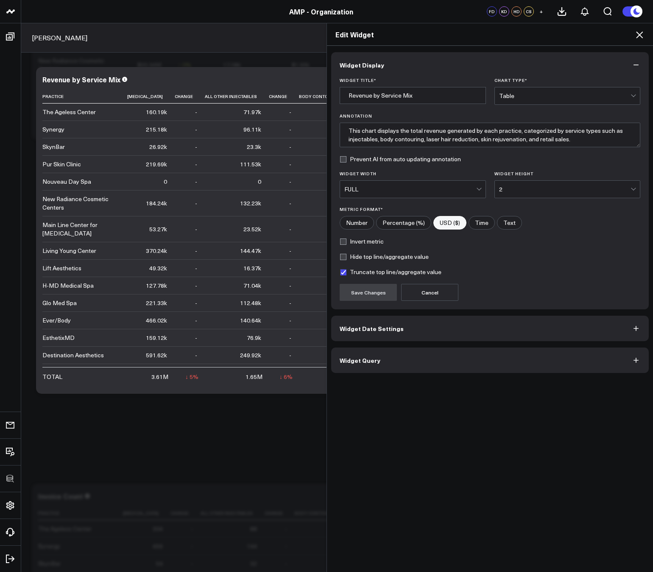
click at [428, 357] on button "Widget Query" at bounding box center [490, 360] width 318 height 25
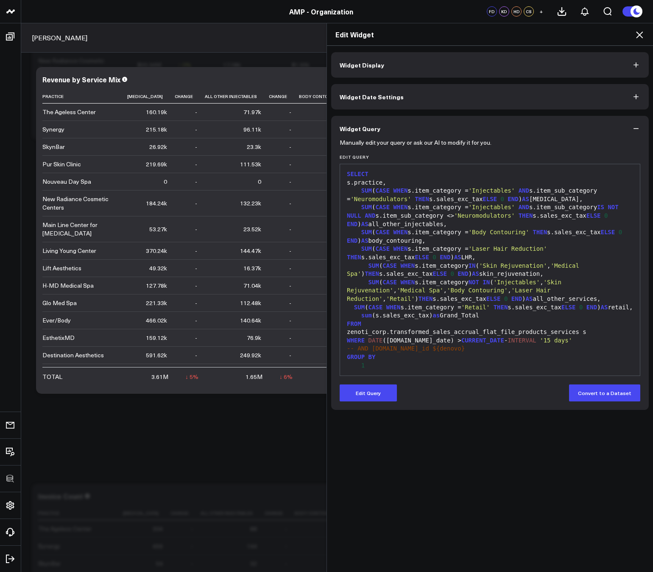
click at [643, 36] on icon at bounding box center [640, 35] width 10 height 10
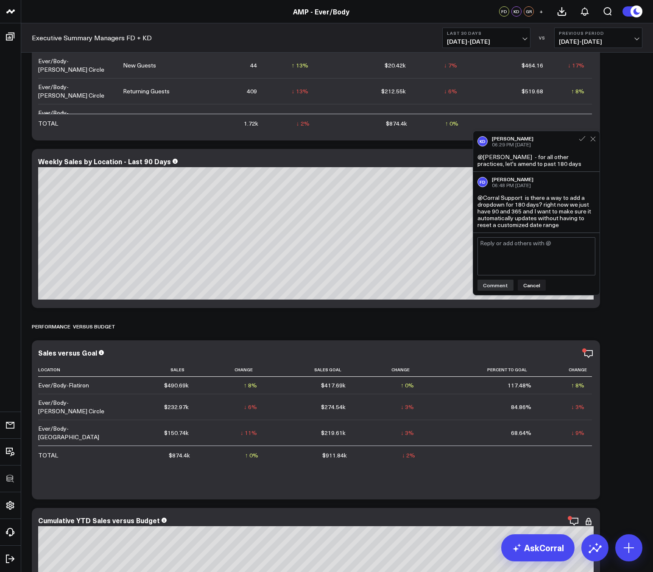
scroll to position [471, 0]
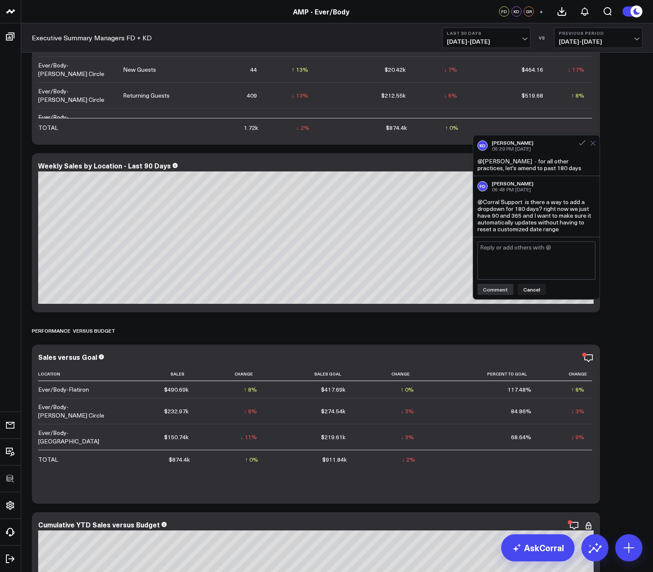
click at [594, 141] on icon at bounding box center [594, 143] width 6 height 6
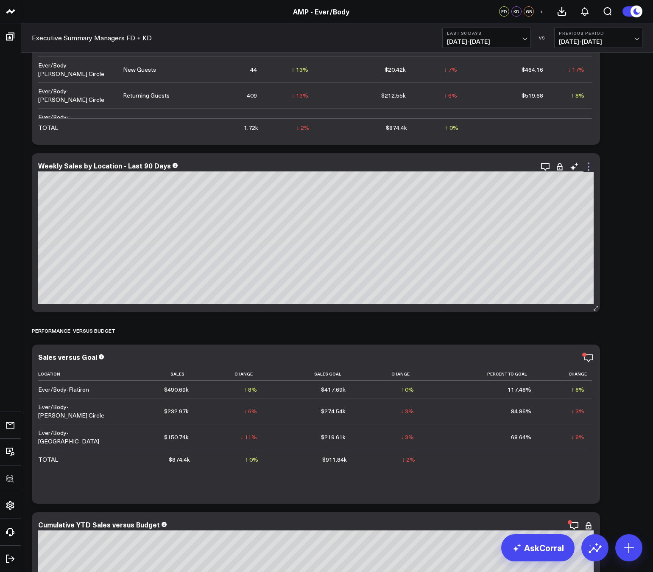
click at [588, 165] on icon at bounding box center [589, 167] width 10 height 10
click at [479, 35] on b "Last 30 Days" at bounding box center [486, 33] width 79 height 5
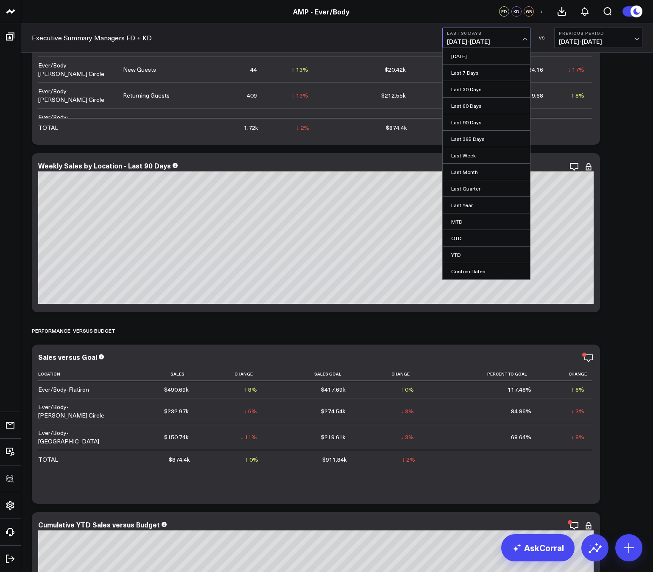
click at [479, 35] on b "Last 30 Days" at bounding box center [486, 33] width 79 height 5
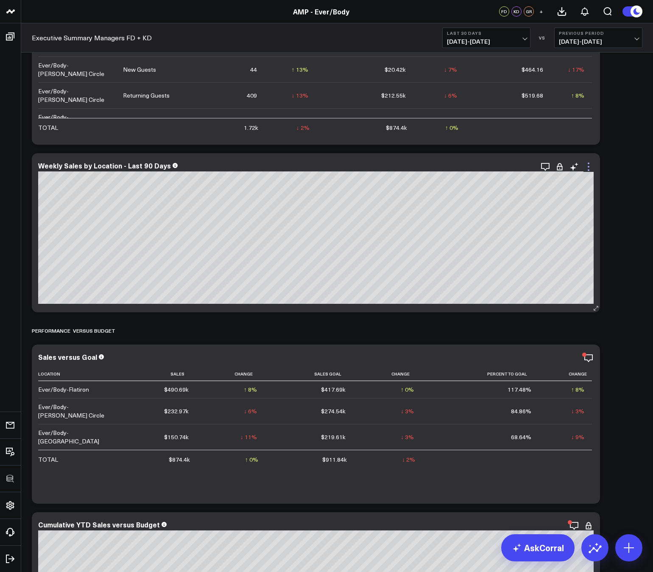
click at [587, 168] on icon at bounding box center [589, 167] width 10 height 10
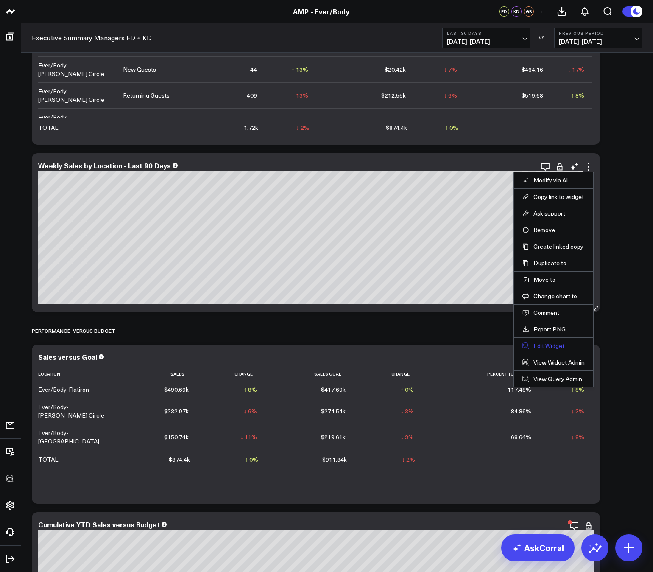
click at [556, 344] on button "Edit Widget" at bounding box center [554, 346] width 62 height 8
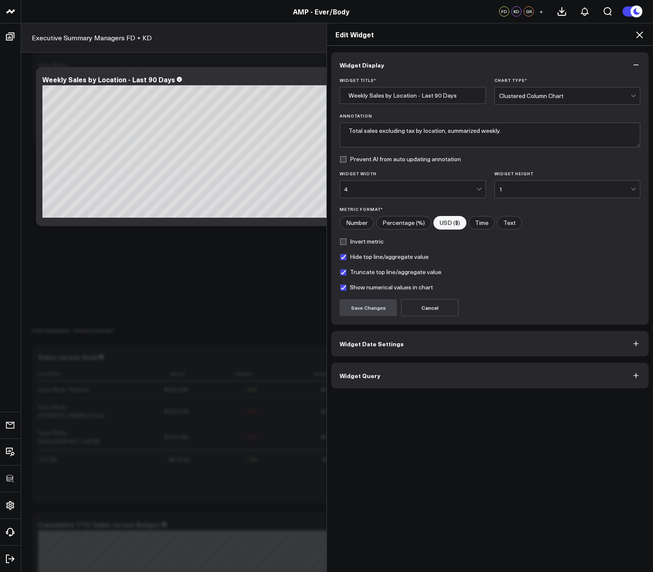
click at [513, 375] on button "Widget Query" at bounding box center [490, 375] width 318 height 25
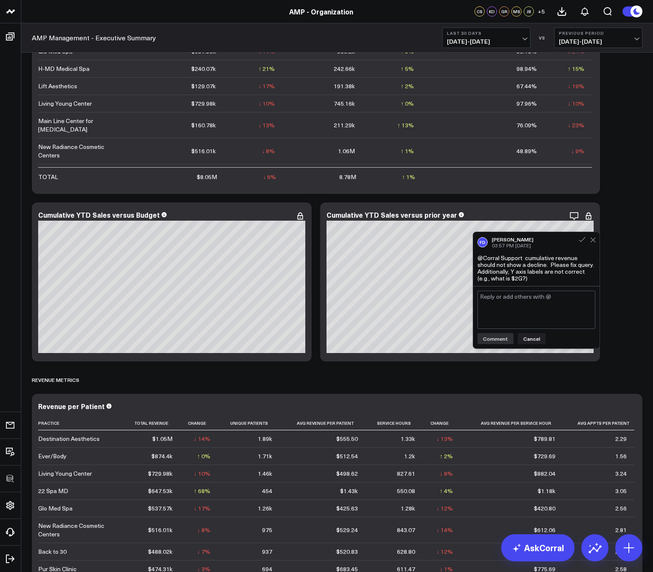
scroll to position [1428, 0]
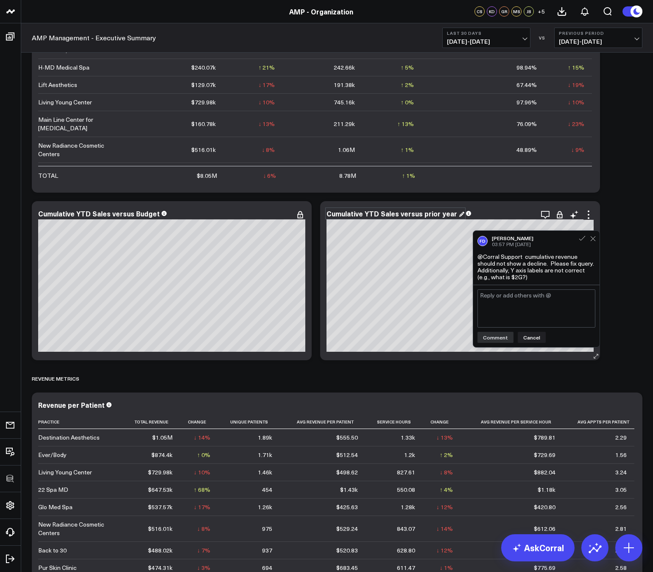
click at [414, 215] on div "Cumulative YTD Sales versus prior year" at bounding box center [396, 213] width 138 height 9
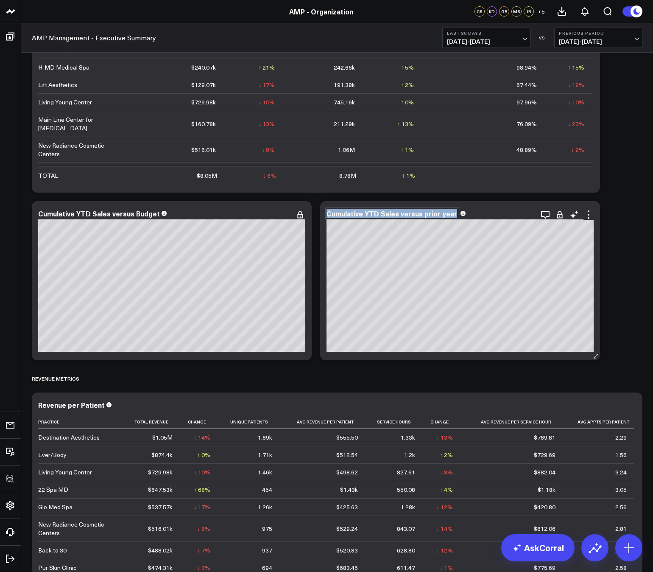
copy div "Cumulative YTD Sales versus prior year"
click at [589, 214] on icon at bounding box center [589, 215] width 2 height 2
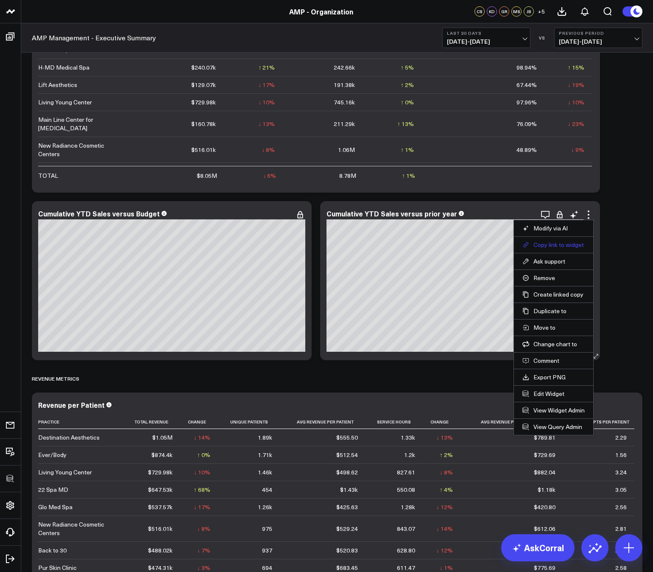
click at [548, 245] on button "Copy link to widget" at bounding box center [554, 245] width 62 height 8
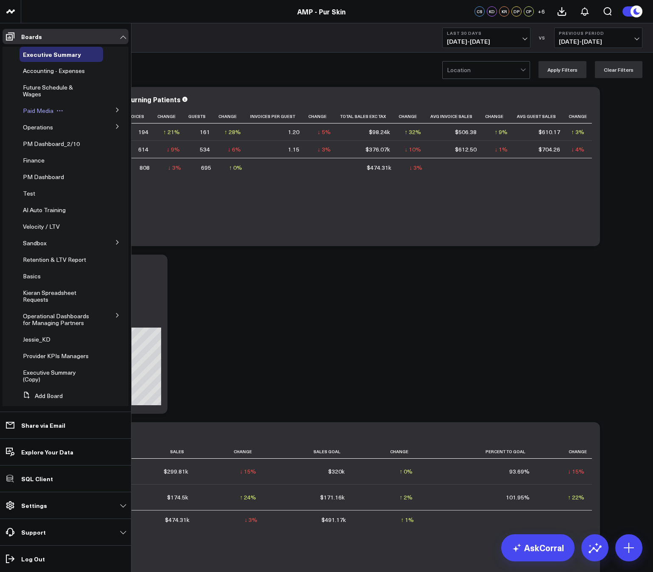
click at [30, 111] on span "Paid Media" at bounding box center [38, 111] width 31 height 8
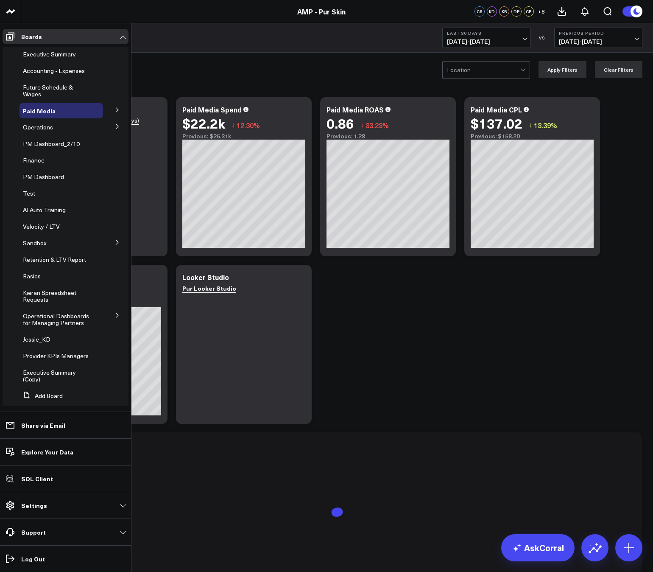
click at [117, 110] on button at bounding box center [118, 109] width 22 height 13
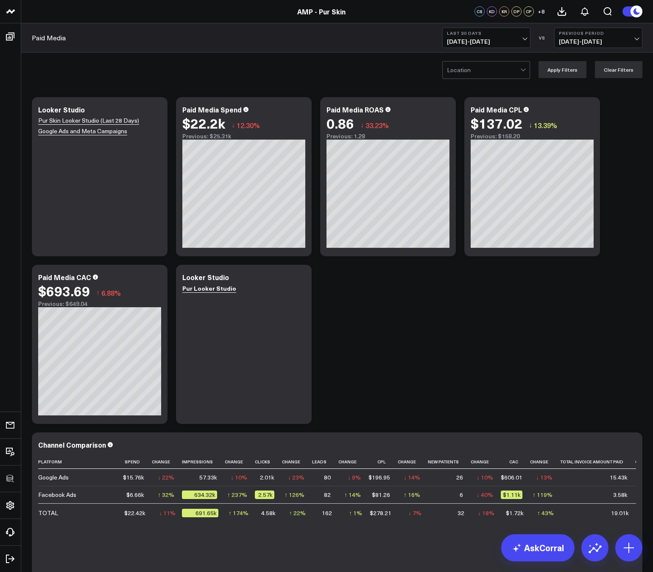
click at [543, 13] on span "+ 8" at bounding box center [541, 11] width 7 height 6
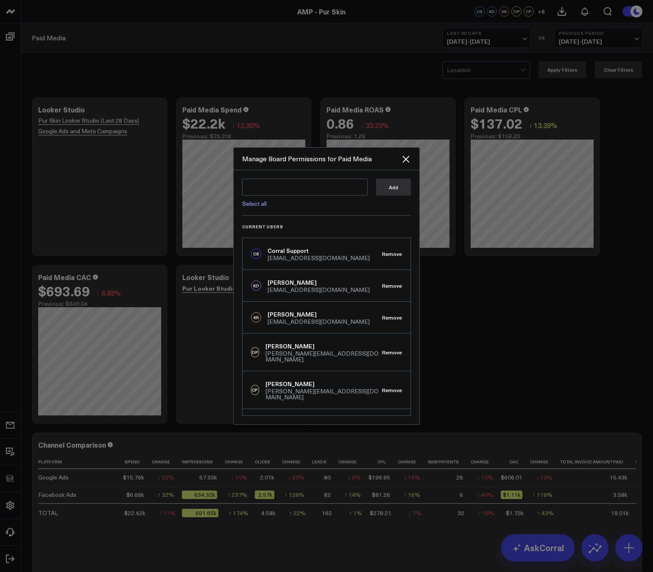
click at [366, 71] on div at bounding box center [326, 286] width 653 height 572
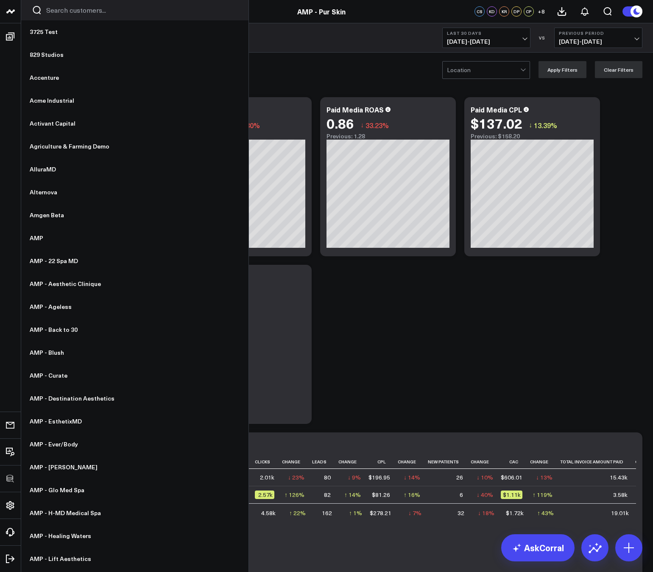
click at [67, 15] on div at bounding box center [134, 10] width 227 height 20
click at [63, 13] on input "Search customers input" at bounding box center [142, 10] width 192 height 9
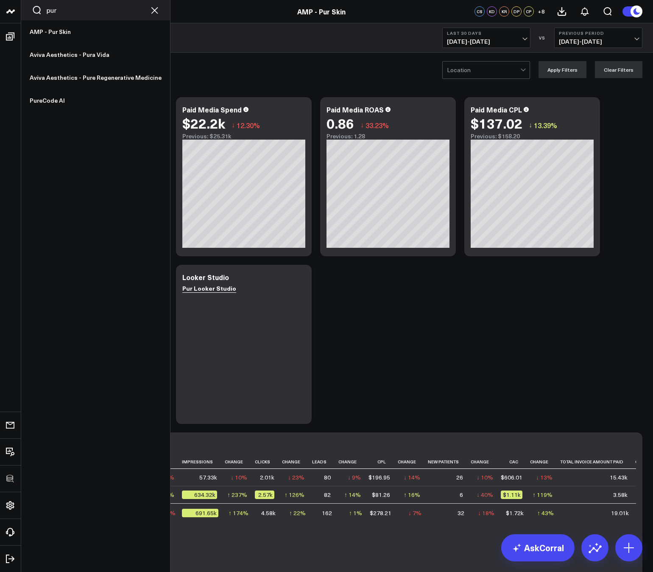
type input "pur"
click at [151, 14] on icon "Clear search" at bounding box center [154, 10] width 10 height 10
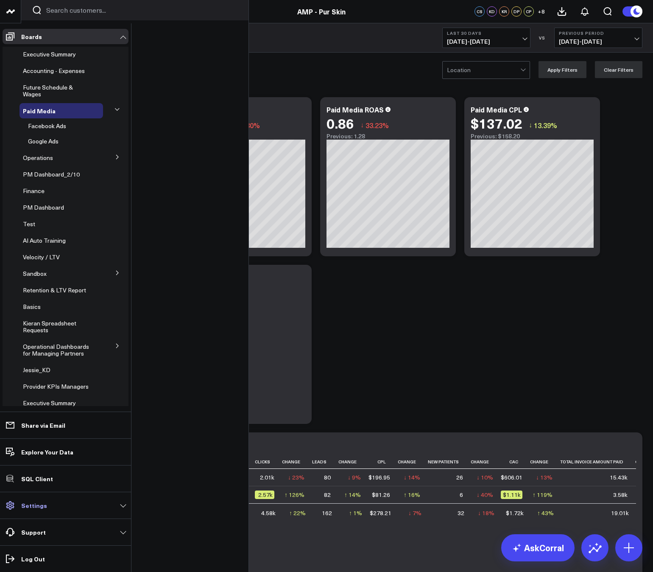
click at [76, 510] on link "Settings" at bounding box center [66, 505] width 126 height 15
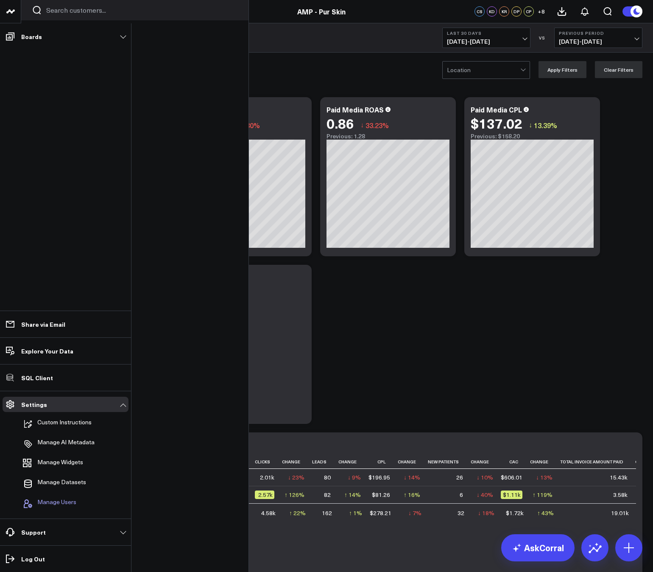
click at [68, 502] on span "Manage Users" at bounding box center [56, 504] width 39 height 10
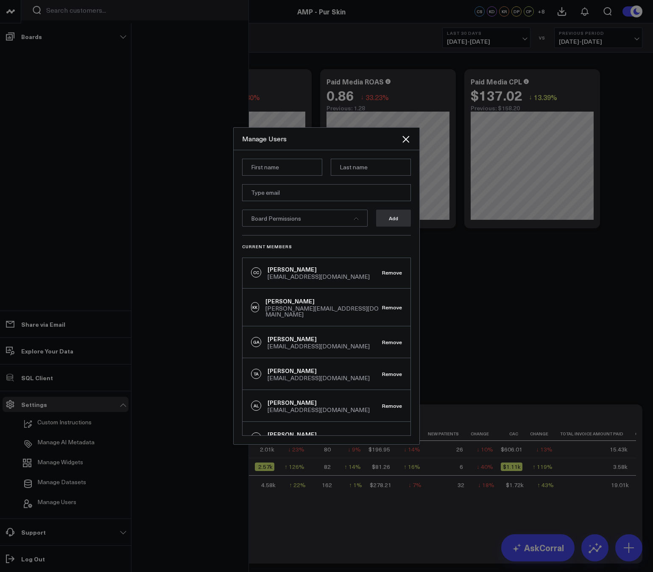
scroll to position [34, 0]
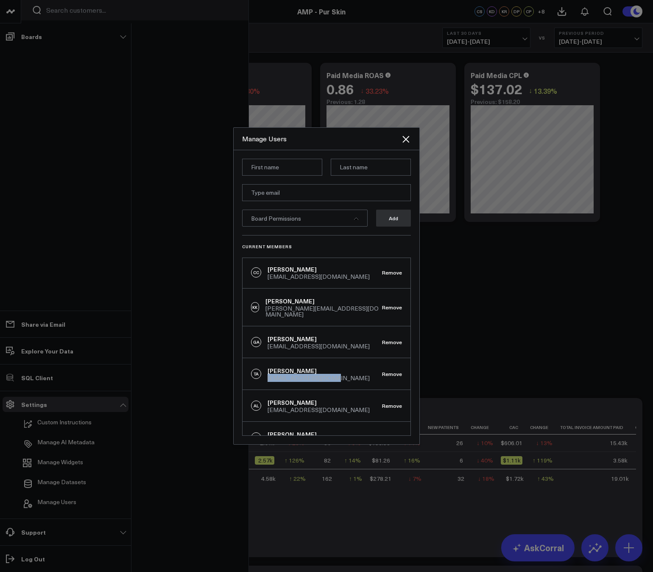
drag, startPoint x: 342, startPoint y: 360, endPoint x: 269, endPoint y: 360, distance: 73.0
click at [269, 360] on div "TA Tony Anderson aanderson@weramp.com Remove" at bounding box center [327, 374] width 168 height 32
copy div "aanderson@weramp.com"
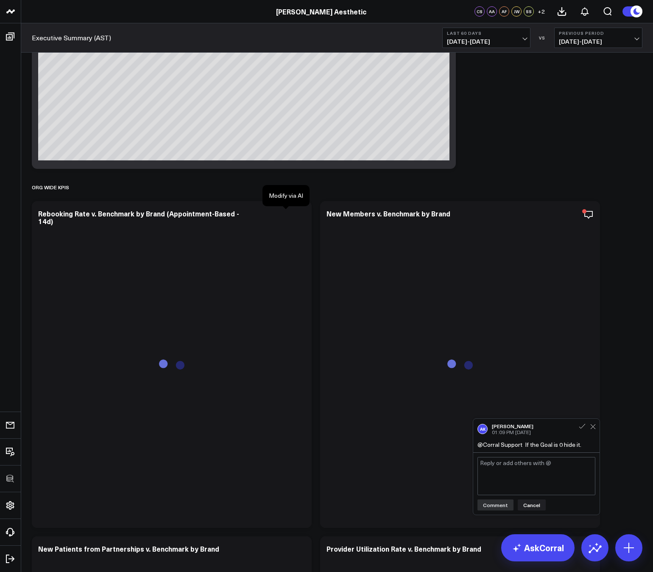
scroll to position [757, 0]
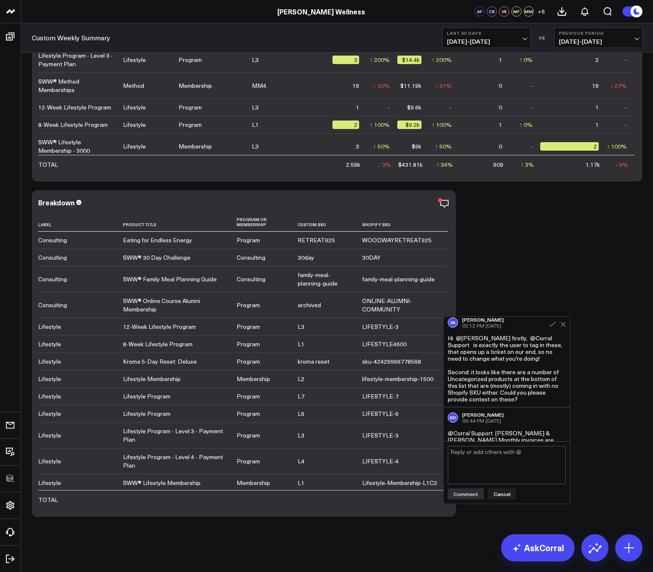
scroll to position [248, 0]
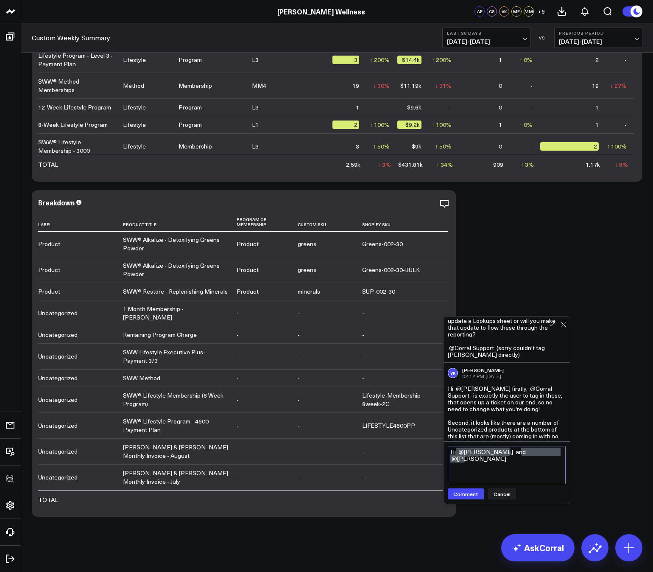
scroll to position [248, 0]
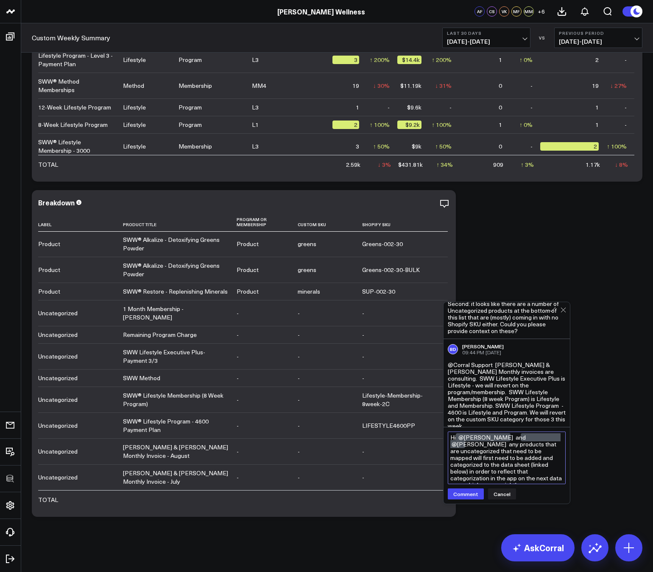
click at [490, 454] on textarea "Hi @[PERSON_NAME] and @[PERSON_NAME] any products that are uncategorized that n…" at bounding box center [507, 458] width 118 height 53
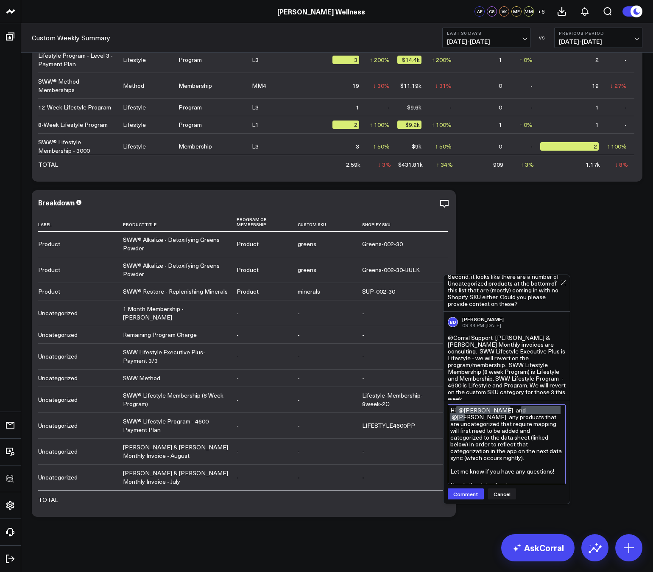
paste textarea "[URL][DOMAIN_NAME]"
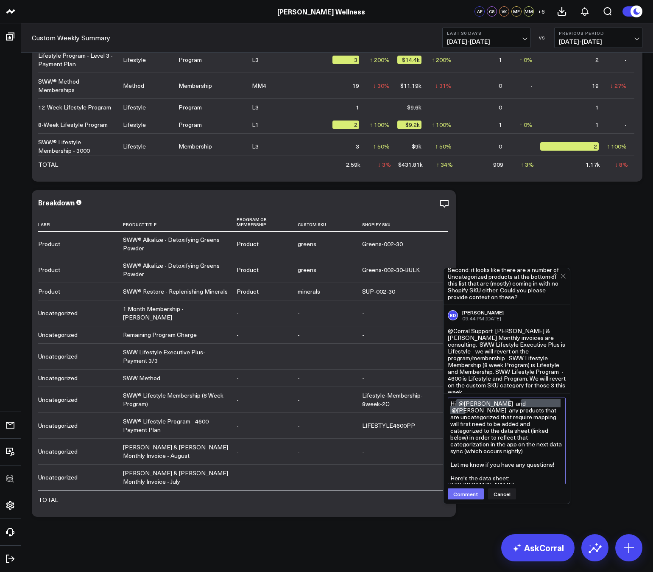
type textarea "Hi @Brian DeLay and @Marshall Monrad any products that are uncategorized that r…"
click at [471, 494] on button "Comment" at bounding box center [466, 493] width 36 height 11
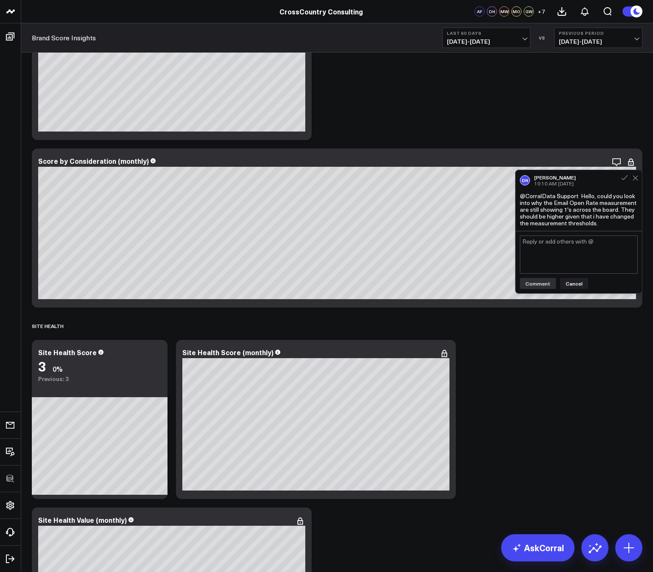
click at [535, 246] on textarea at bounding box center [579, 254] width 118 height 38
type textarea "Hi @[PERSON_NAME] confirming this is a work in progress! Will update you once i…"
click at [543, 280] on button "Comment" at bounding box center [538, 283] width 36 height 11
